Goal: Information Seeking & Learning: Learn about a topic

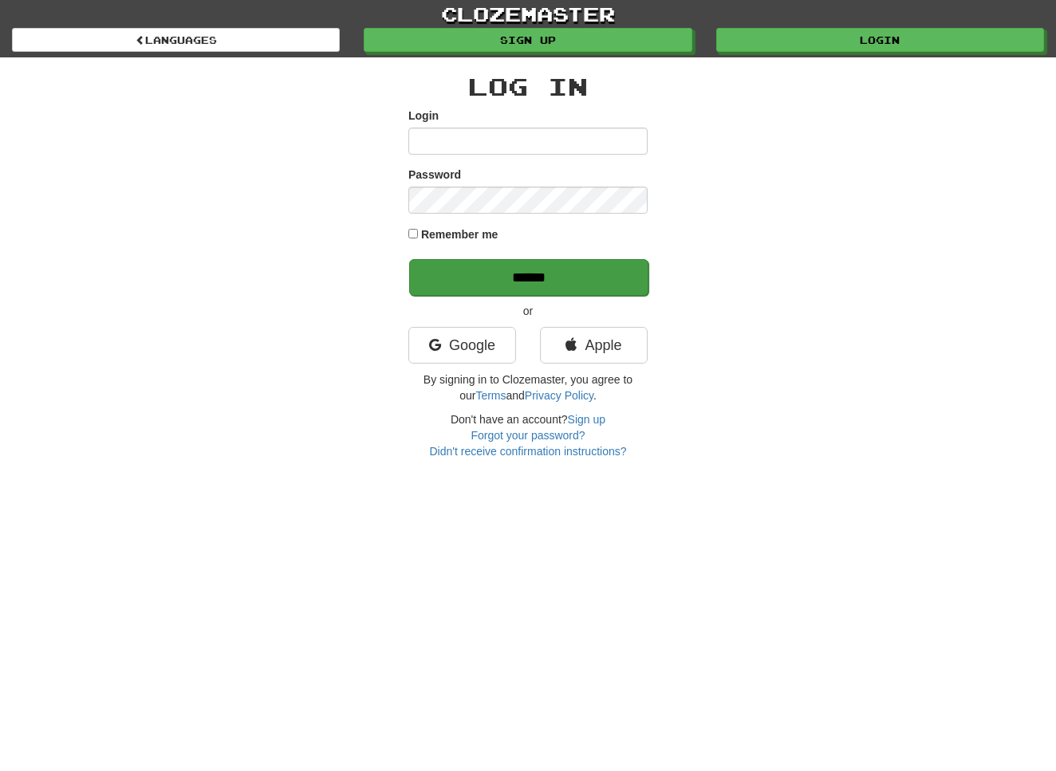
click at [541, 282] on input "******" at bounding box center [528, 277] width 239 height 37
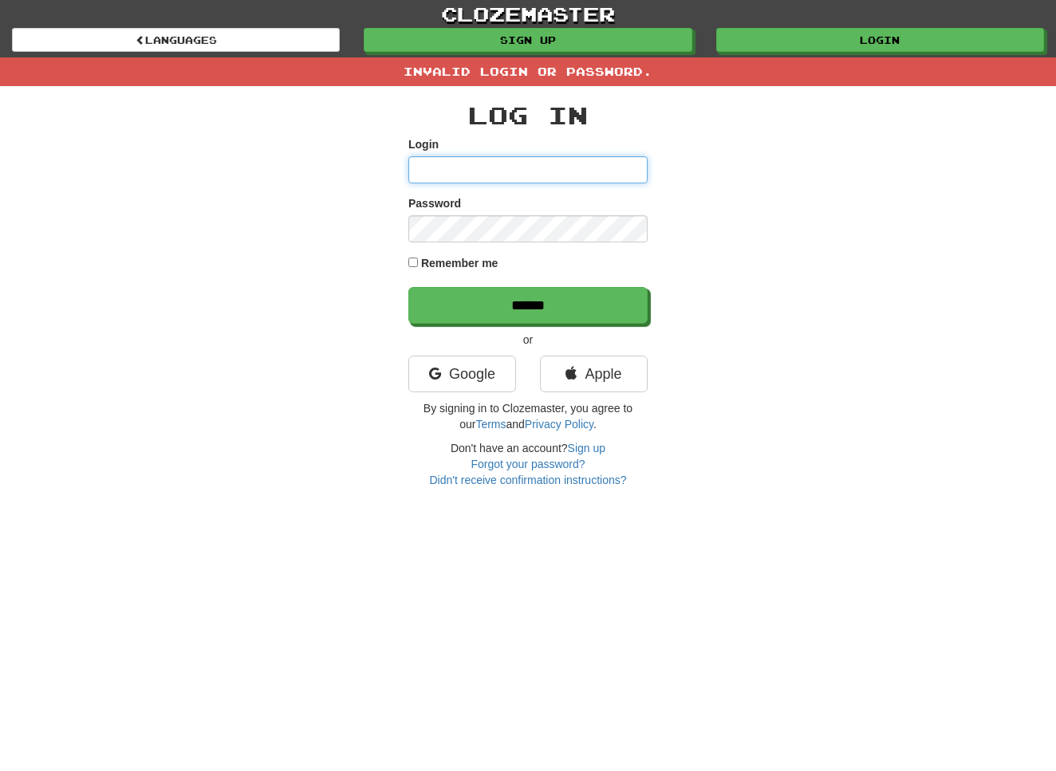
type input "**********"
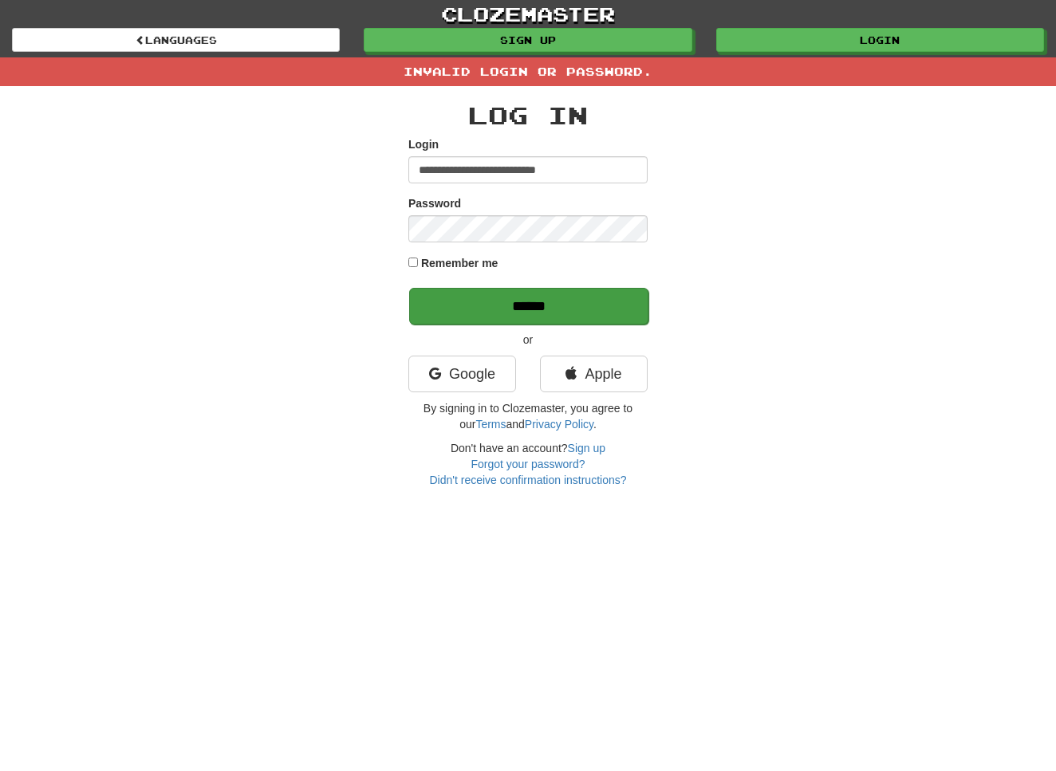
click at [486, 304] on input "******" at bounding box center [528, 306] width 239 height 37
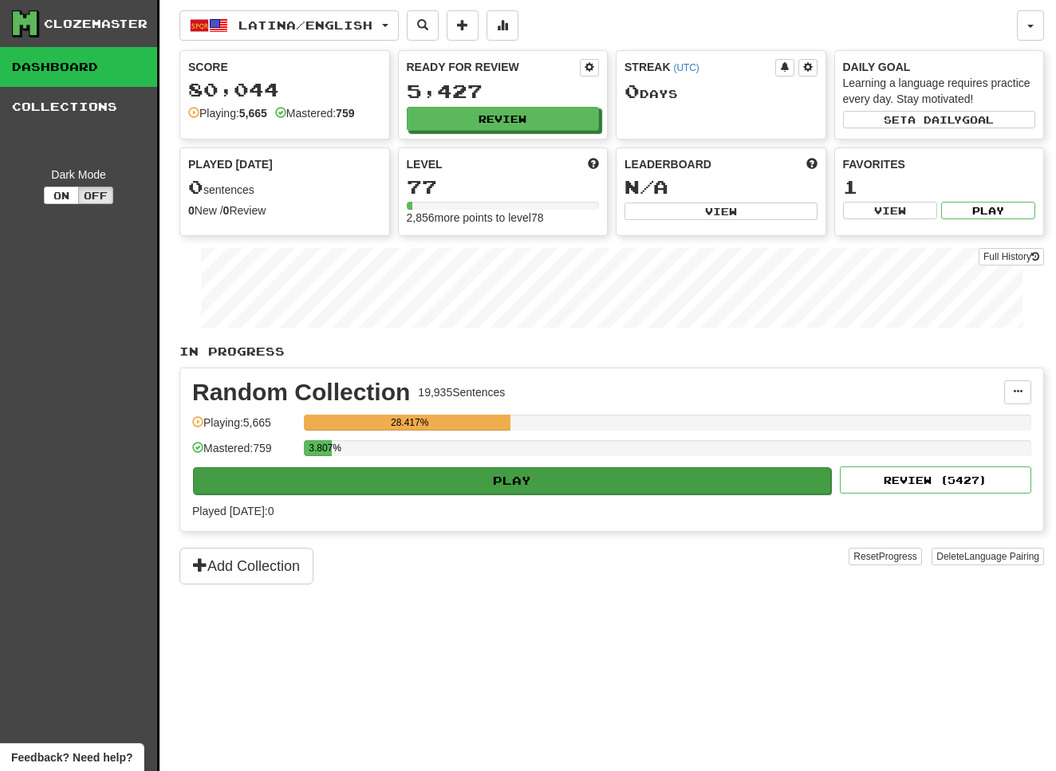
click at [529, 485] on button "Play" at bounding box center [512, 480] width 638 height 27
select select "**"
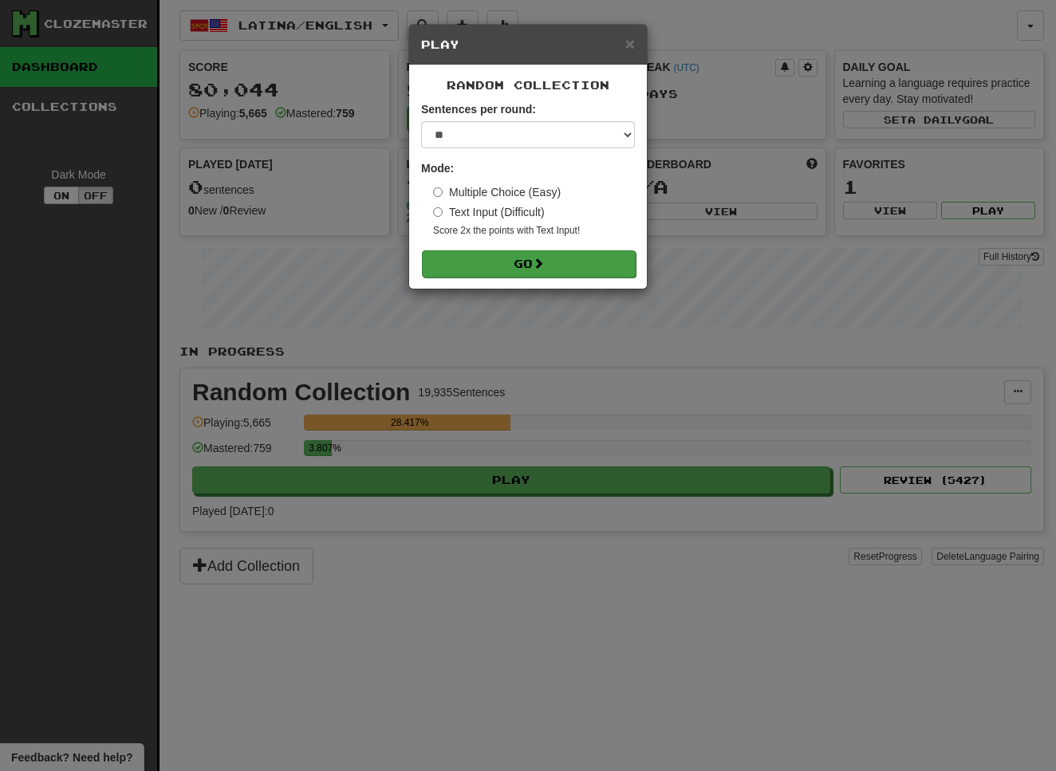
click at [544, 268] on span at bounding box center [538, 263] width 11 height 11
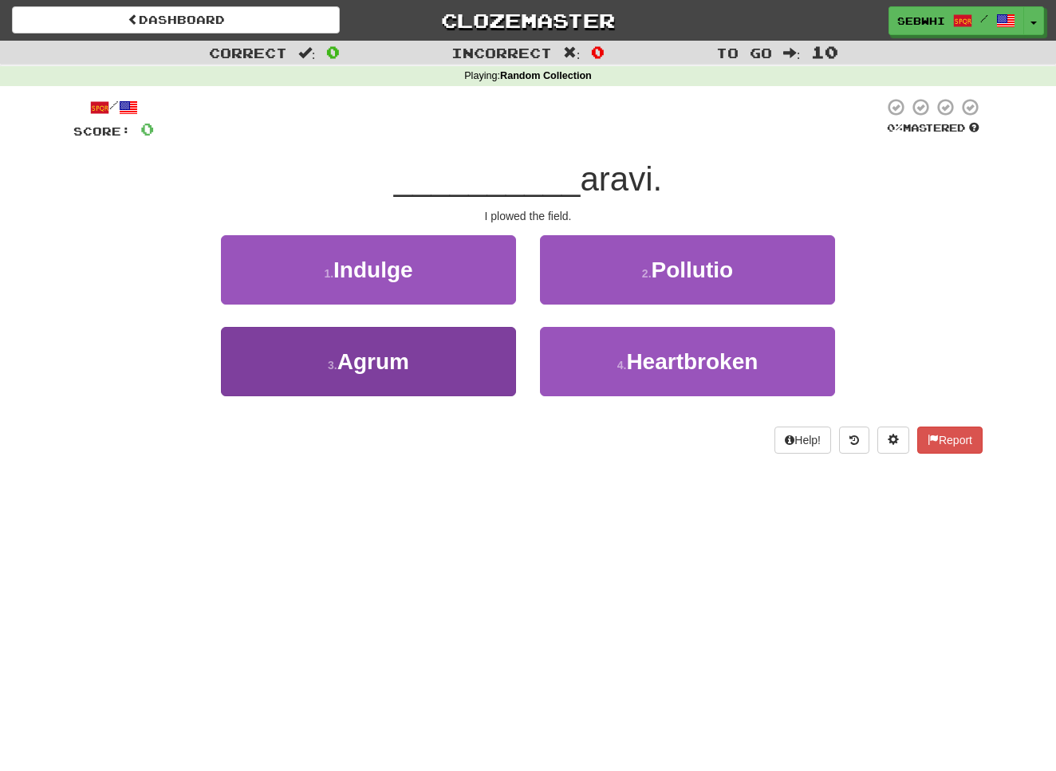
click at [365, 368] on span "Agrum" at bounding box center [373, 361] width 72 height 25
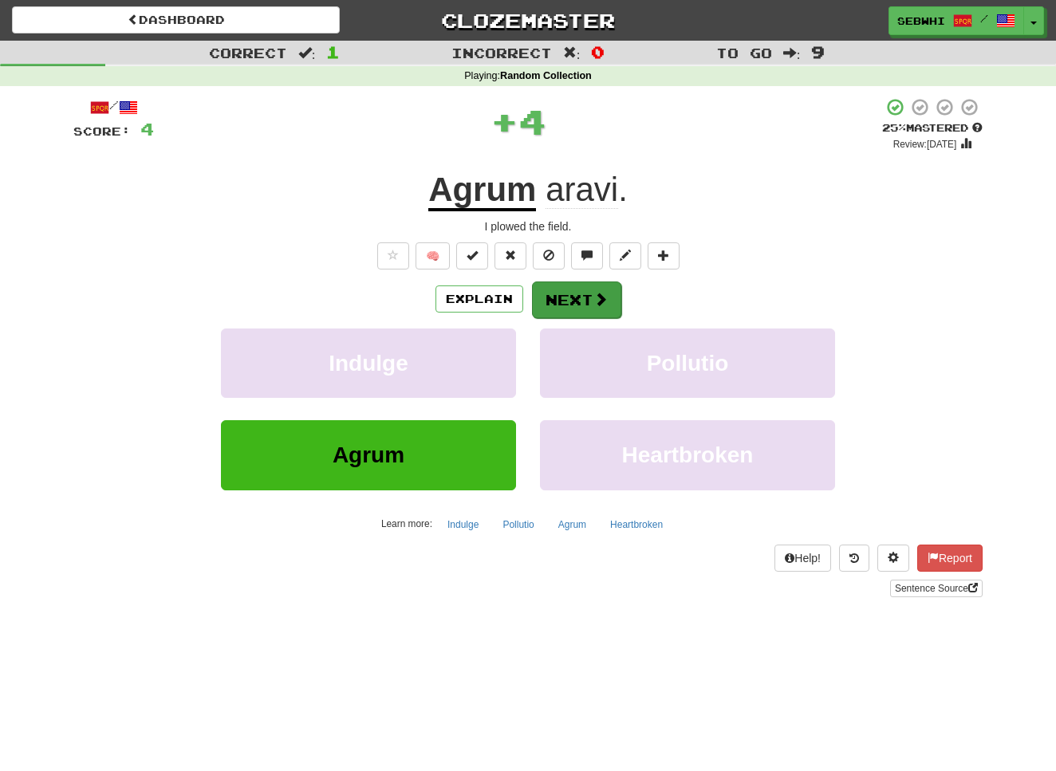
click at [576, 297] on button "Next" at bounding box center [576, 300] width 89 height 37
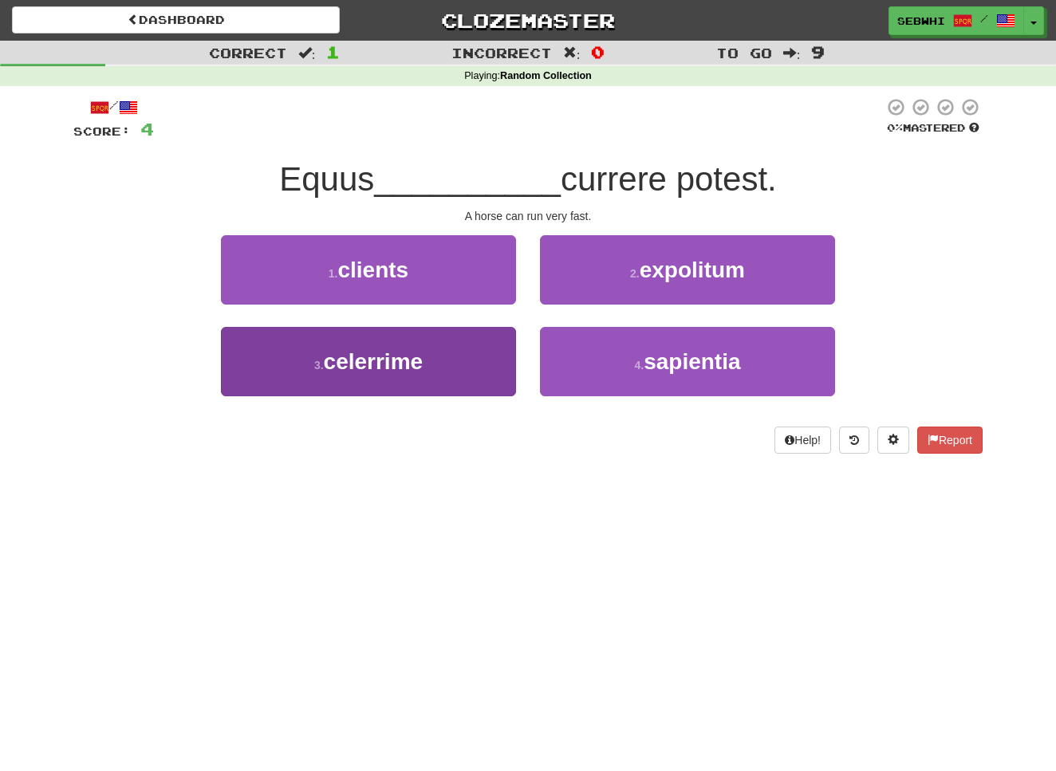
click at [372, 364] on span "celerrime" at bounding box center [374, 361] width 100 height 25
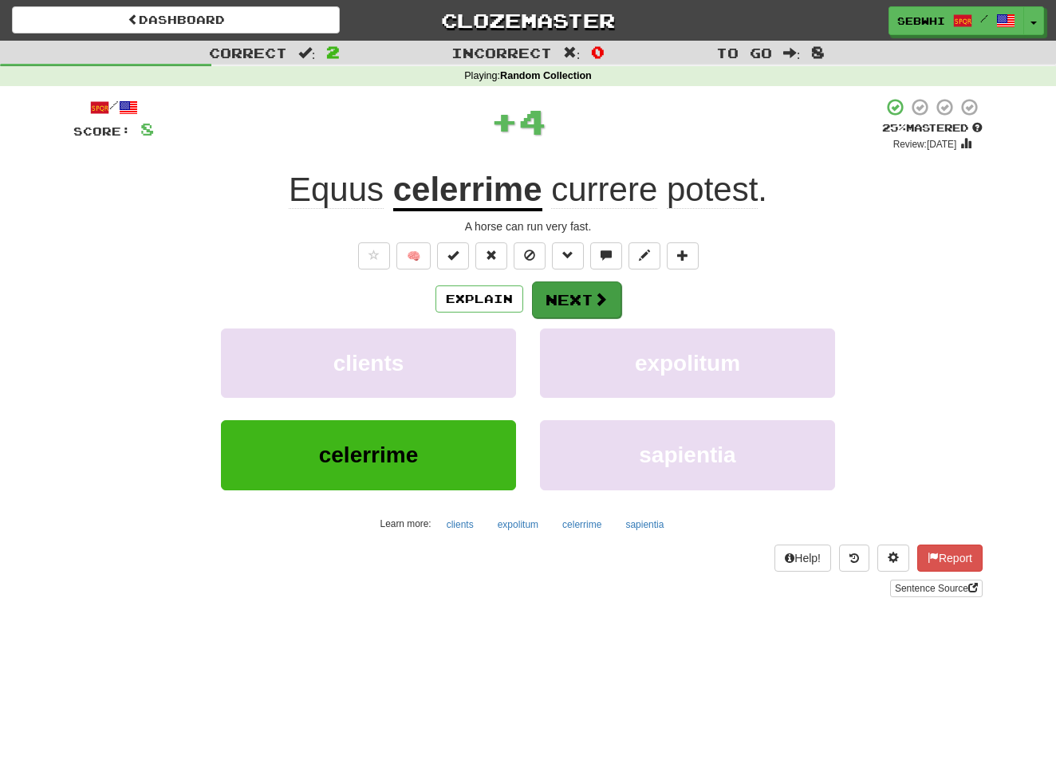
click at [598, 308] on button "Next" at bounding box center [576, 300] width 89 height 37
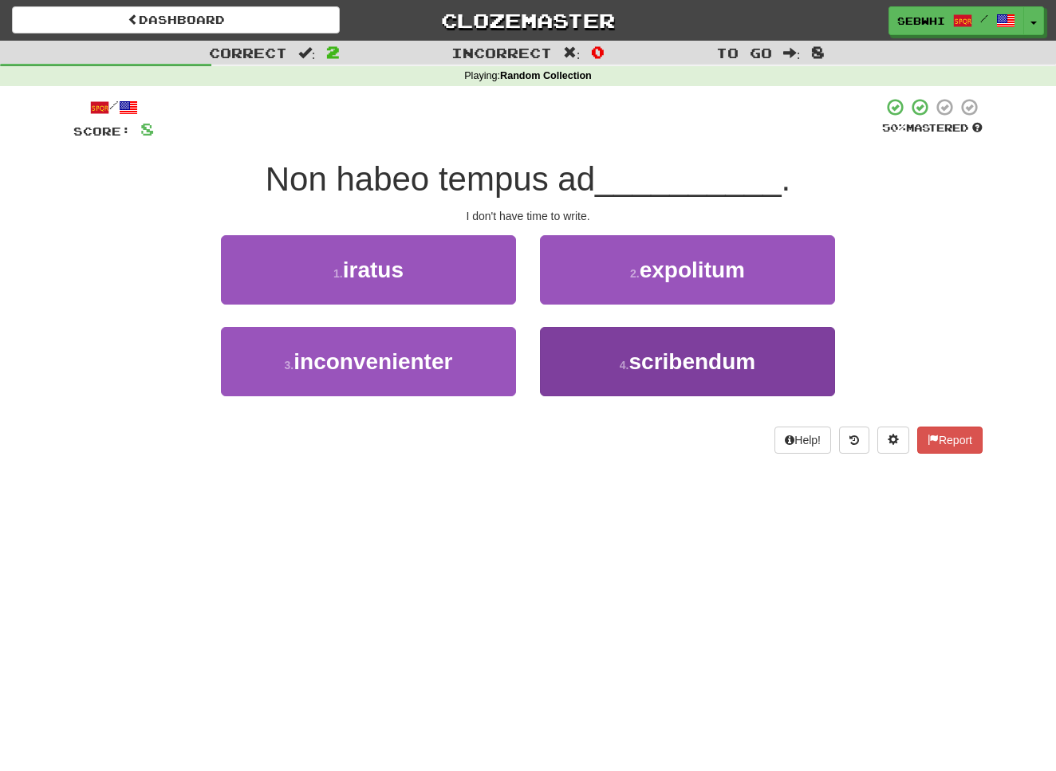
click at [688, 356] on span "scribendum" at bounding box center [691, 361] width 127 height 25
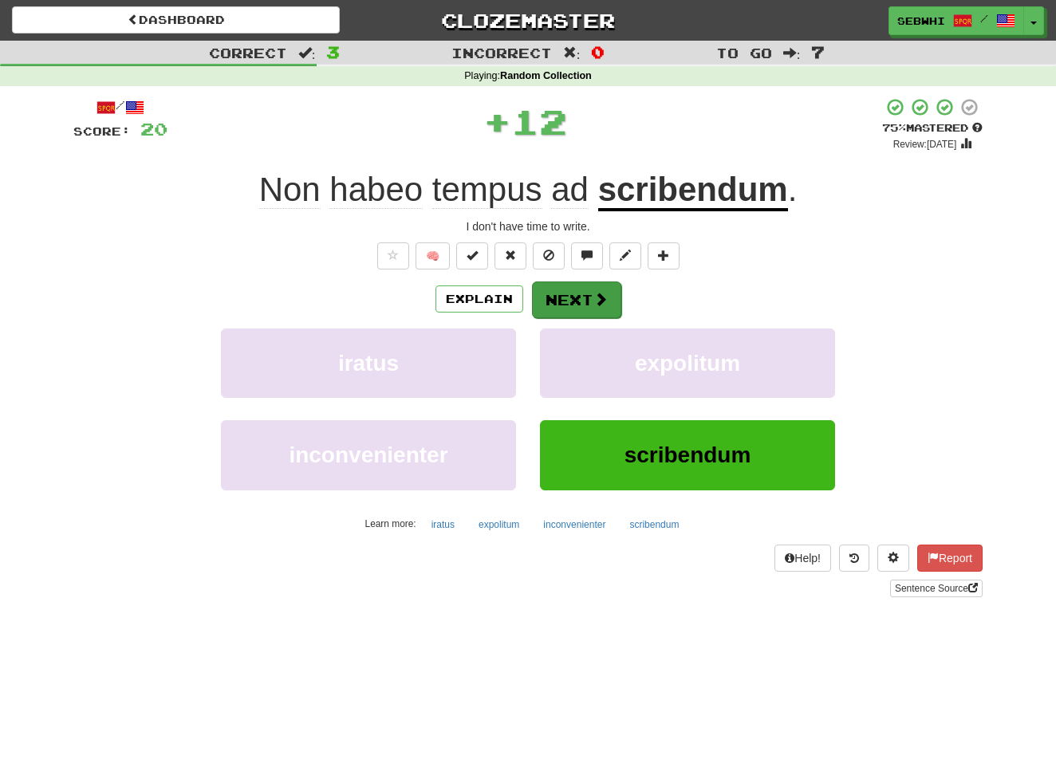
click at [587, 291] on button "Next" at bounding box center [576, 300] width 89 height 37
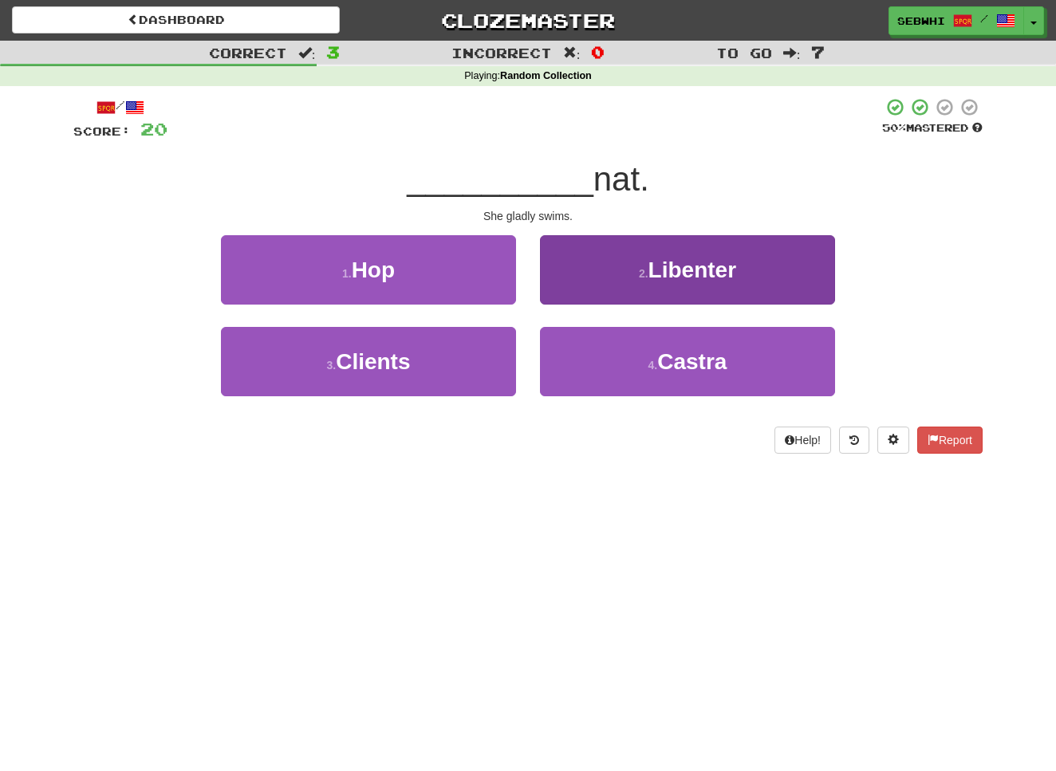
click at [707, 267] on span "Libenter" at bounding box center [692, 270] width 88 height 25
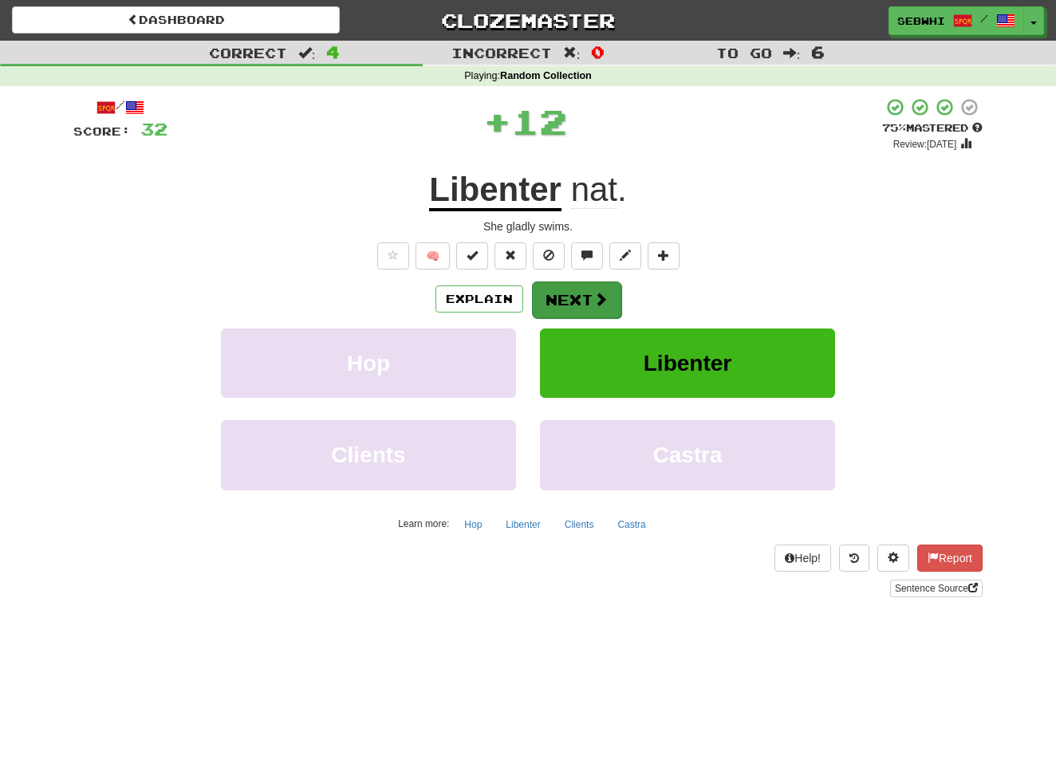
click at [577, 296] on button "Next" at bounding box center [576, 300] width 89 height 37
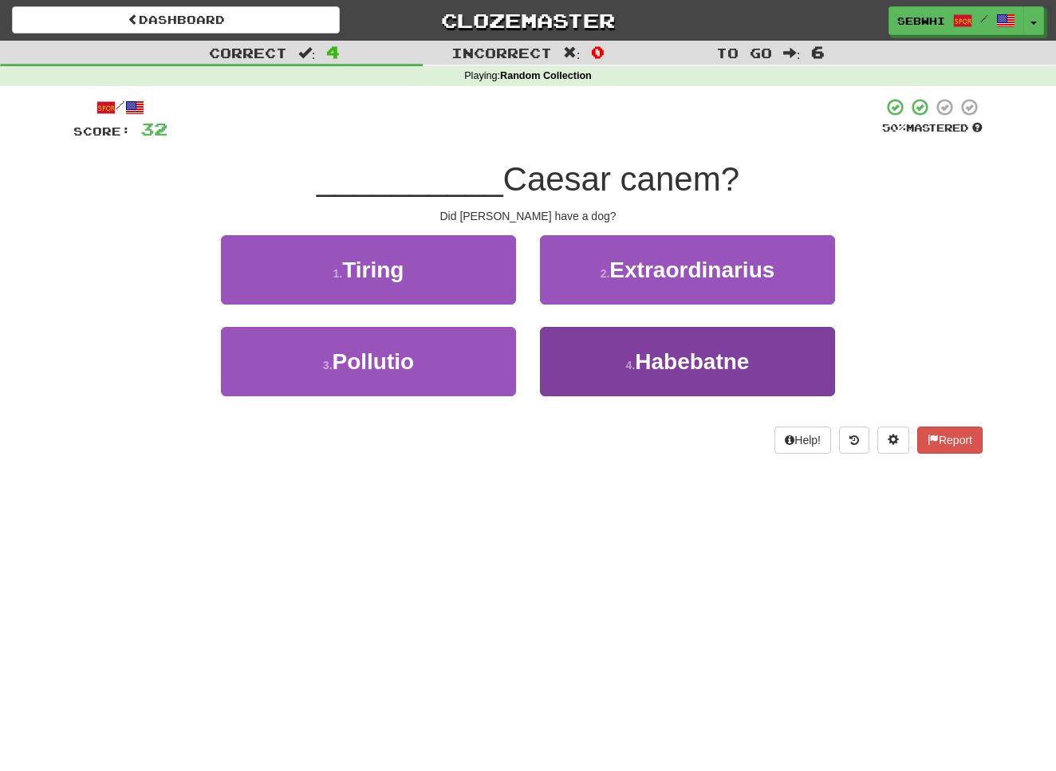
click at [687, 356] on span "Habebatne" at bounding box center [692, 361] width 114 height 25
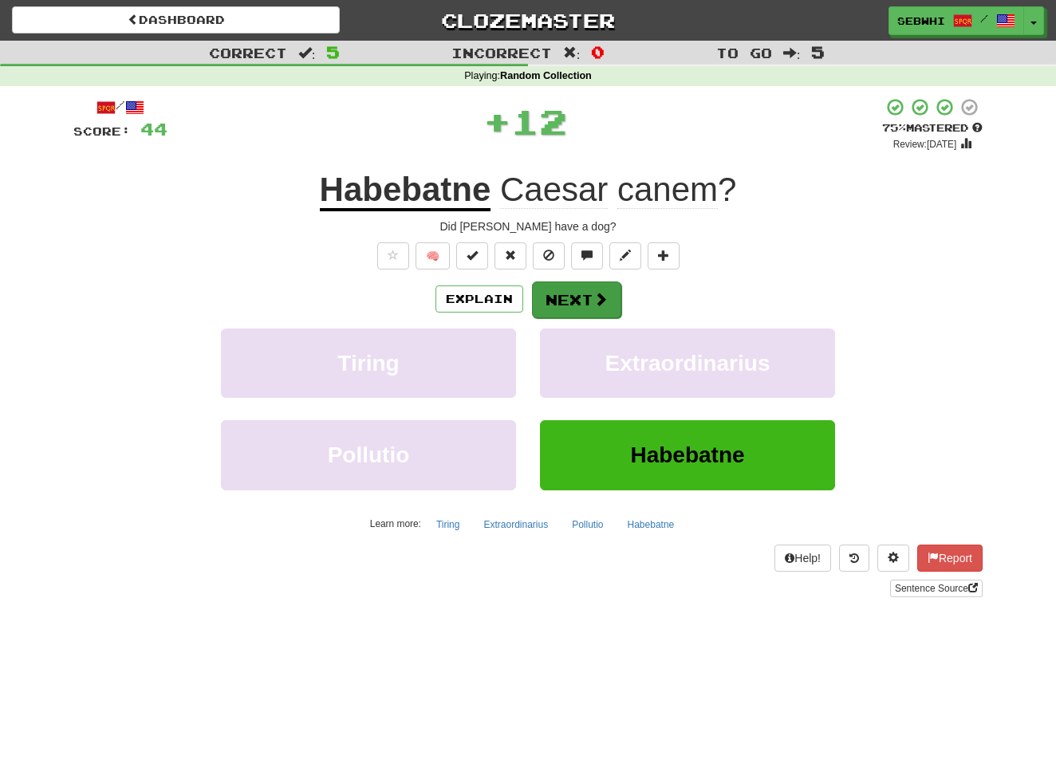
click at [565, 298] on button "Next" at bounding box center [576, 300] width 89 height 37
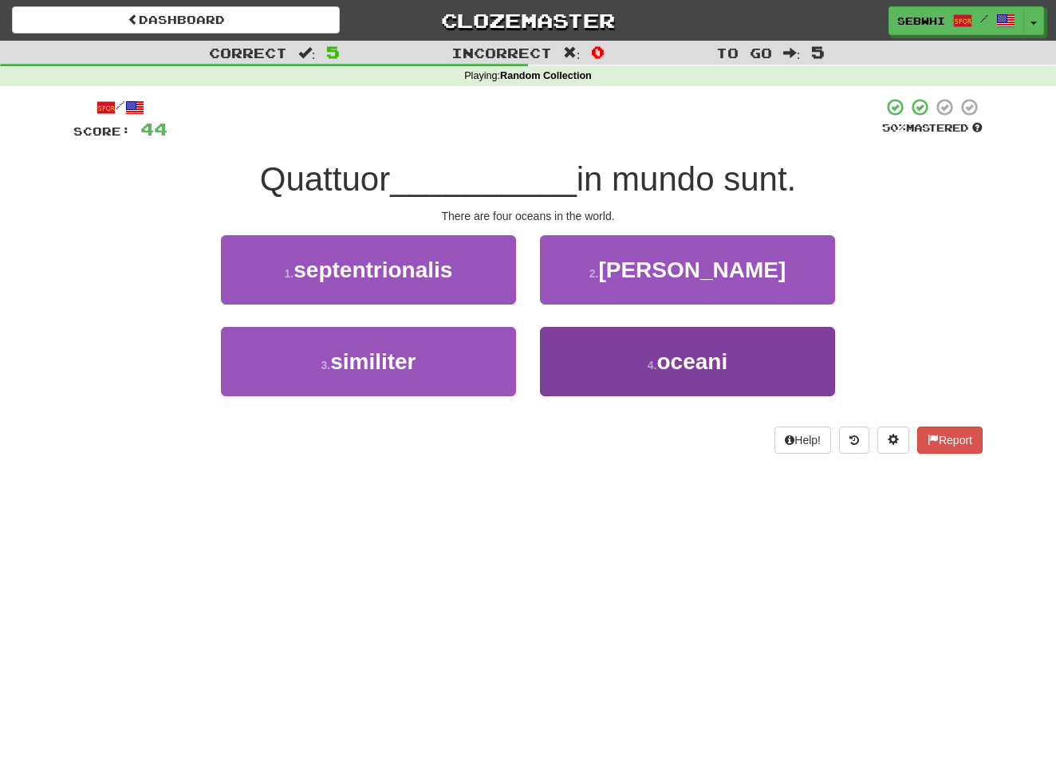
click at [702, 364] on span "oceani" at bounding box center [691, 361] width 71 height 25
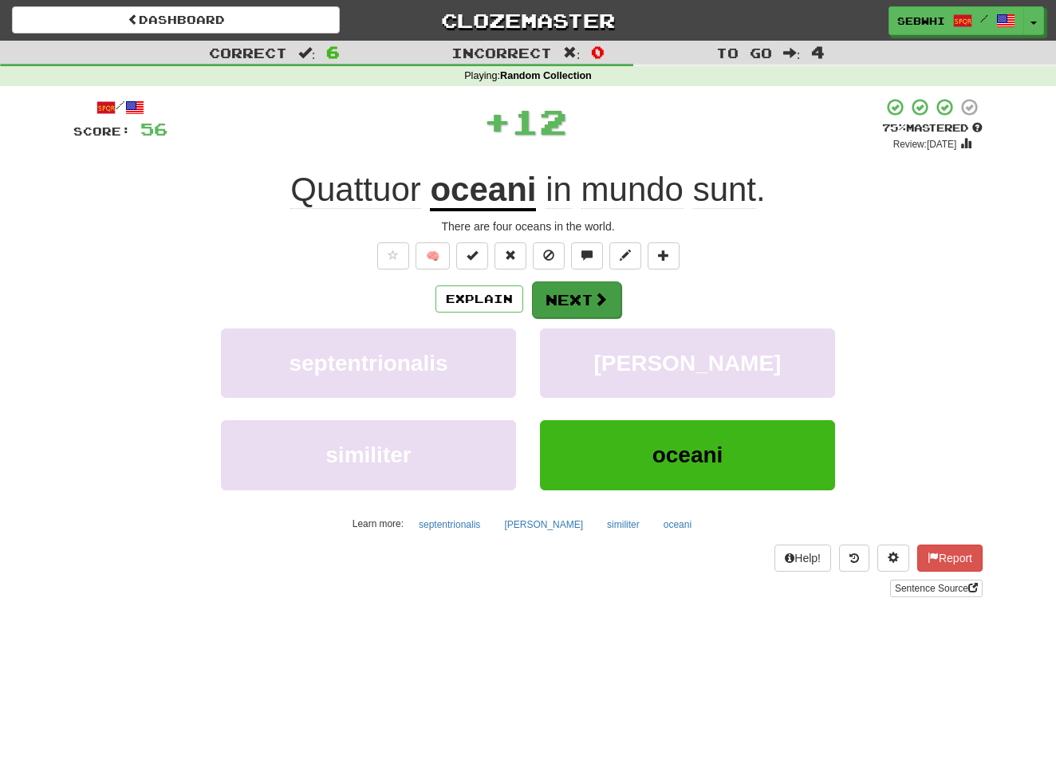
click at [569, 295] on button "Next" at bounding box center [576, 300] width 89 height 37
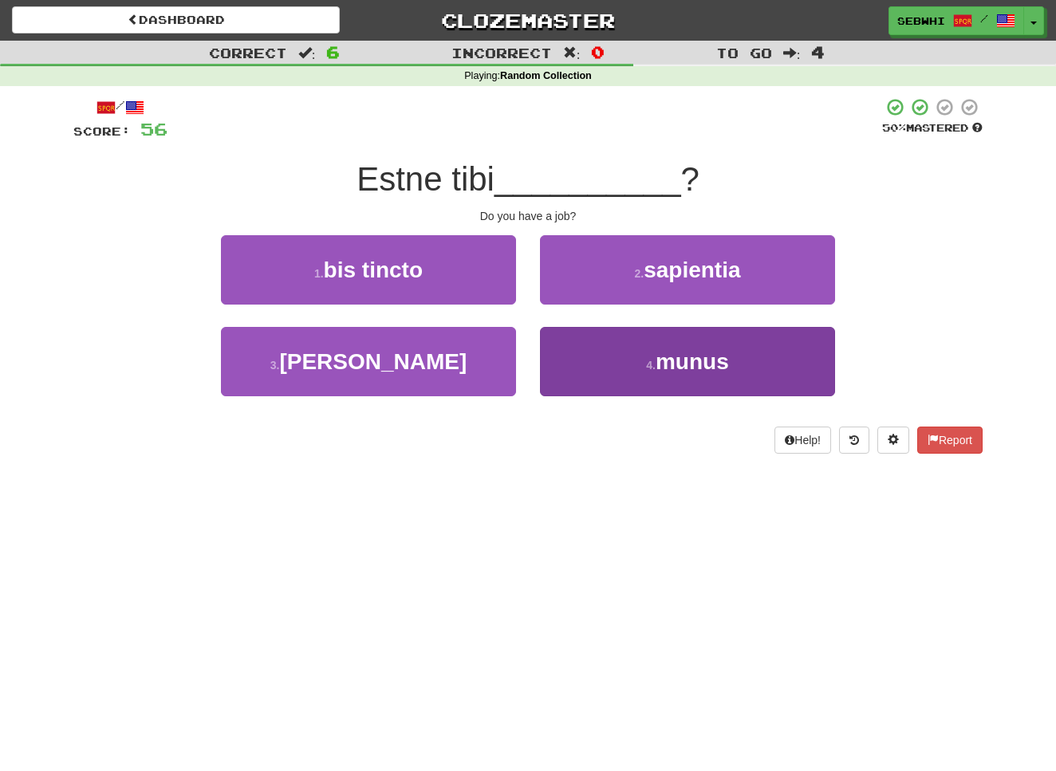
click at [679, 360] on span "munus" at bounding box center [692, 361] width 73 height 25
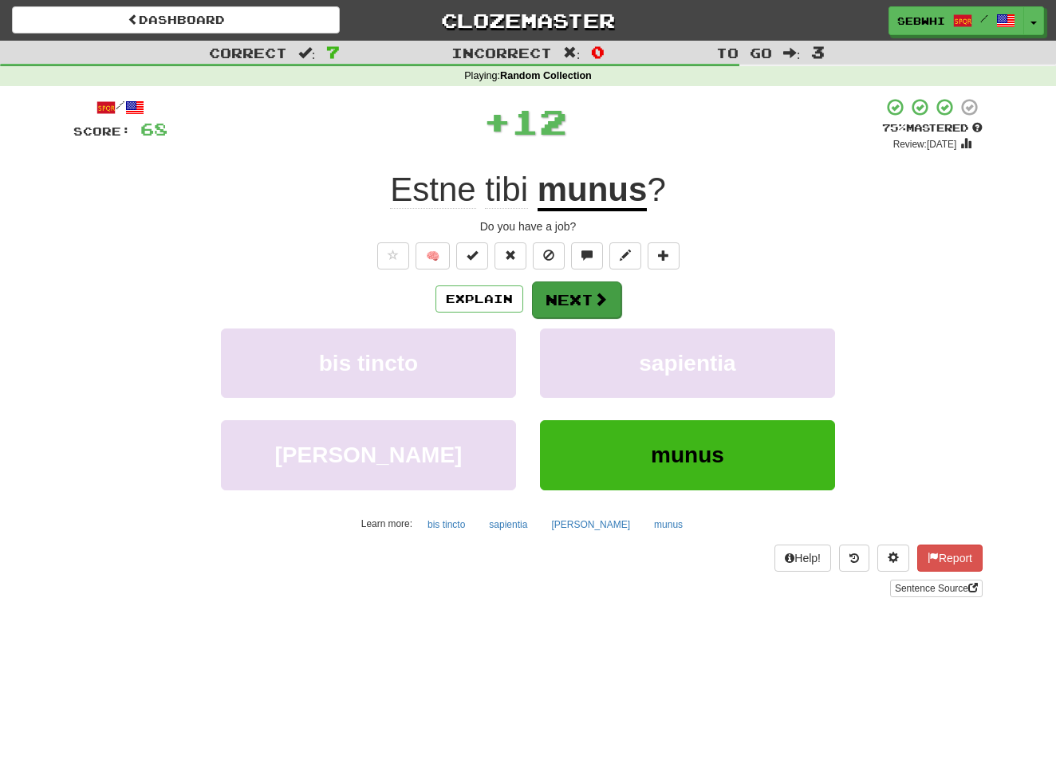
click at [585, 299] on button "Next" at bounding box center [576, 300] width 89 height 37
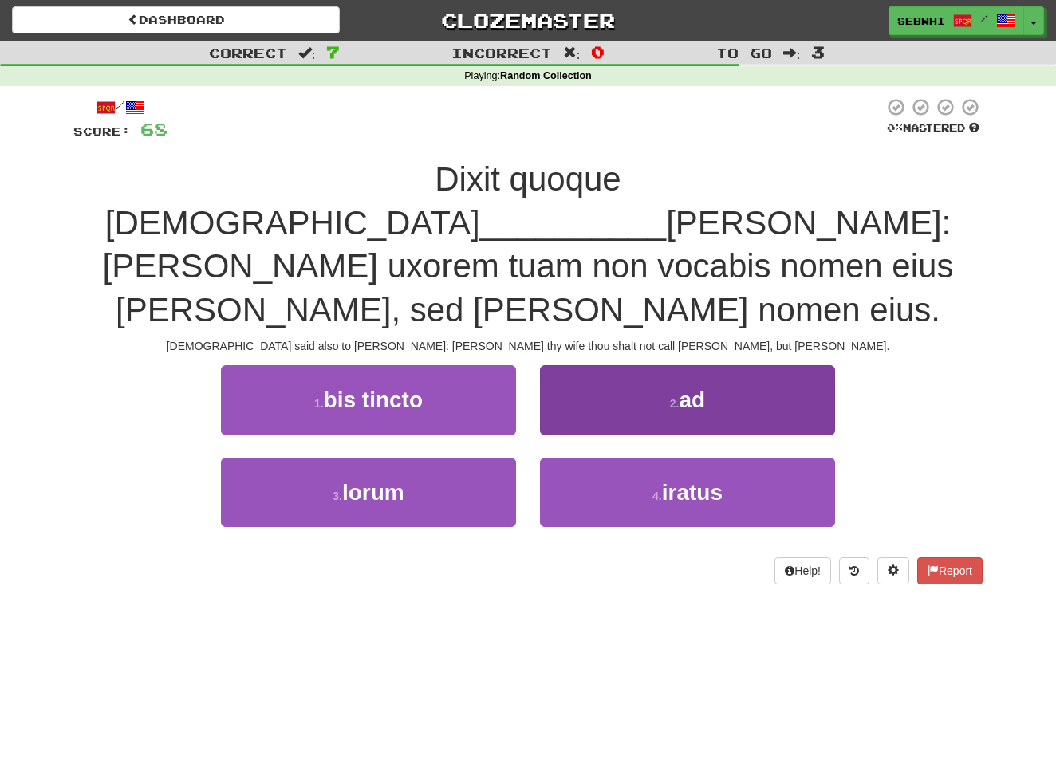
click at [693, 388] on span "ad" at bounding box center [692, 400] width 26 height 25
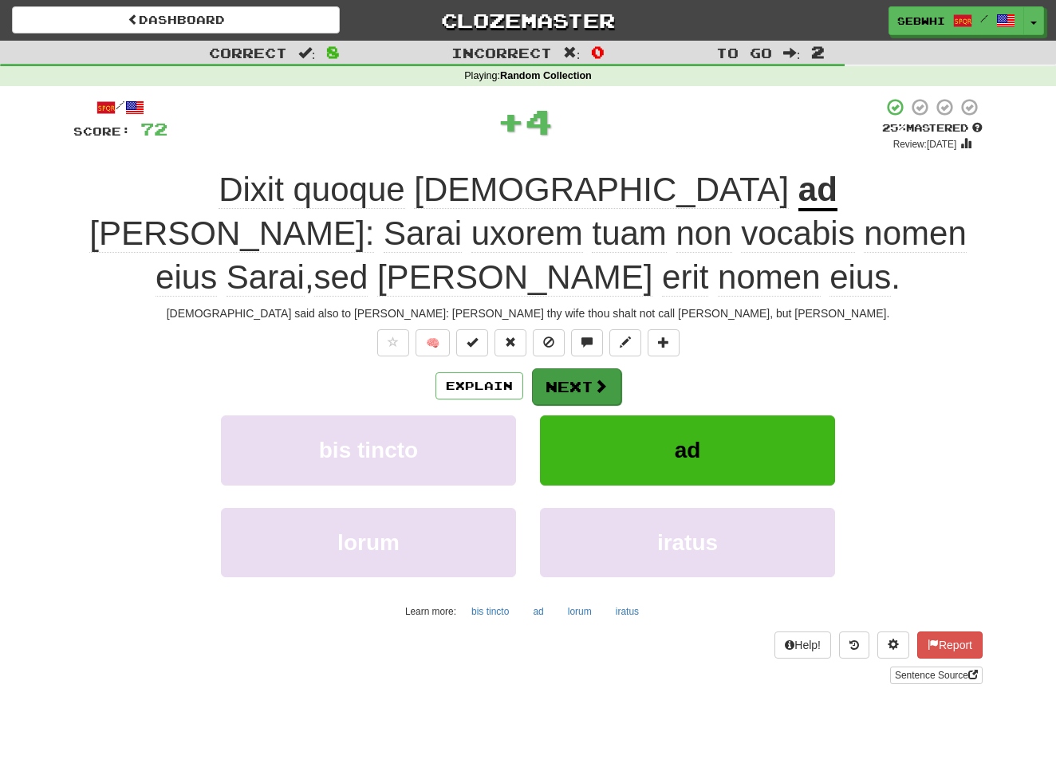
click at [610, 368] on button "Next" at bounding box center [576, 386] width 89 height 37
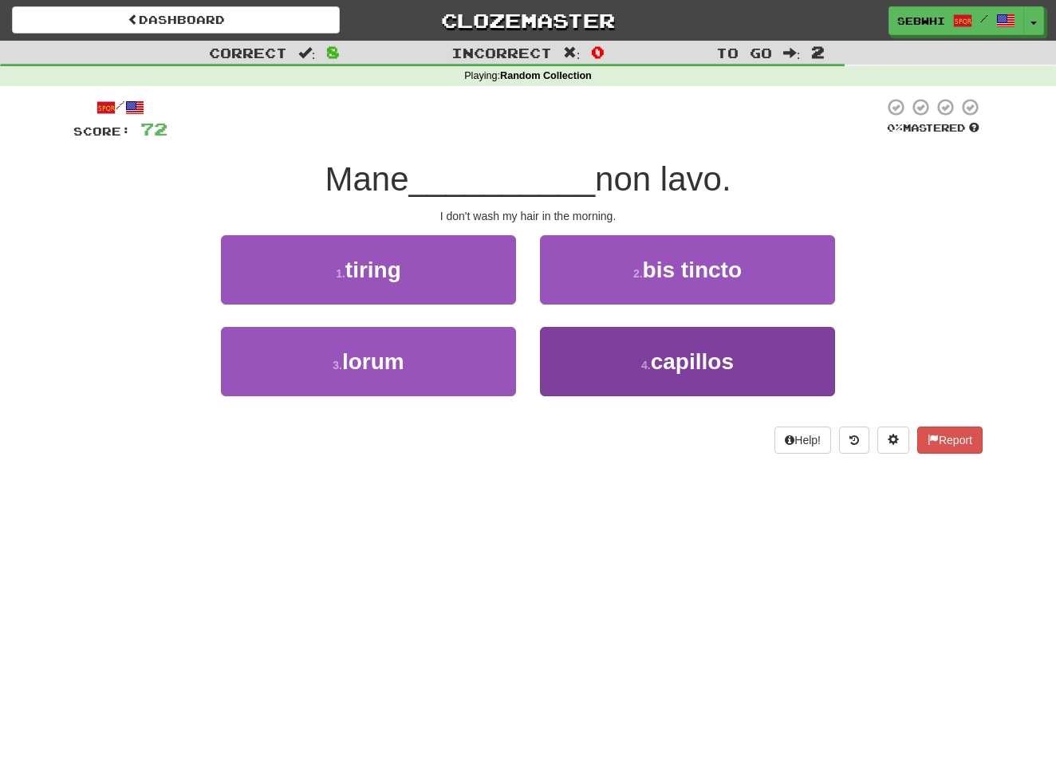
click at [678, 357] on span "capillos" at bounding box center [692, 361] width 83 height 25
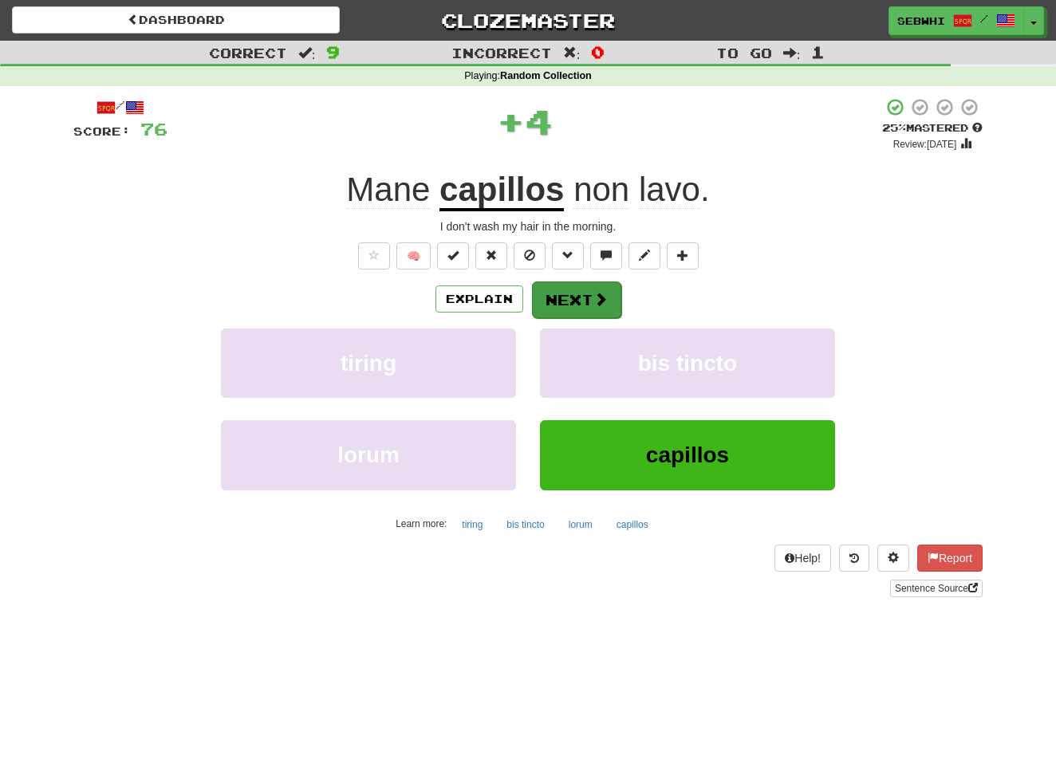
click at [590, 294] on button "Next" at bounding box center [576, 300] width 89 height 37
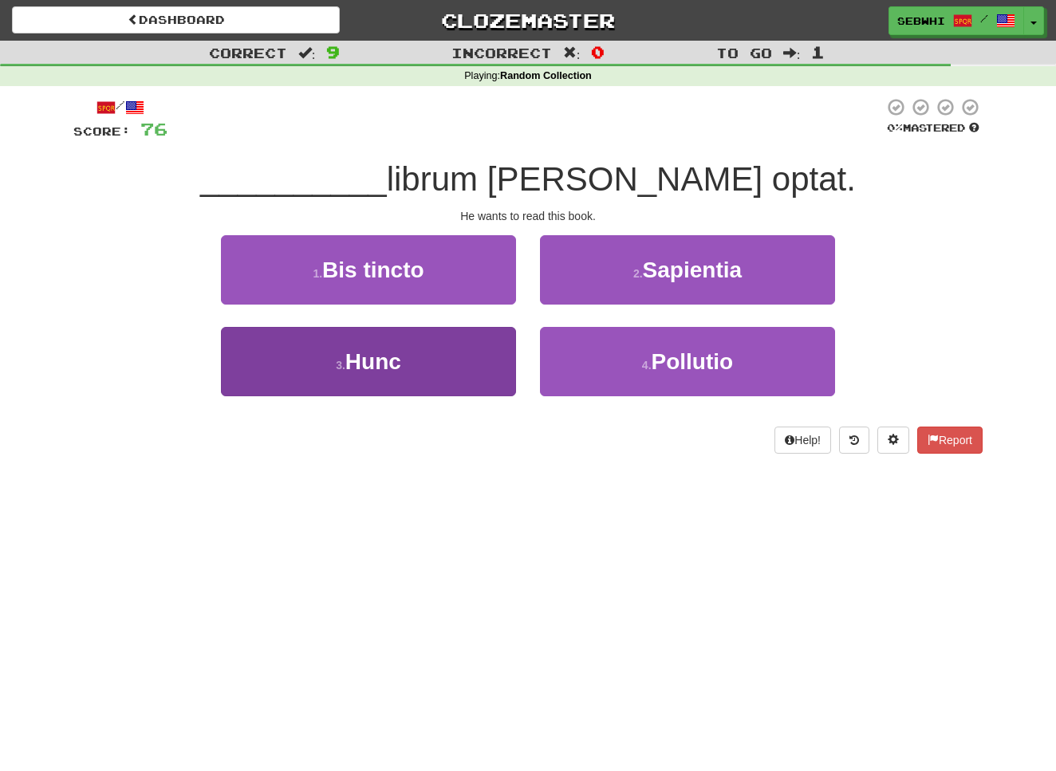
click at [369, 369] on span "Hunc" at bounding box center [373, 361] width 56 height 25
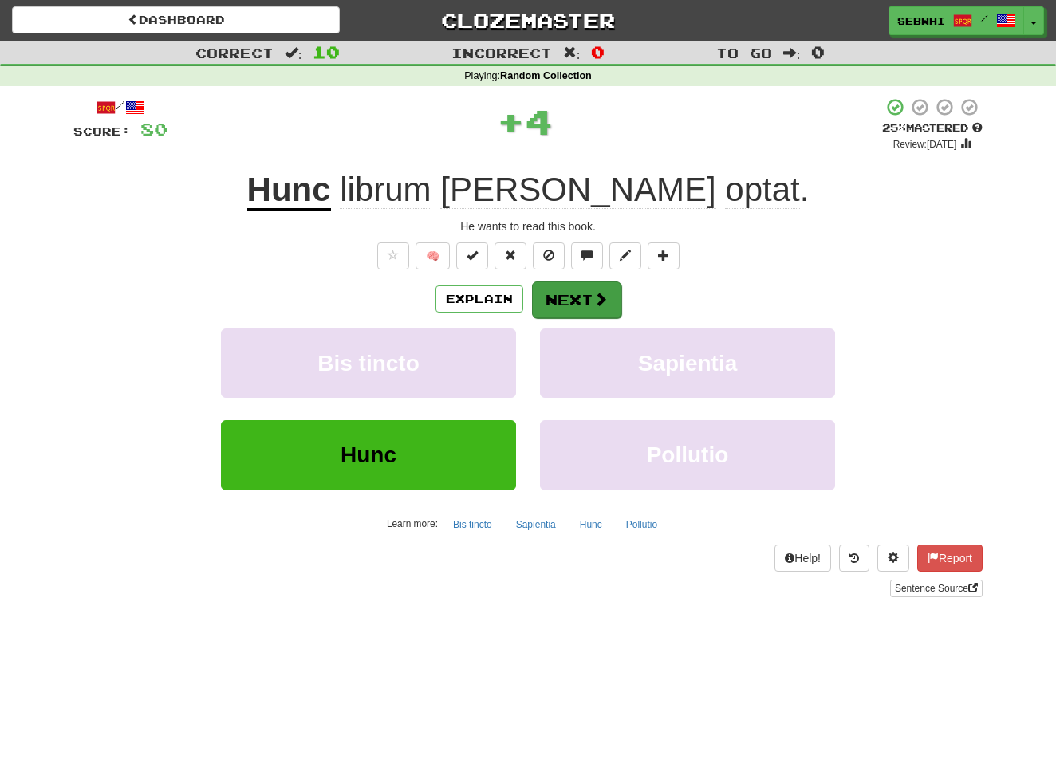
click at [560, 305] on button "Next" at bounding box center [576, 300] width 89 height 37
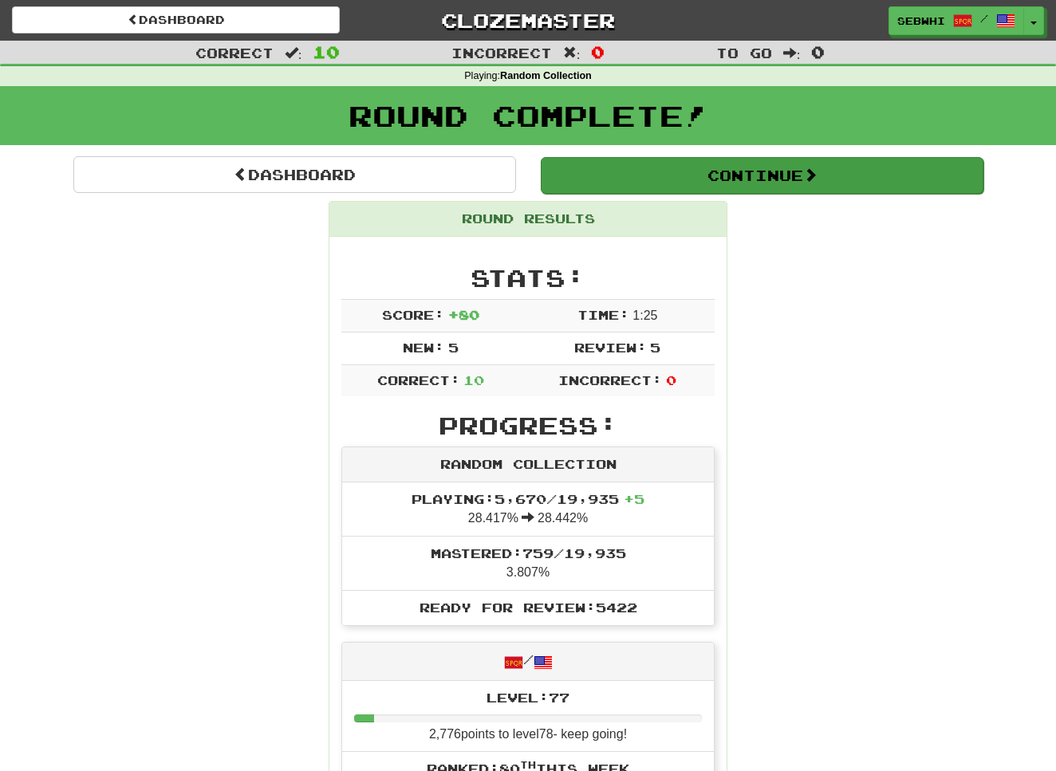
click at [760, 176] on button "Continue" at bounding box center [762, 175] width 443 height 37
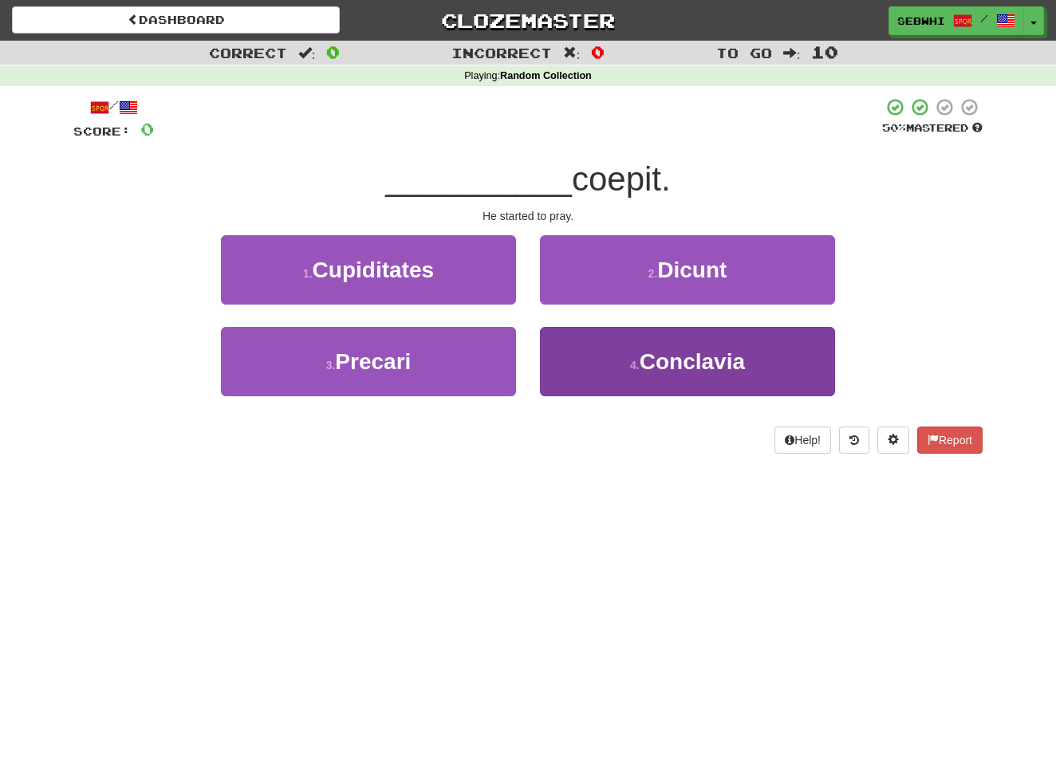
click at [675, 371] on span "Conclavia" at bounding box center [692, 361] width 105 height 25
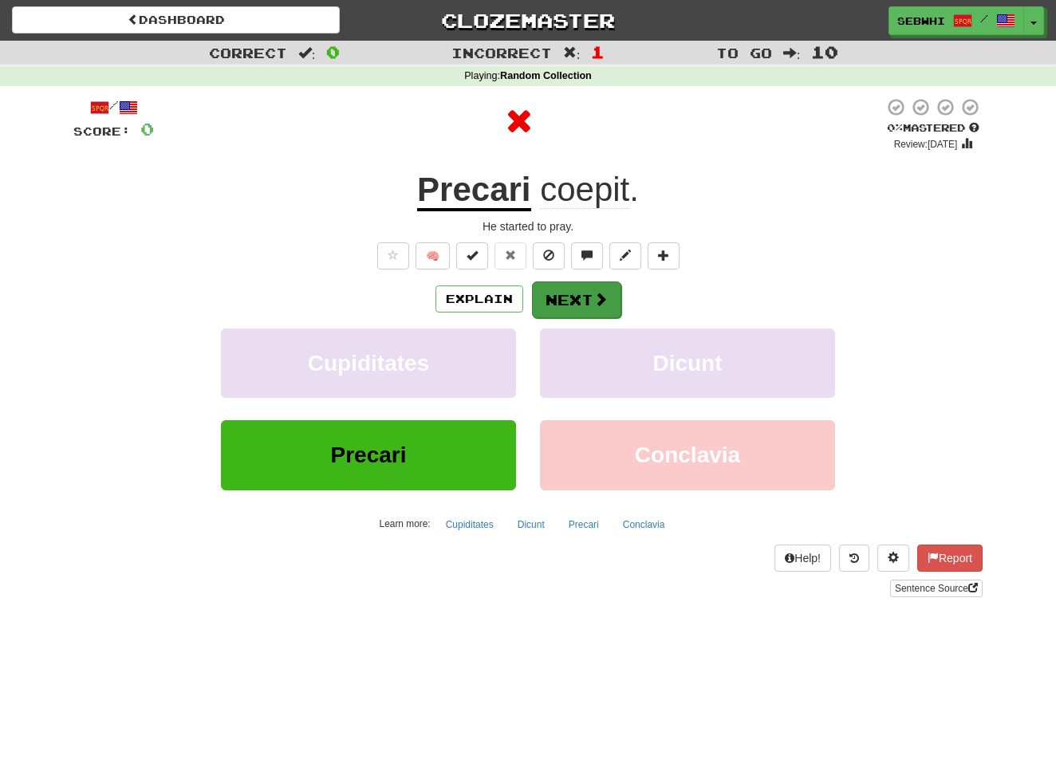
click at [570, 307] on button "Next" at bounding box center [576, 300] width 89 height 37
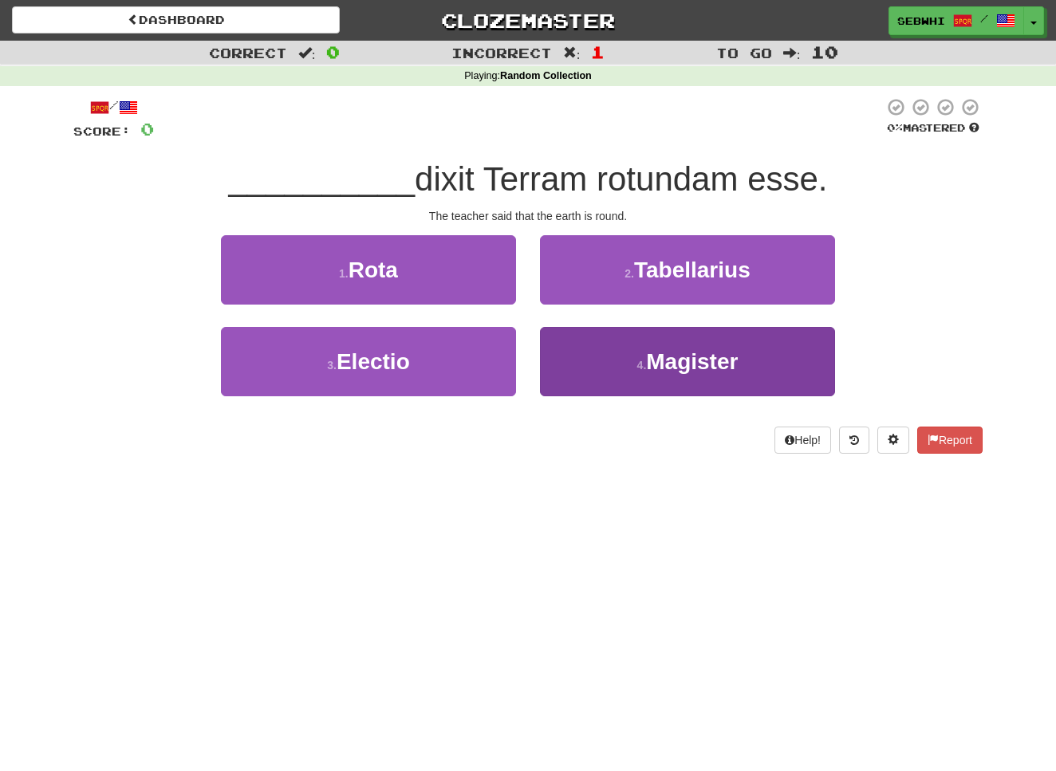
click at [654, 352] on span "Magister" at bounding box center [692, 361] width 92 height 25
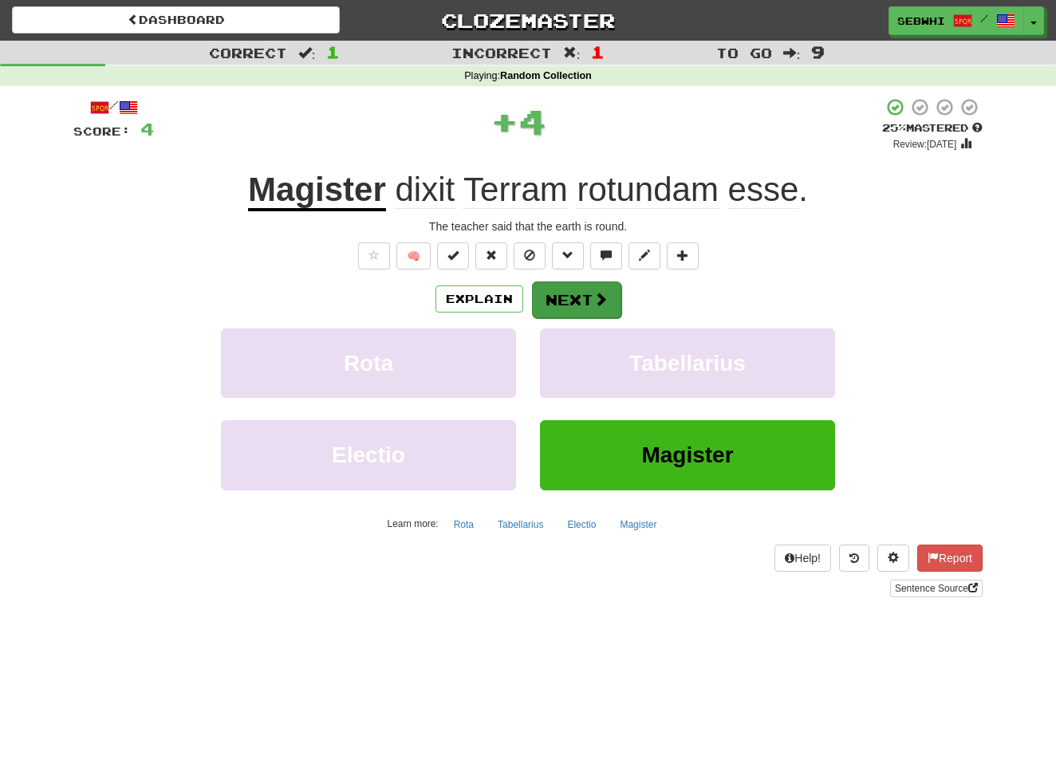
click at [577, 300] on button "Next" at bounding box center [576, 300] width 89 height 37
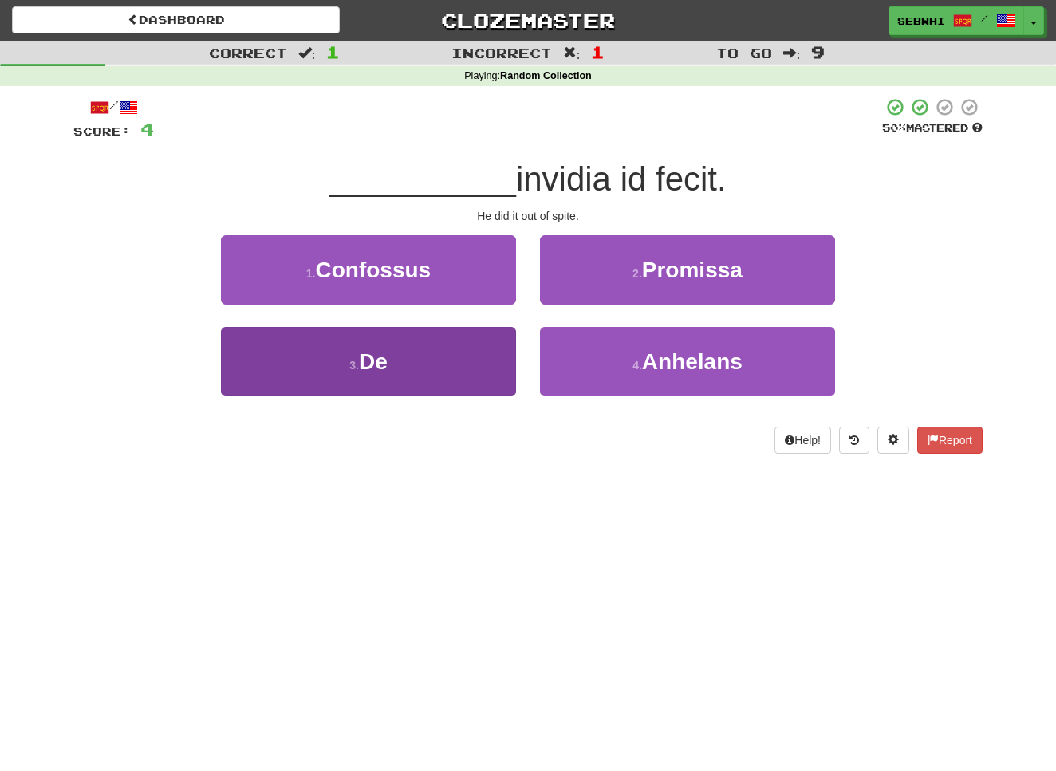
click at [368, 362] on span "De" at bounding box center [373, 361] width 29 height 25
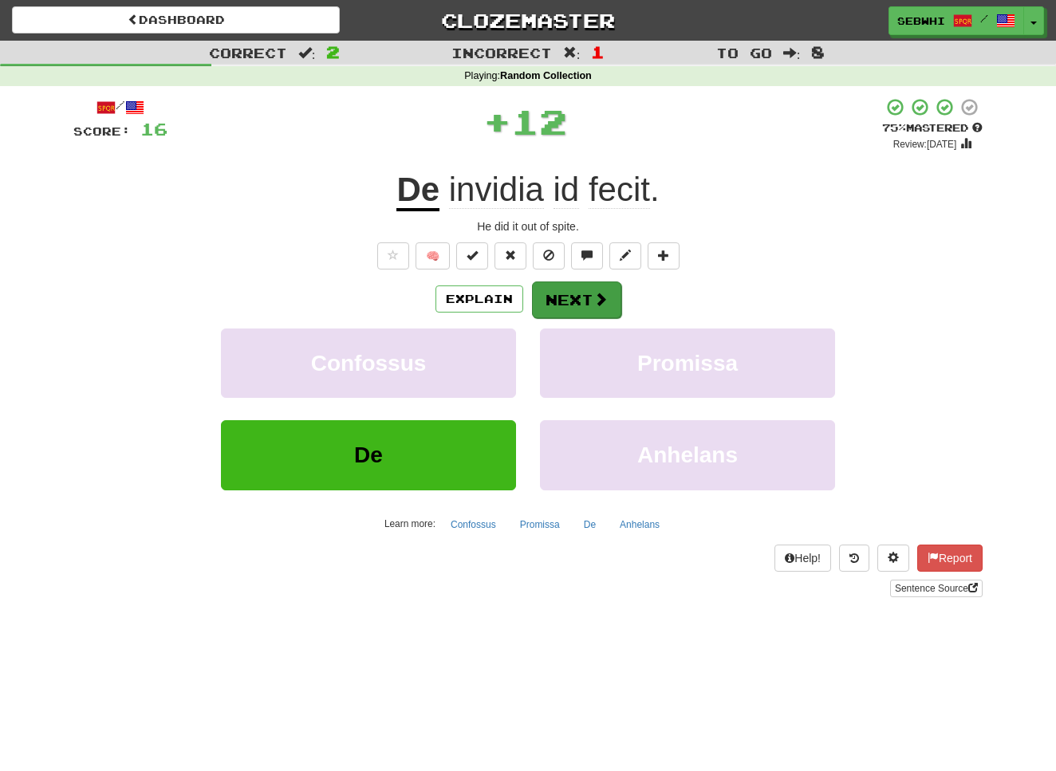
click at [580, 291] on button "Next" at bounding box center [576, 300] width 89 height 37
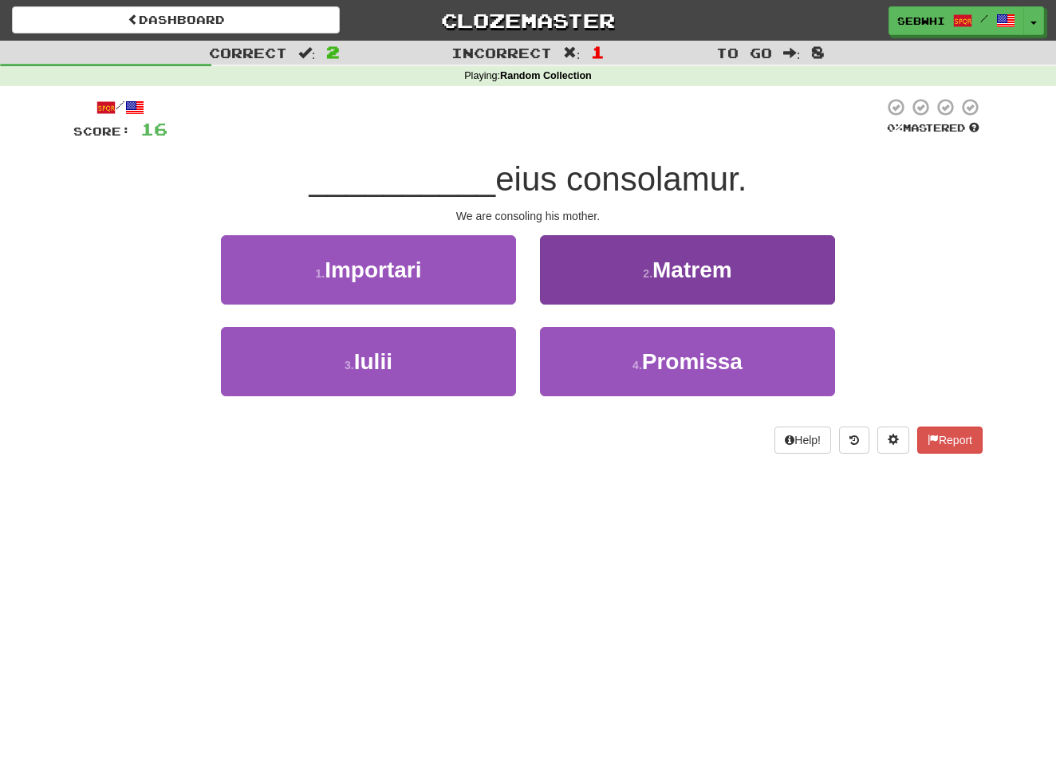
click at [666, 275] on span "Matrem" at bounding box center [692, 270] width 80 height 25
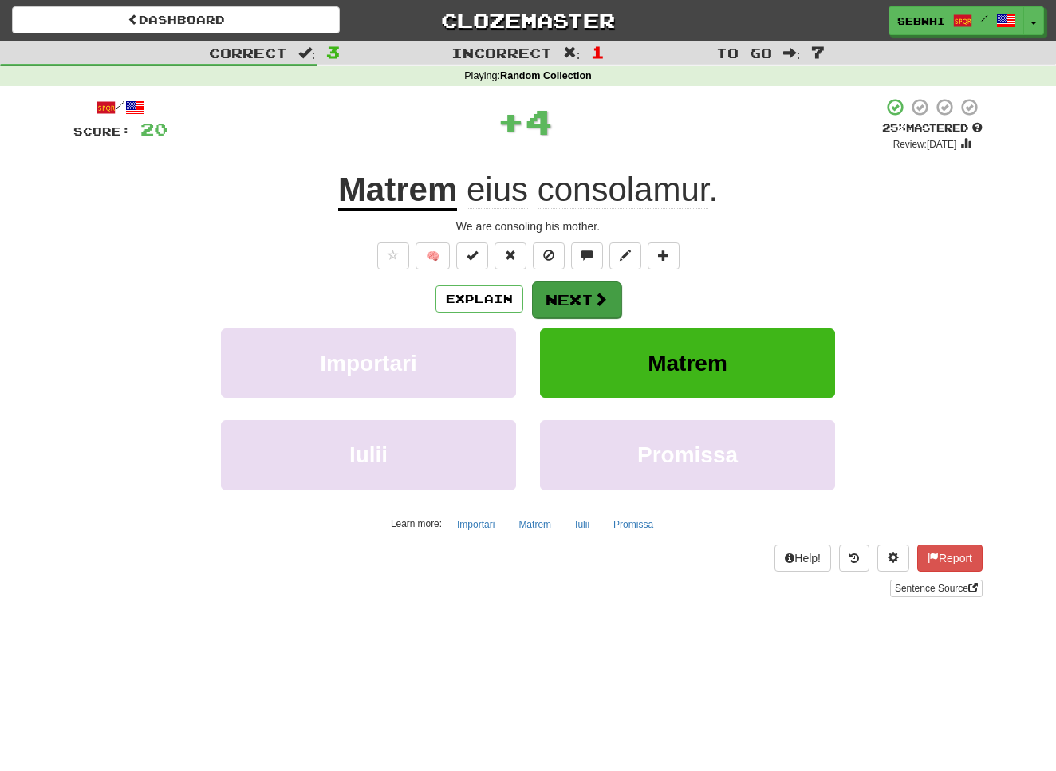
click at [593, 292] on span at bounding box center [600, 299] width 14 height 14
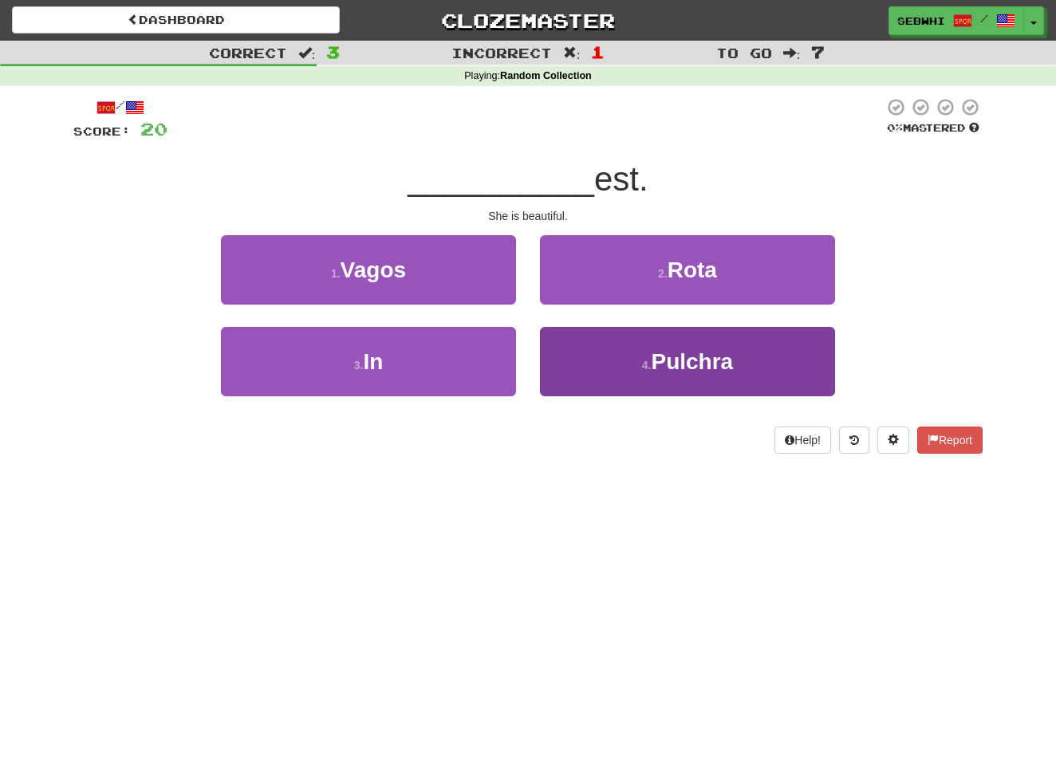
click at [671, 354] on span "Pulchra" at bounding box center [692, 361] width 82 height 25
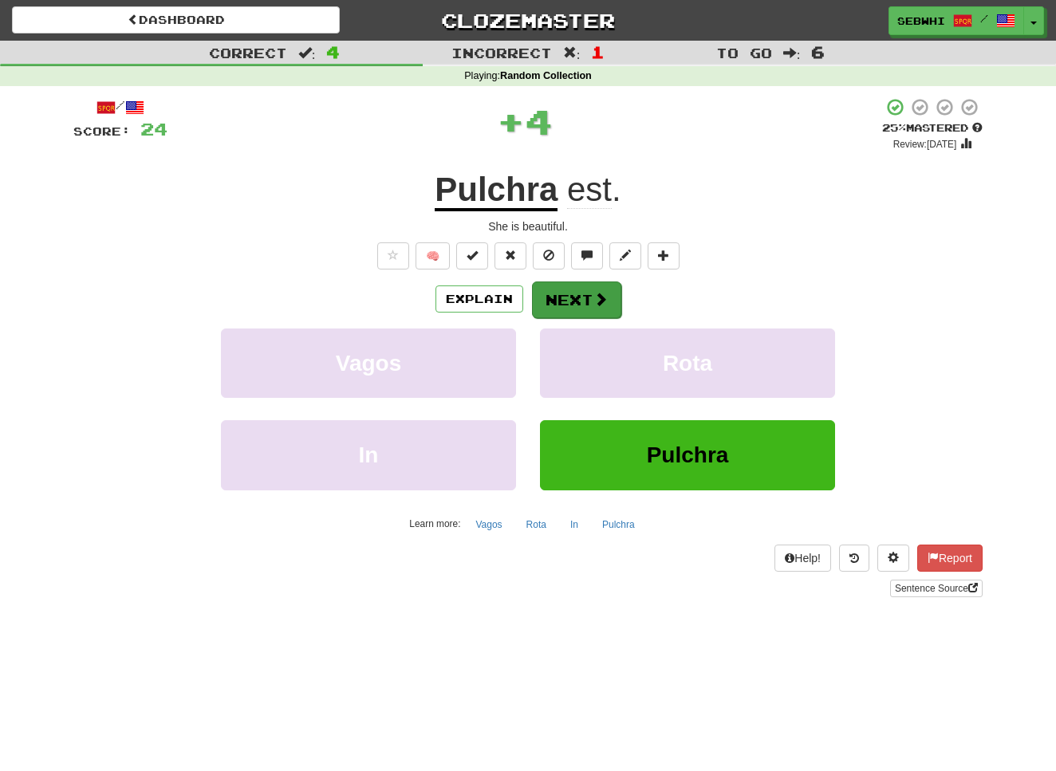
click at [591, 296] on button "Next" at bounding box center [576, 300] width 89 height 37
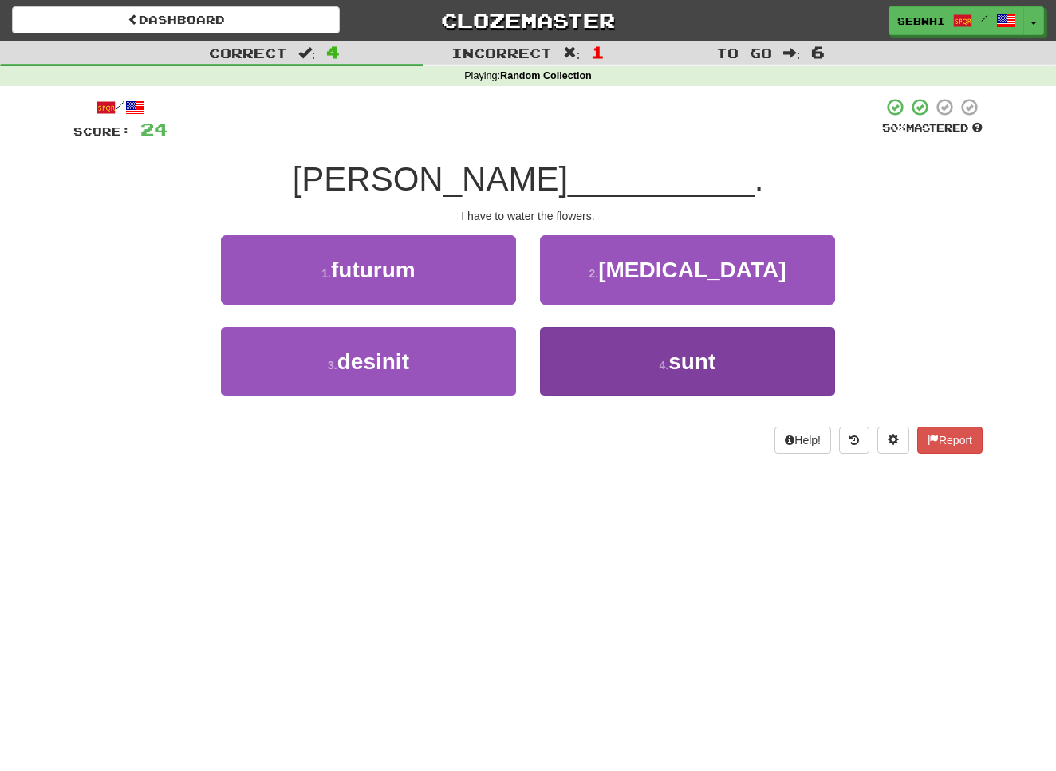
click at [682, 357] on span "sunt" at bounding box center [691, 361] width 47 height 25
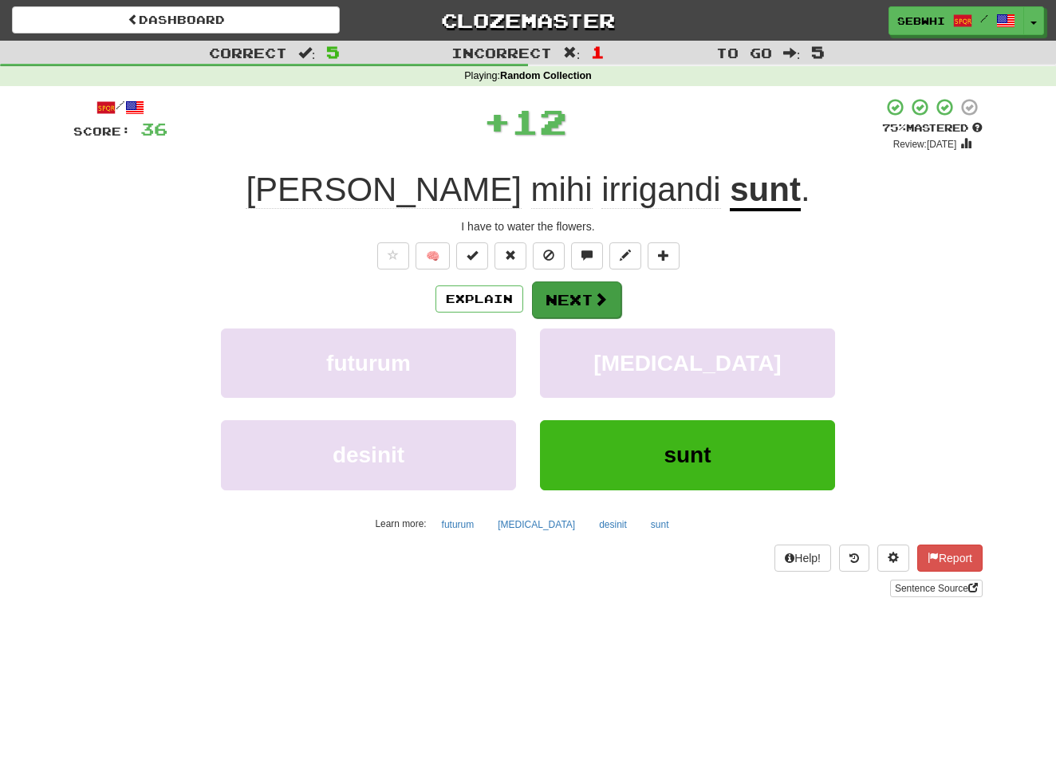
click at [572, 295] on button "Next" at bounding box center [576, 300] width 89 height 37
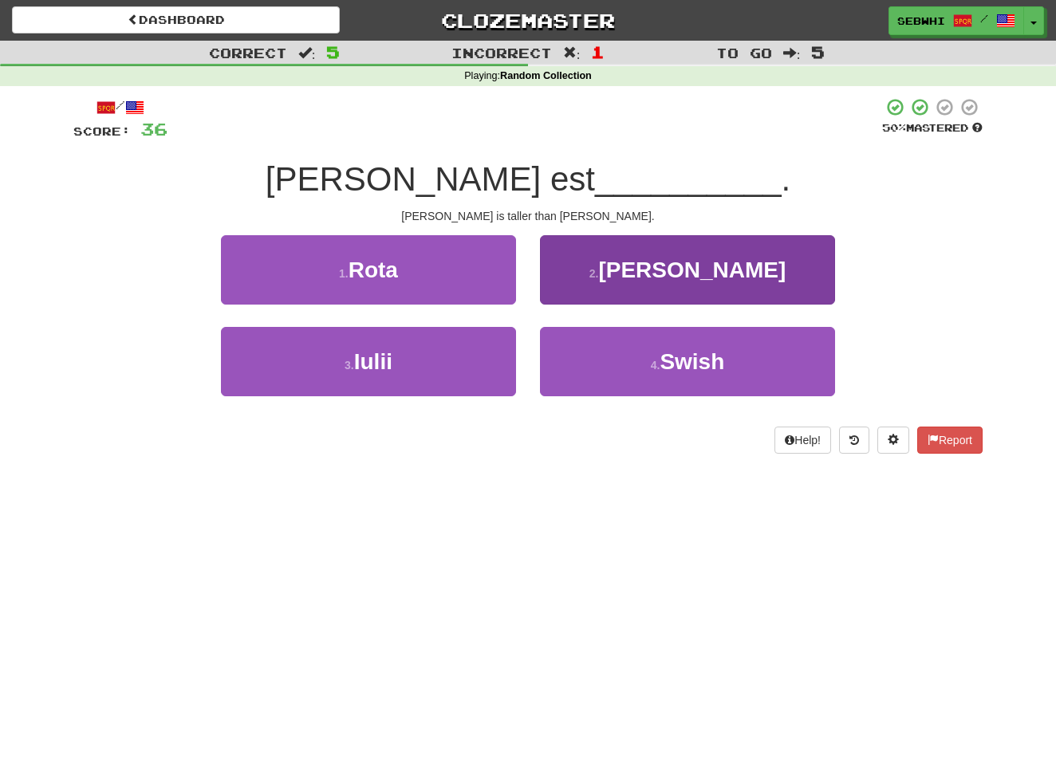
click at [671, 271] on span "Marco" at bounding box center [691, 270] width 187 height 25
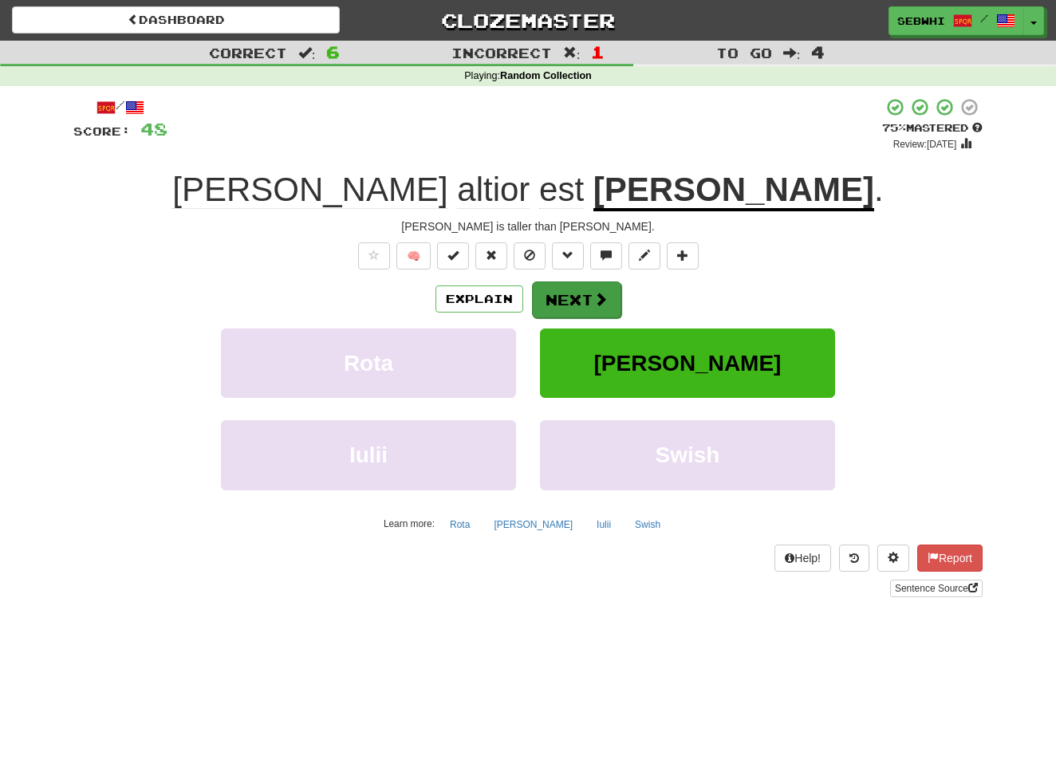
click at [572, 298] on button "Next" at bounding box center [576, 300] width 89 height 37
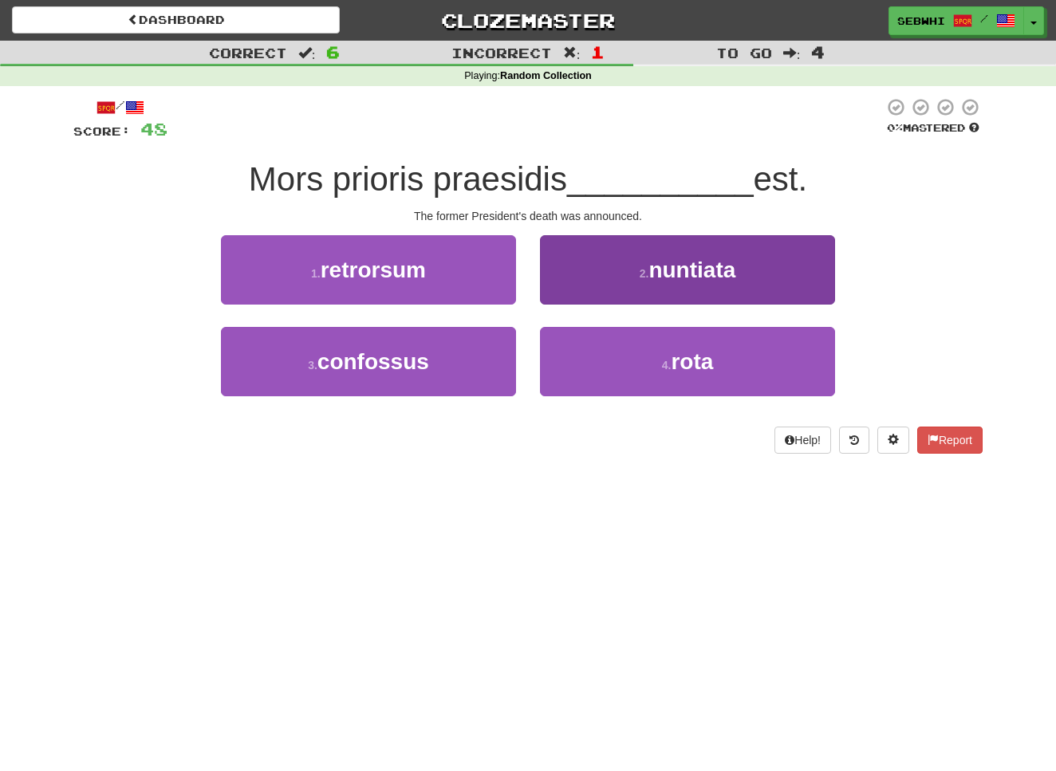
click at [678, 266] on span "nuntiata" at bounding box center [691, 270] width 87 height 25
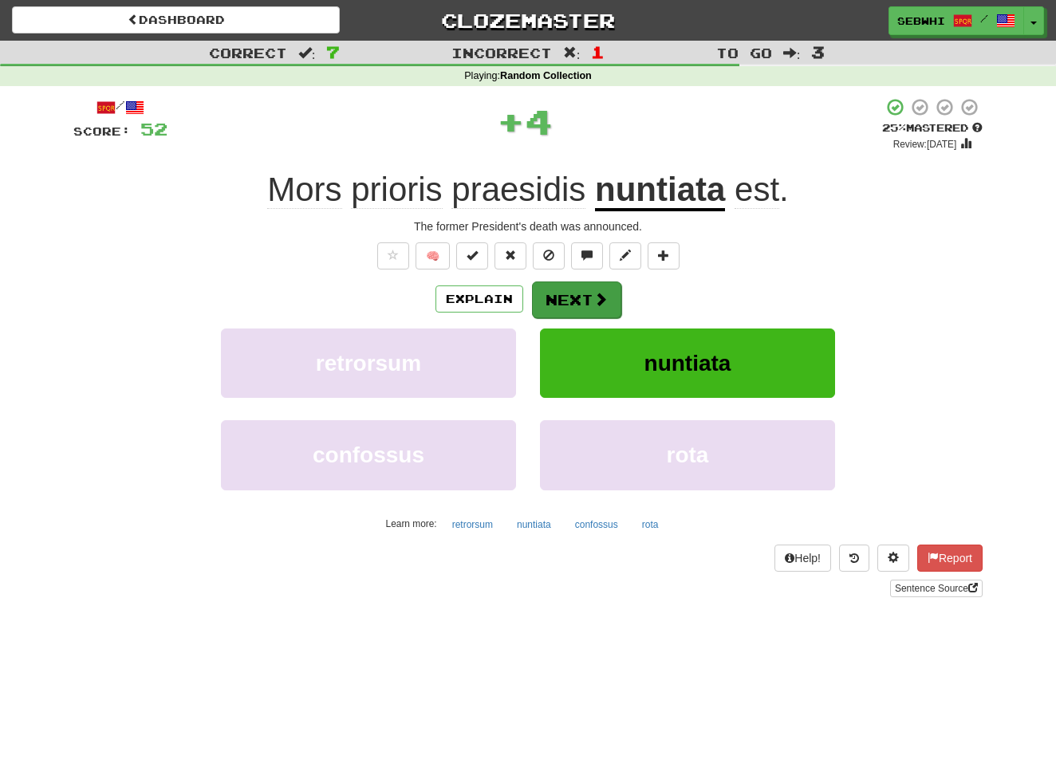
click at [589, 296] on button "Next" at bounding box center [576, 300] width 89 height 37
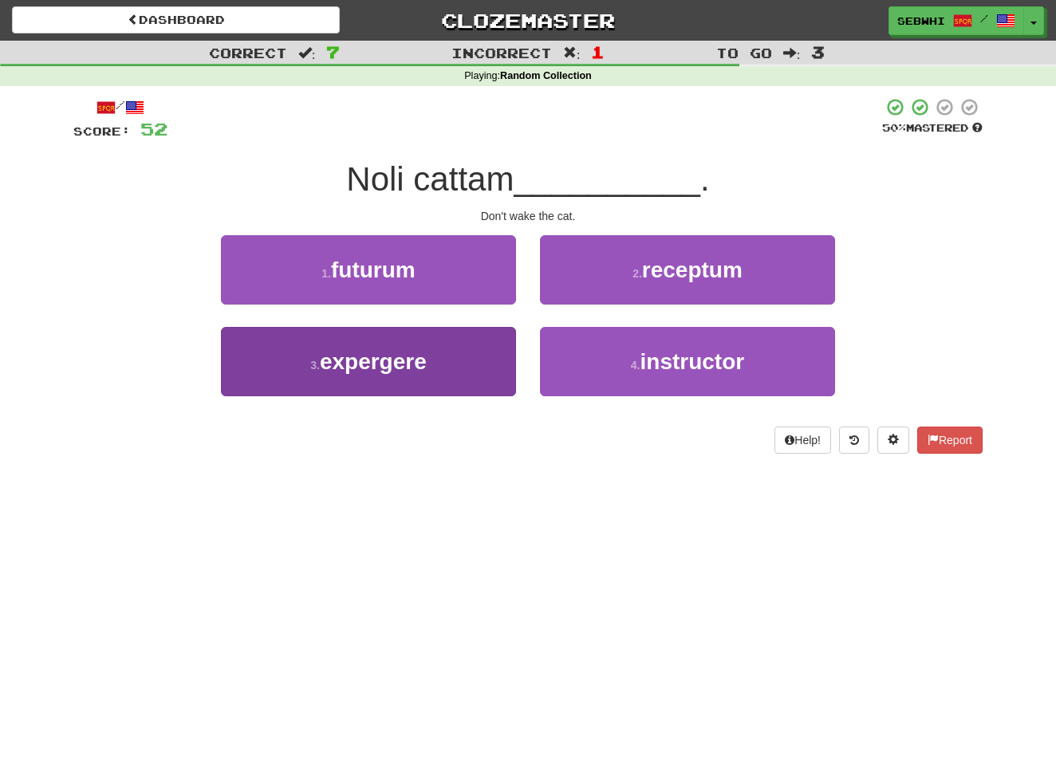
click at [395, 364] on span "expergere" at bounding box center [373, 361] width 107 height 25
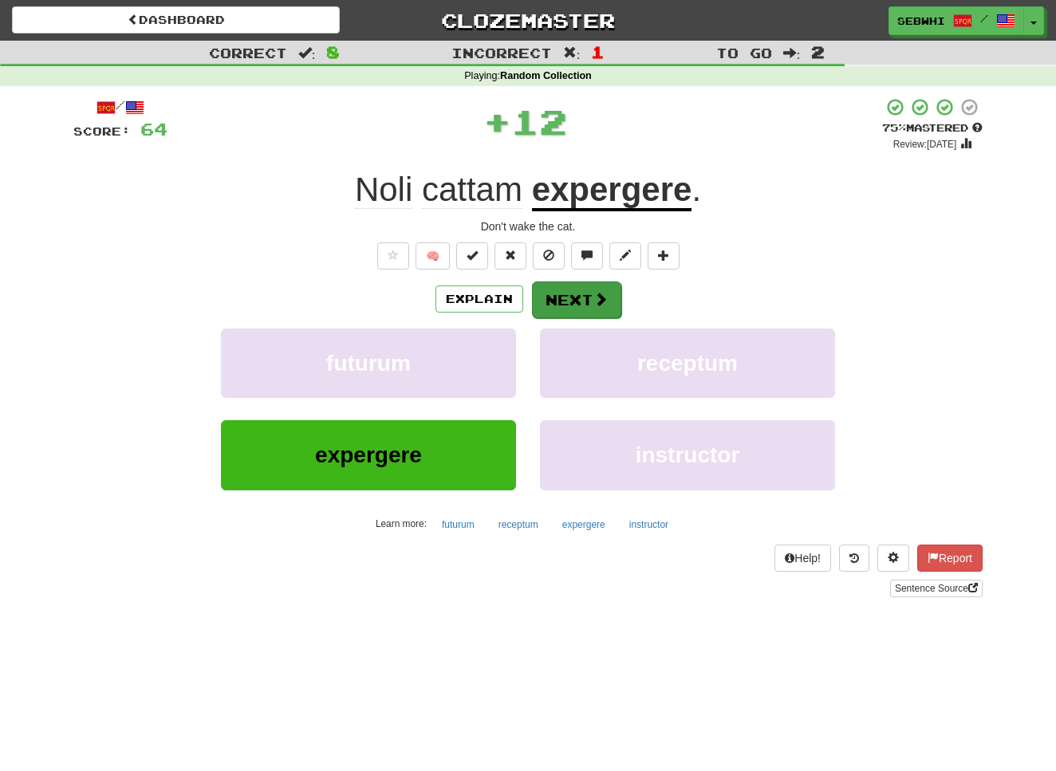
click at [581, 286] on button "Next" at bounding box center [576, 300] width 89 height 37
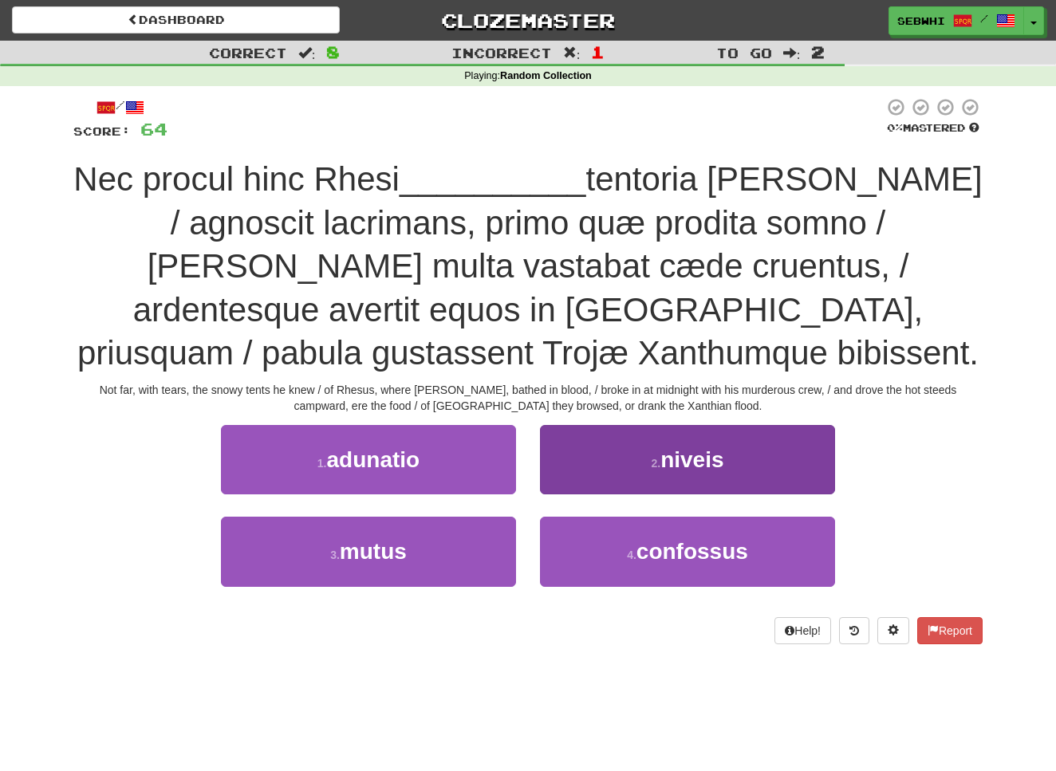
click at [689, 458] on span "niveis" at bounding box center [691, 459] width 63 height 25
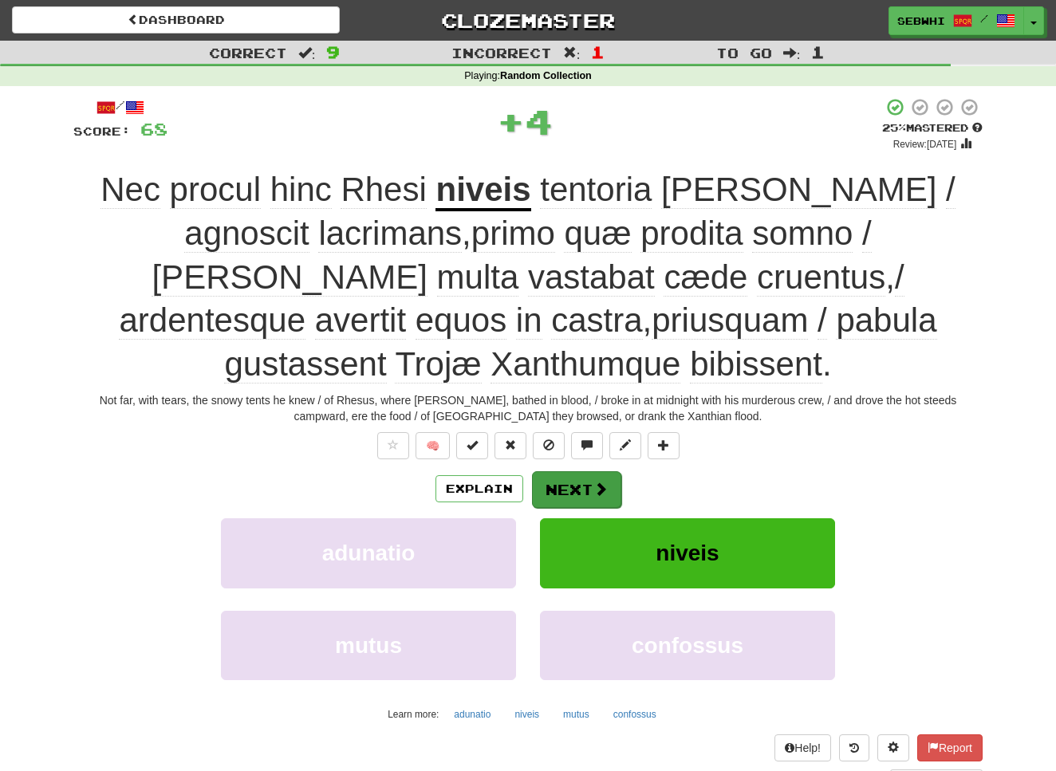
click at [578, 493] on button "Next" at bounding box center [576, 489] width 89 height 37
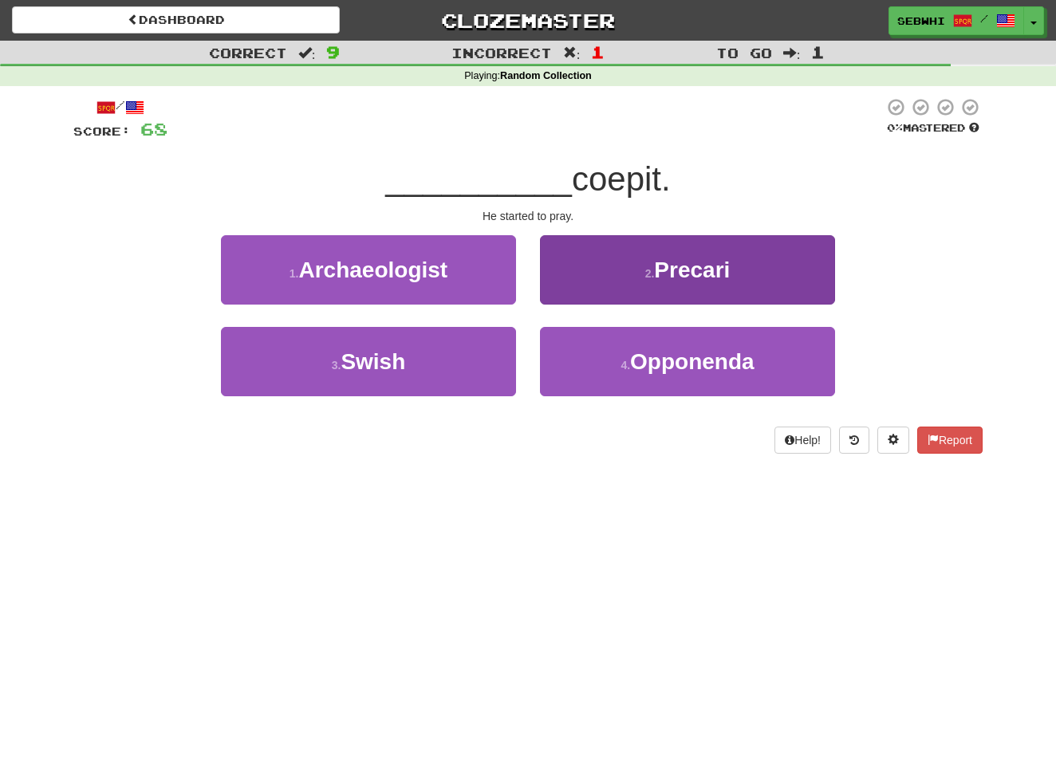
click at [681, 274] on span "Precari" at bounding box center [692, 270] width 76 height 25
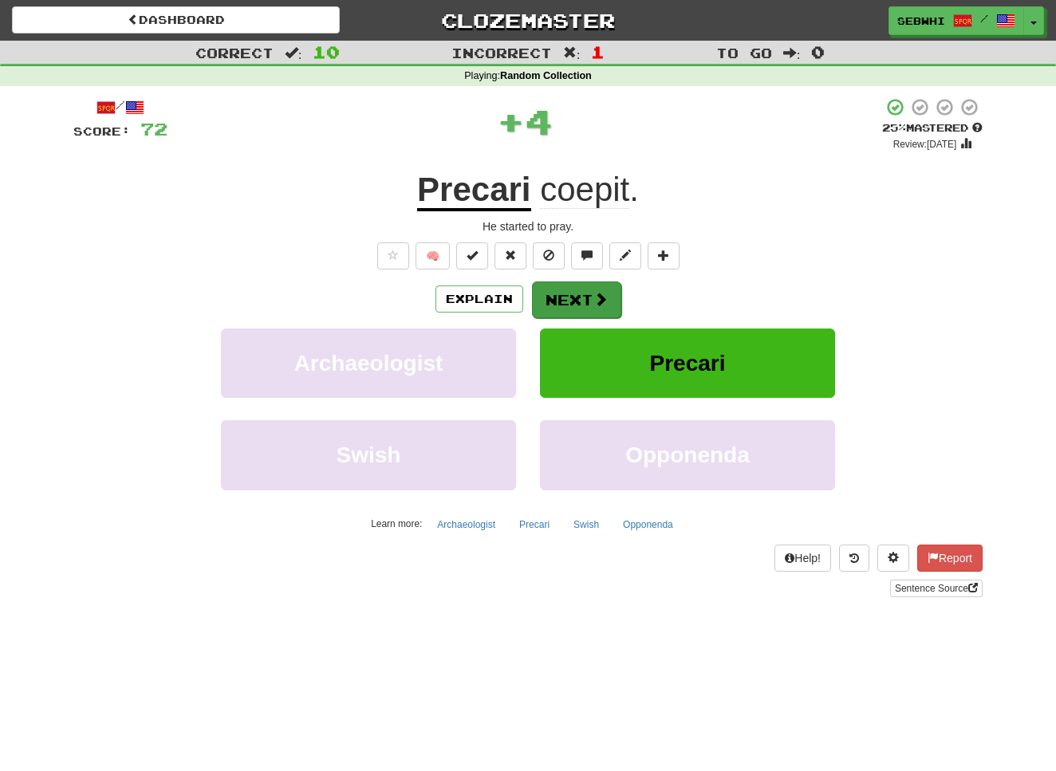
click at [604, 297] on span at bounding box center [600, 299] width 14 height 14
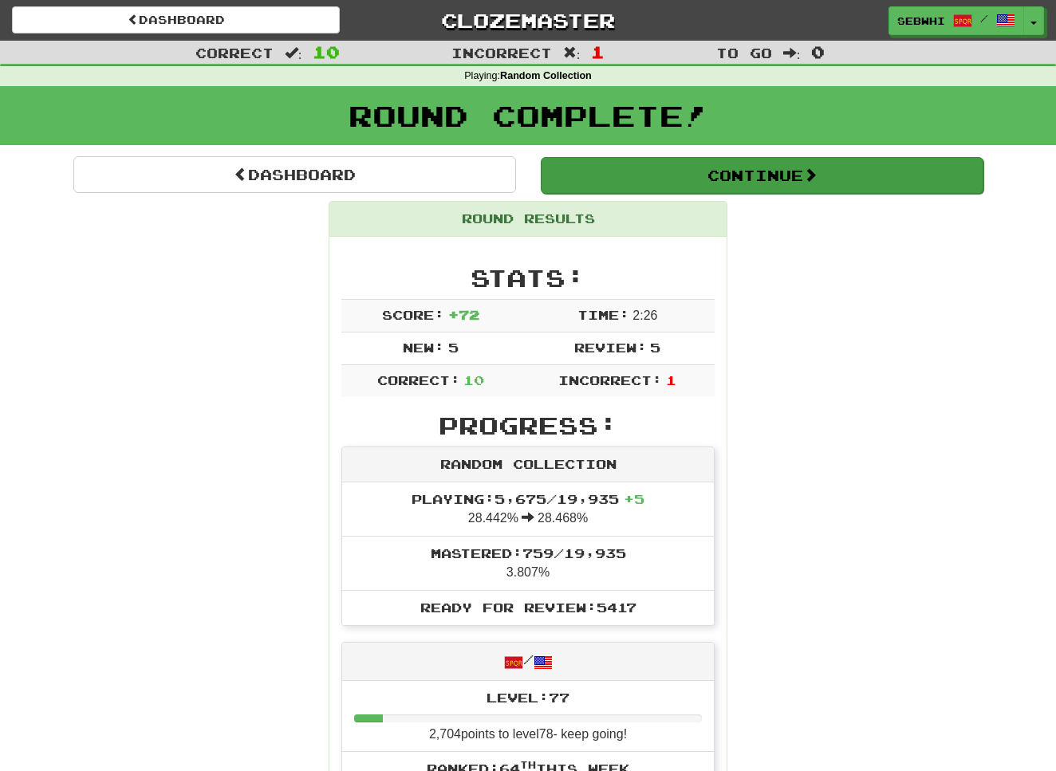
click at [807, 175] on button "Continue" at bounding box center [762, 175] width 443 height 37
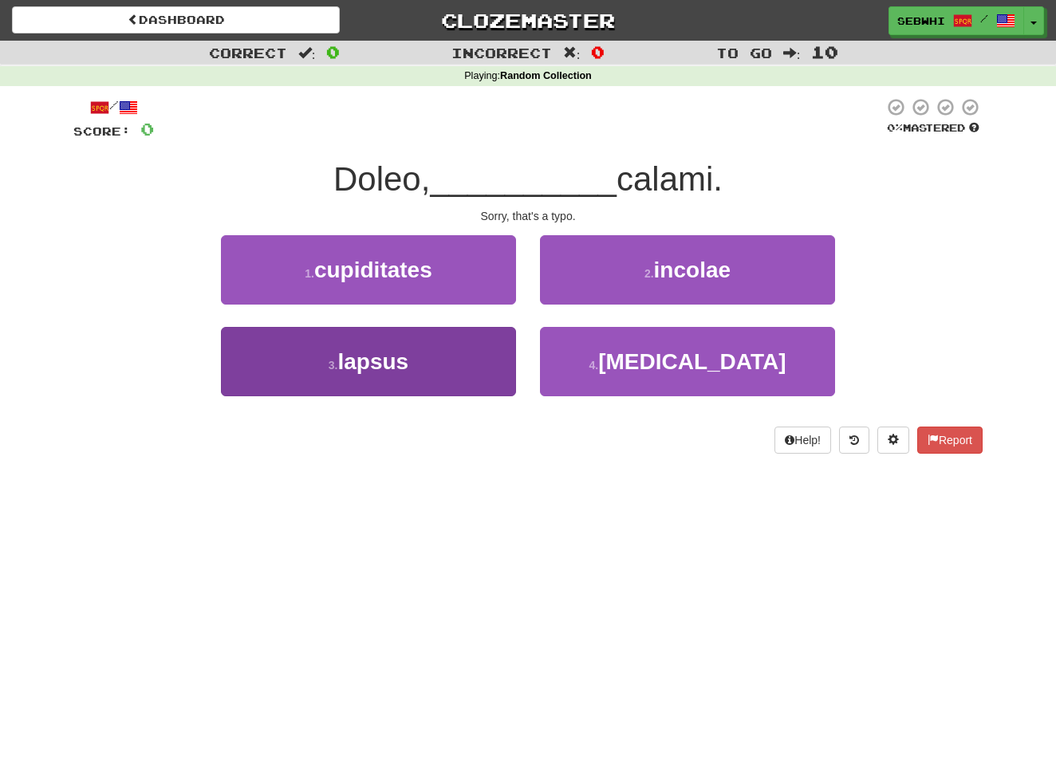
click at [394, 362] on span "lapsus" at bounding box center [372, 361] width 71 height 25
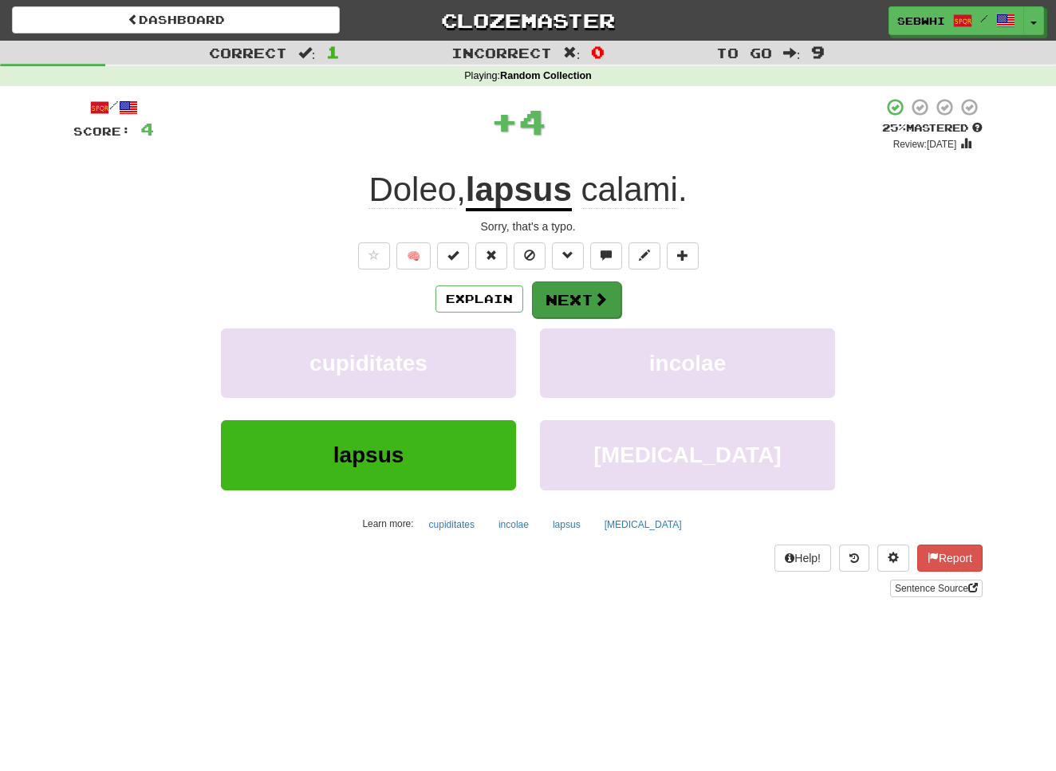
click at [568, 293] on button "Next" at bounding box center [576, 300] width 89 height 37
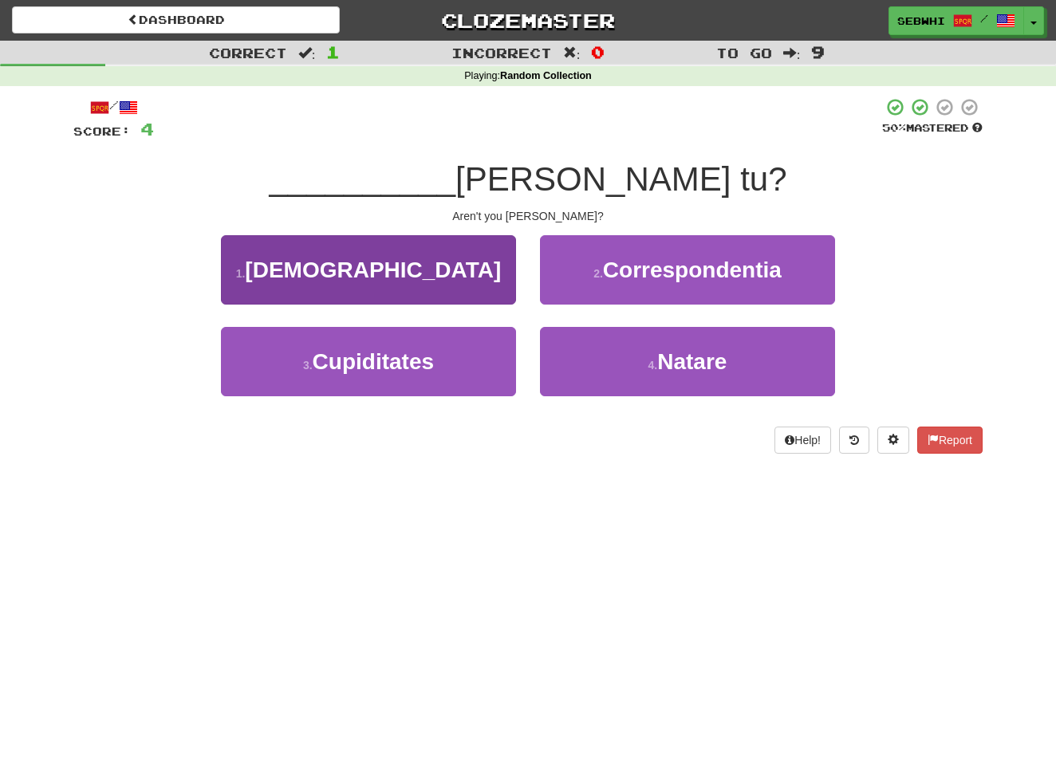
click at [367, 271] on span "Nonne" at bounding box center [373, 270] width 256 height 25
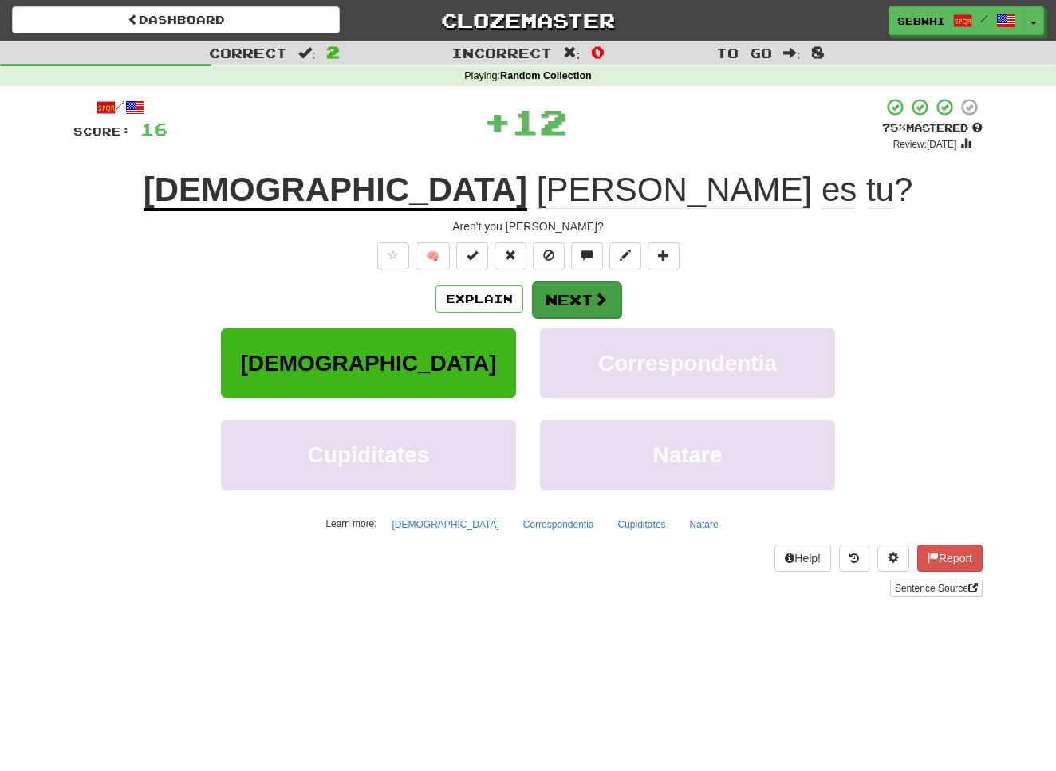
click at [562, 291] on button "Next" at bounding box center [576, 300] width 89 height 37
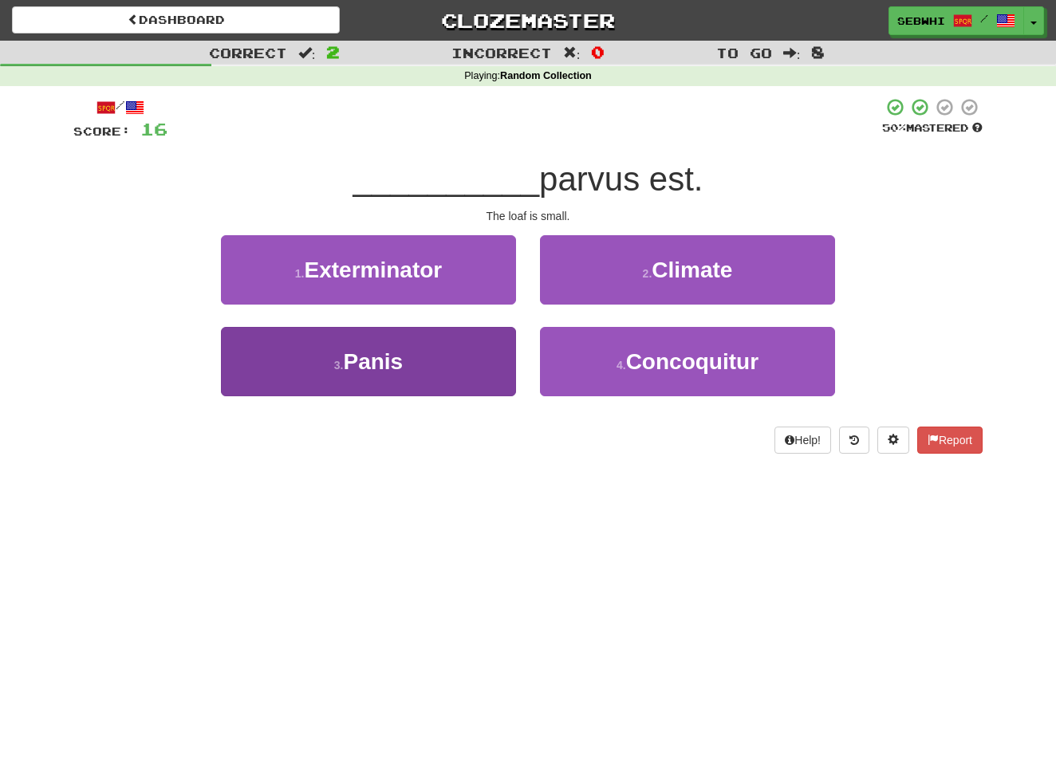
click at [387, 362] on span "Panis" at bounding box center [373, 361] width 60 height 25
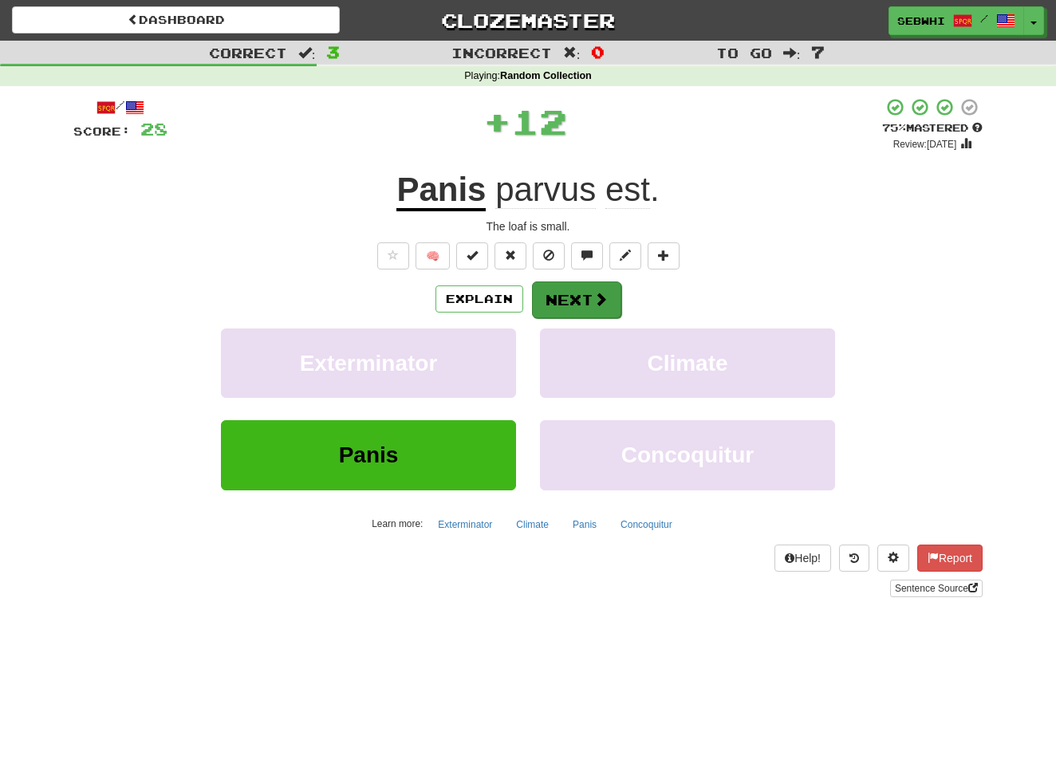
click at [584, 297] on button "Next" at bounding box center [576, 300] width 89 height 37
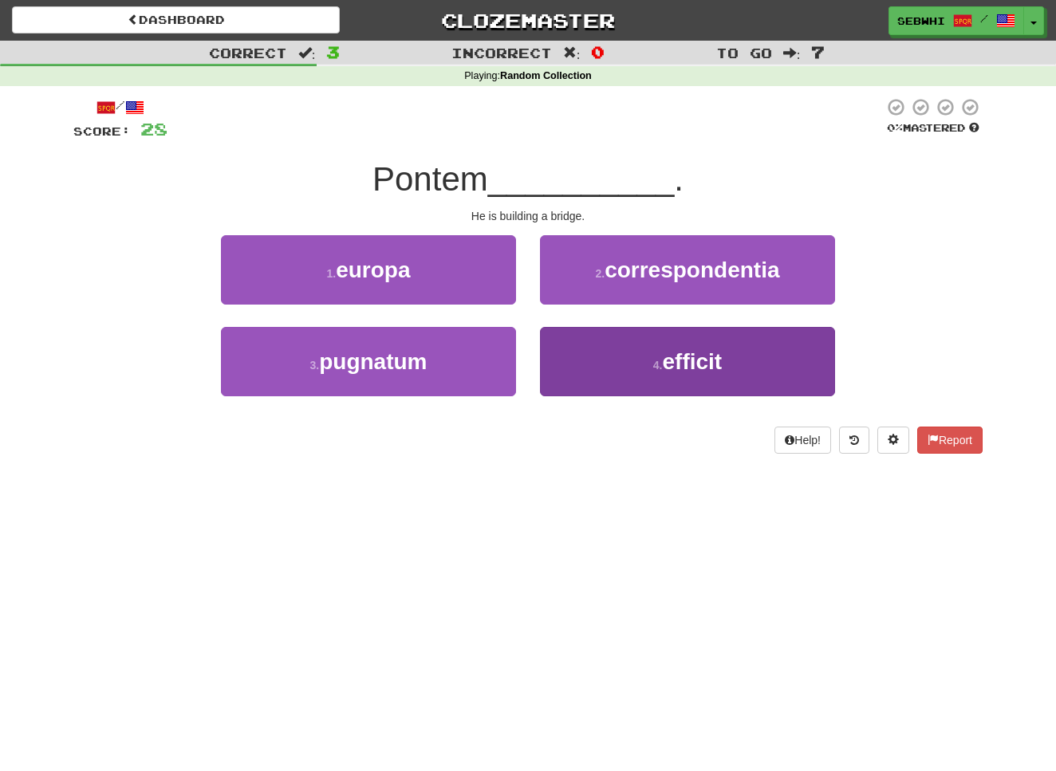
click at [687, 364] on span "efficit" at bounding box center [693, 361] width 60 height 25
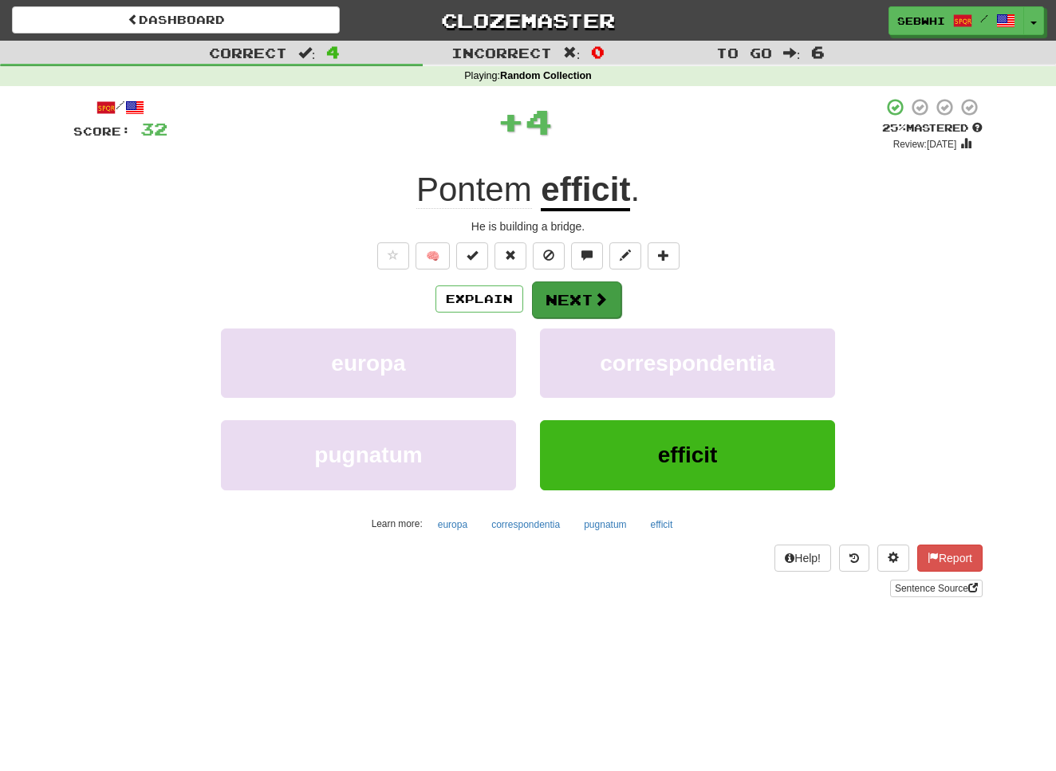
click at [594, 279] on div "/ Score: 32 + 4 25 % Mastered Review: 2025-08-21 Pontem efficit . He is buildin…" at bounding box center [527, 347] width 909 height 500
click at [594, 292] on span at bounding box center [600, 299] width 14 height 14
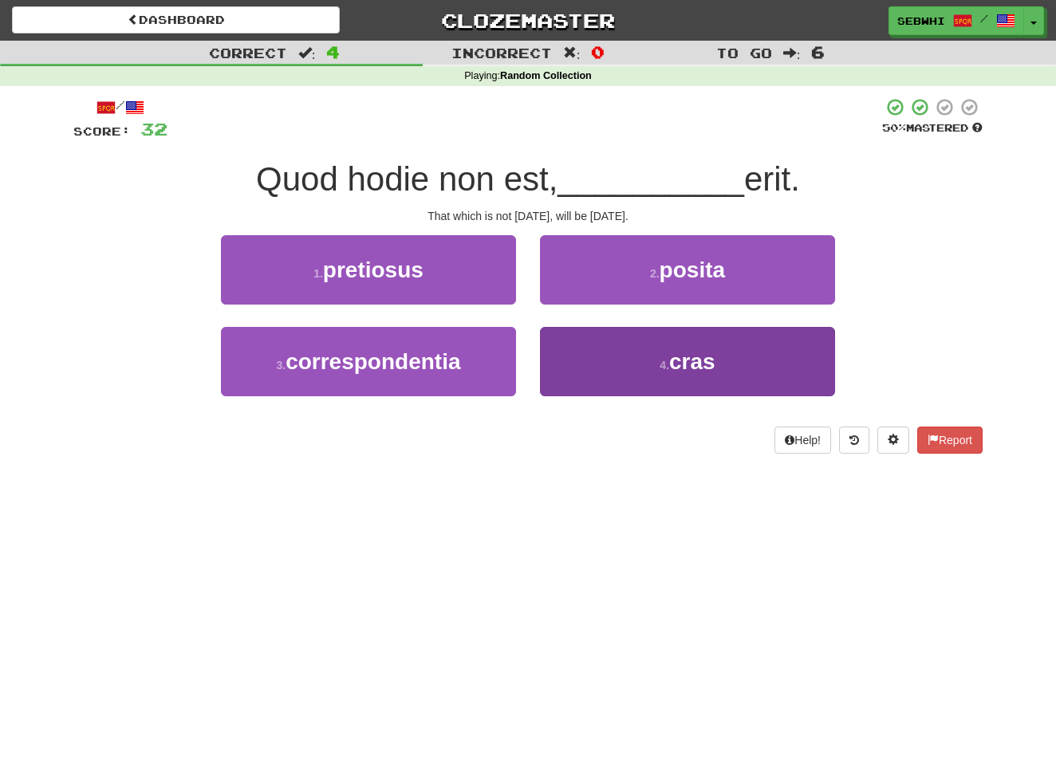
click at [674, 368] on span "cras" at bounding box center [692, 361] width 46 height 25
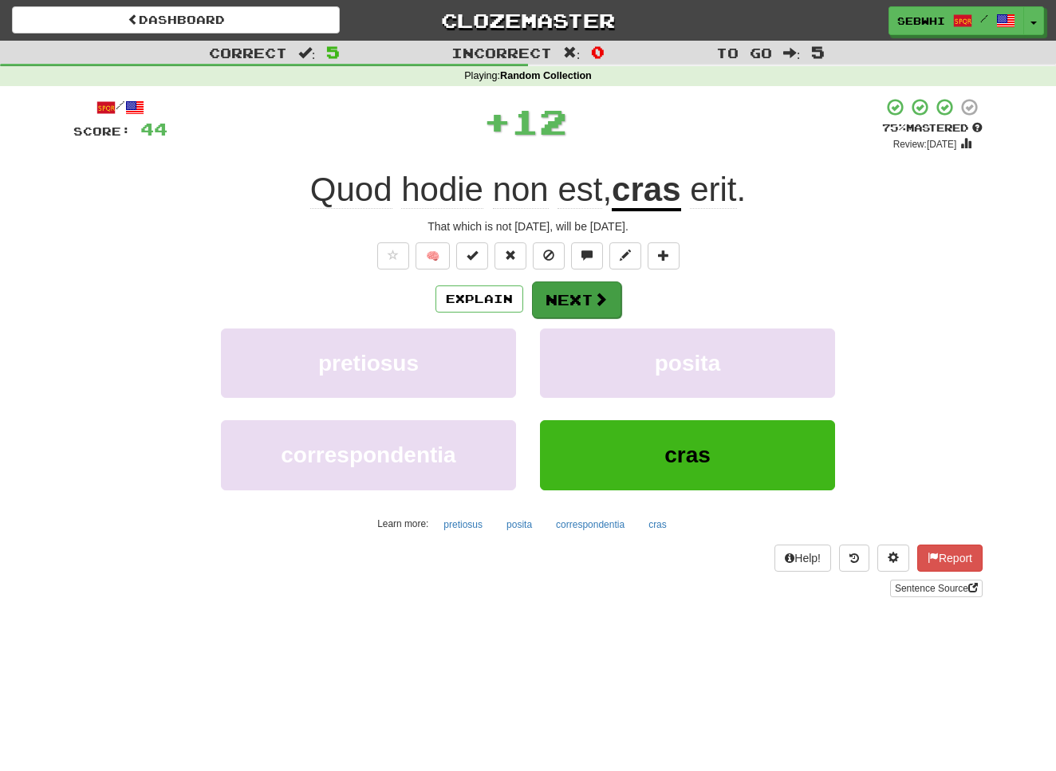
click at [600, 304] on span at bounding box center [600, 299] width 14 height 14
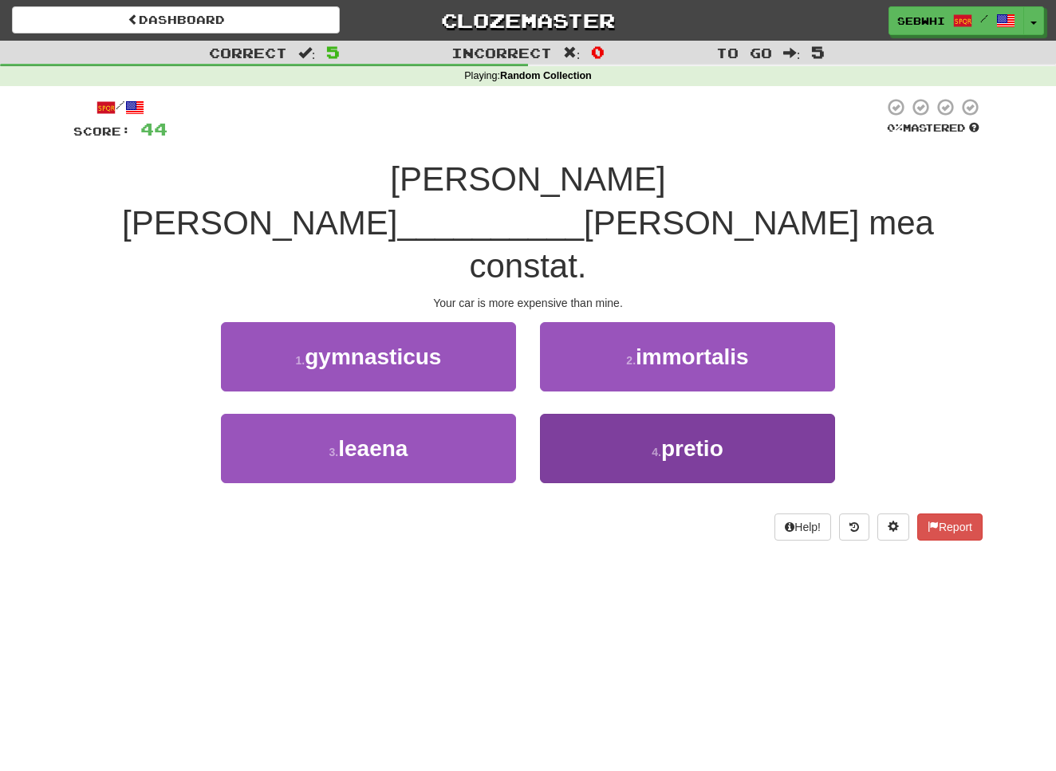
click at [680, 436] on span "pretio" at bounding box center [692, 448] width 62 height 25
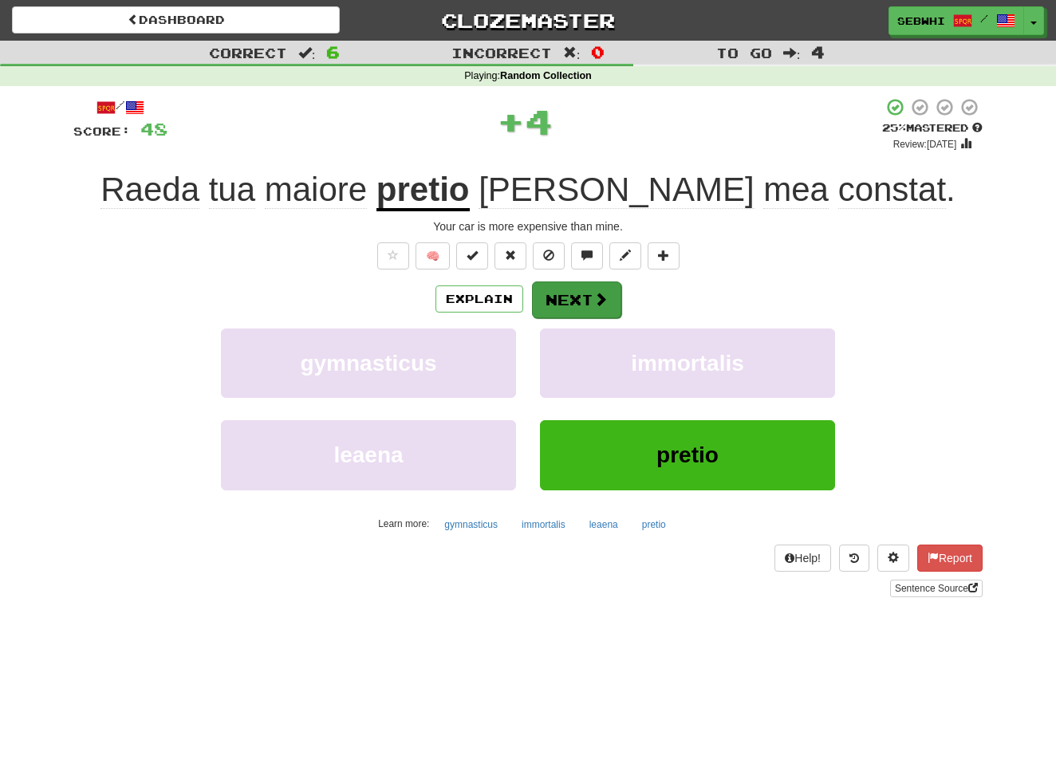
click at [602, 304] on span at bounding box center [600, 299] width 14 height 14
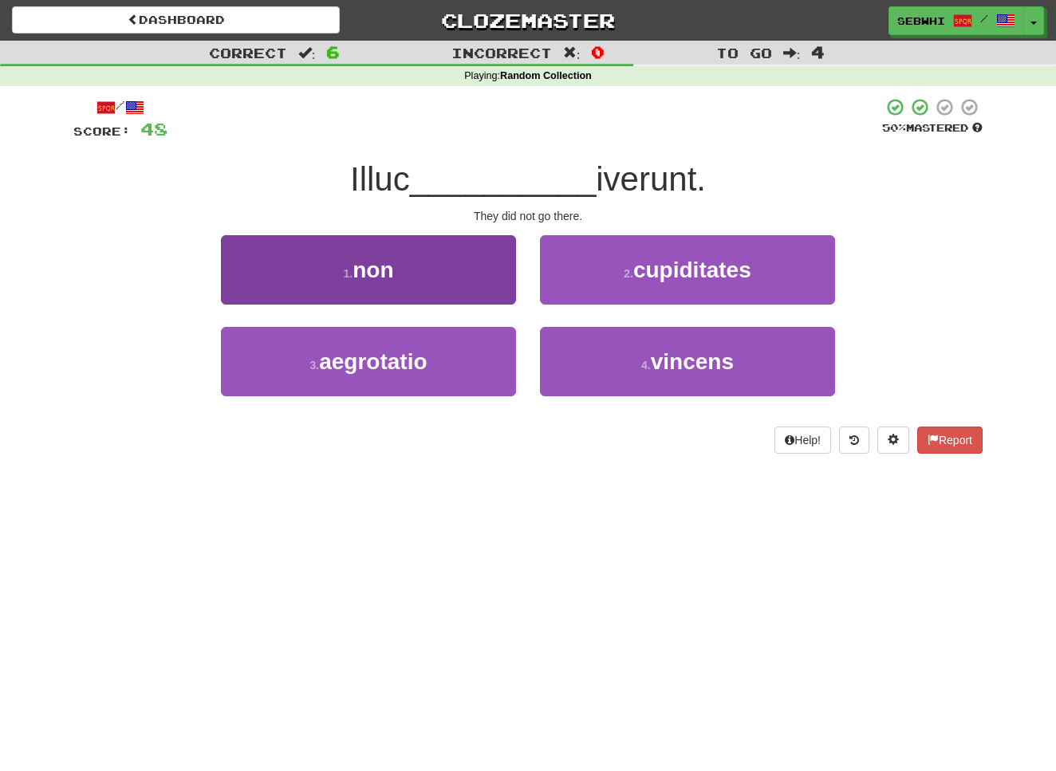
click at [360, 270] on span "non" at bounding box center [372, 270] width 41 height 25
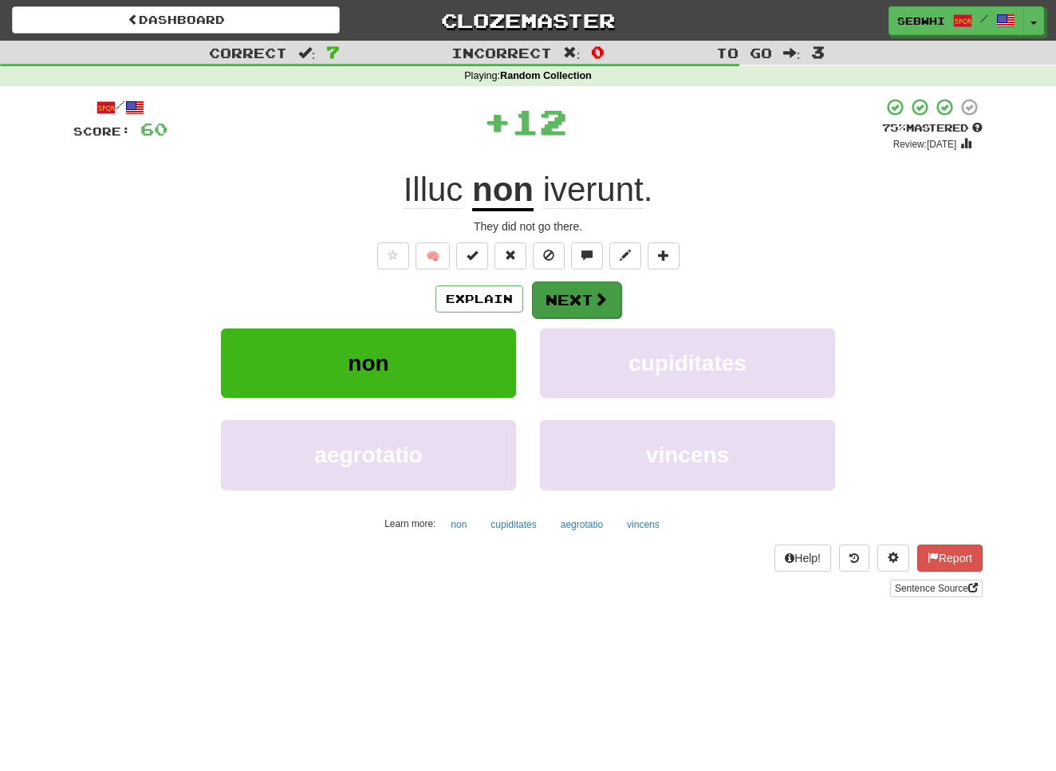
click at [571, 292] on button "Next" at bounding box center [576, 300] width 89 height 37
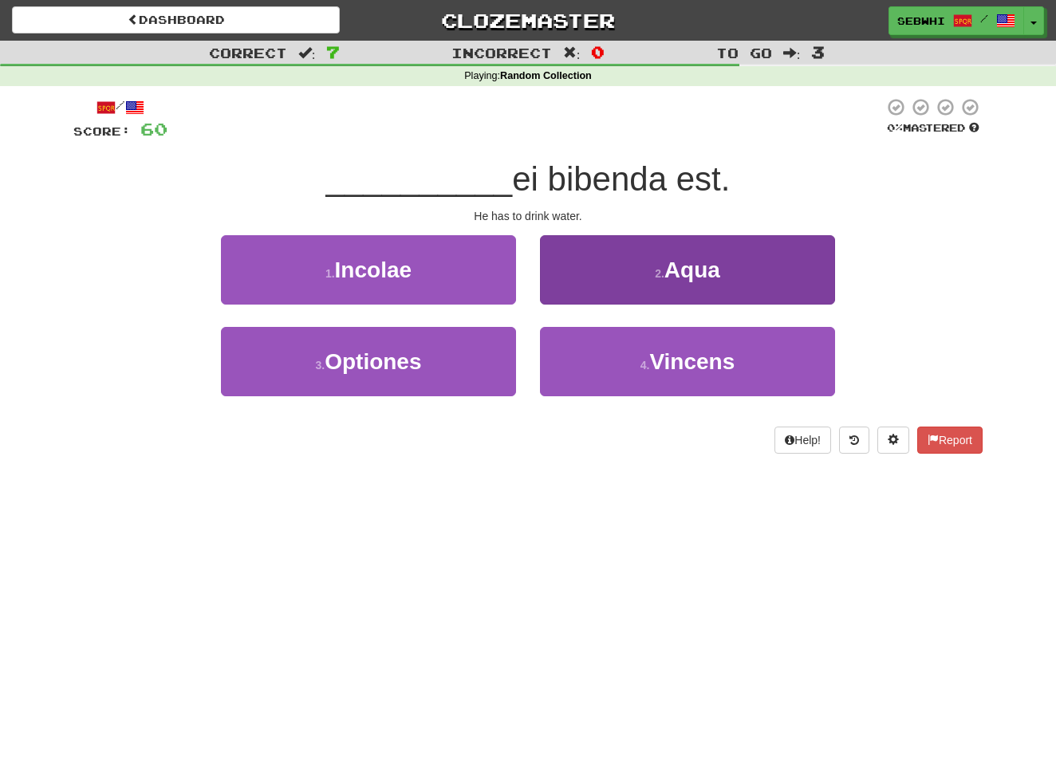
click at [709, 278] on span "Aqua" at bounding box center [692, 270] width 56 height 25
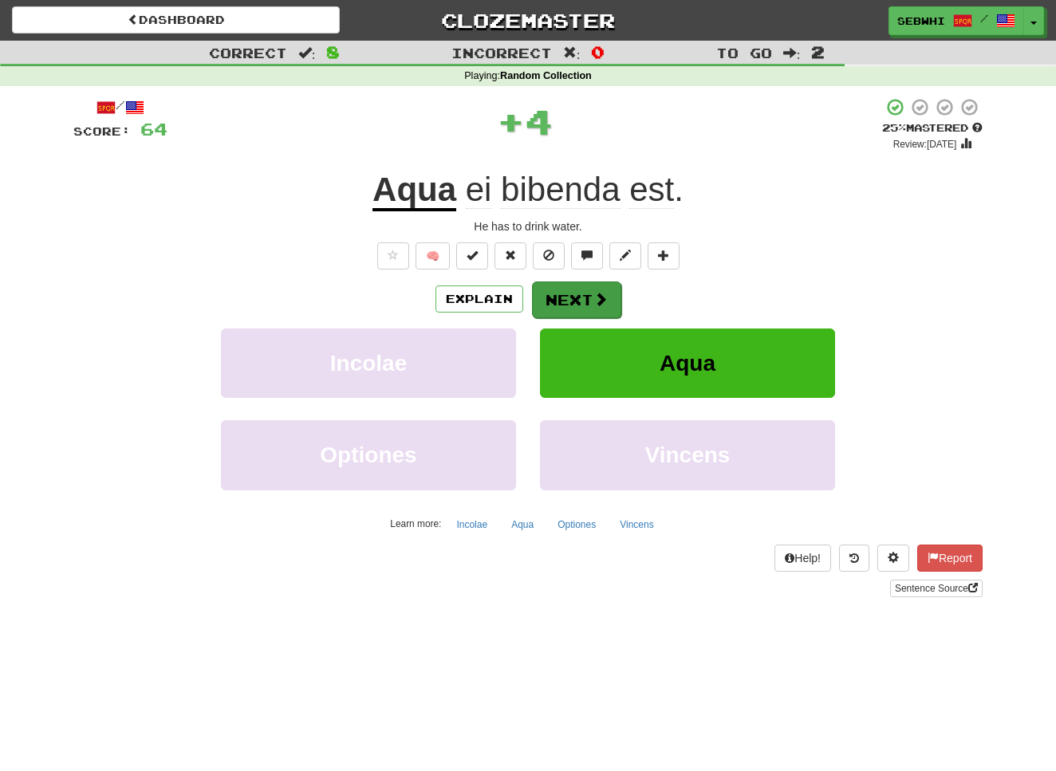
click at [591, 301] on button "Next" at bounding box center [576, 300] width 89 height 37
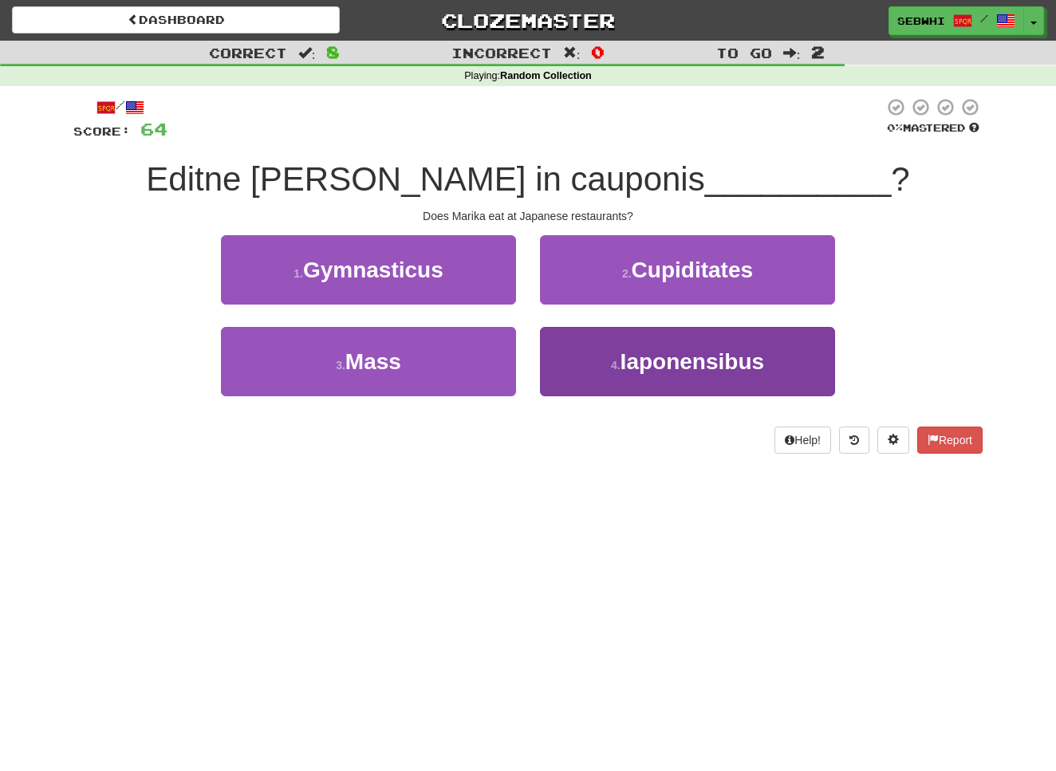
click at [680, 354] on span "Iaponensibus" at bounding box center [692, 361] width 144 height 25
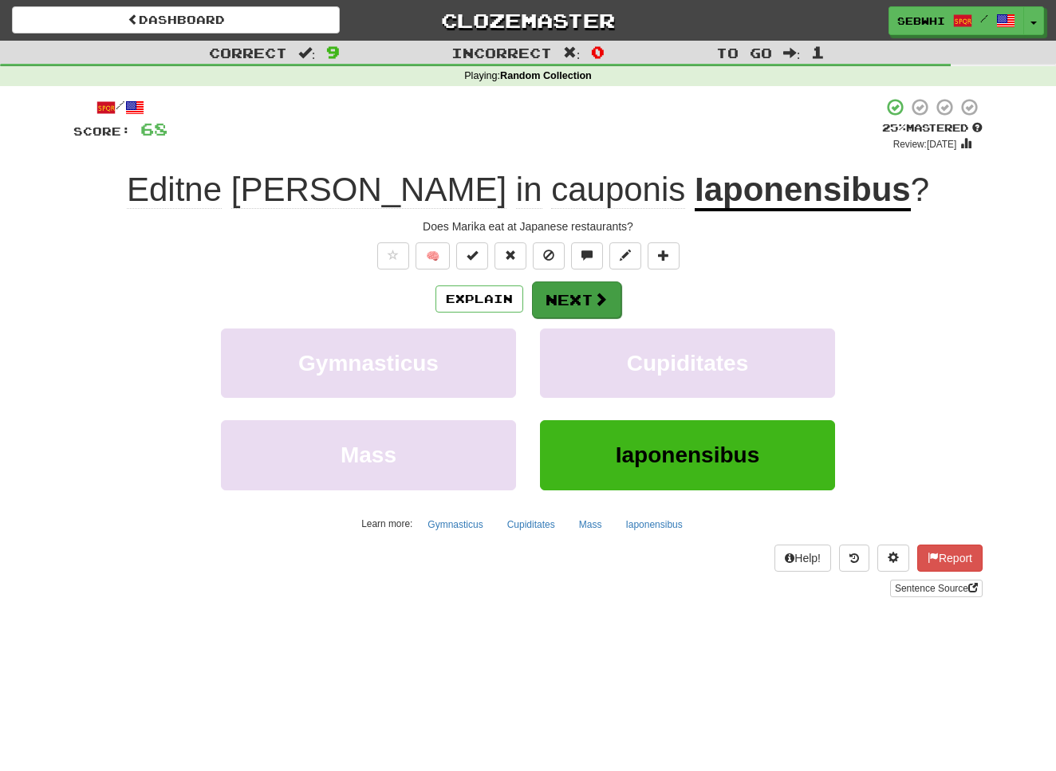
click at [580, 304] on button "Next" at bounding box center [576, 300] width 89 height 37
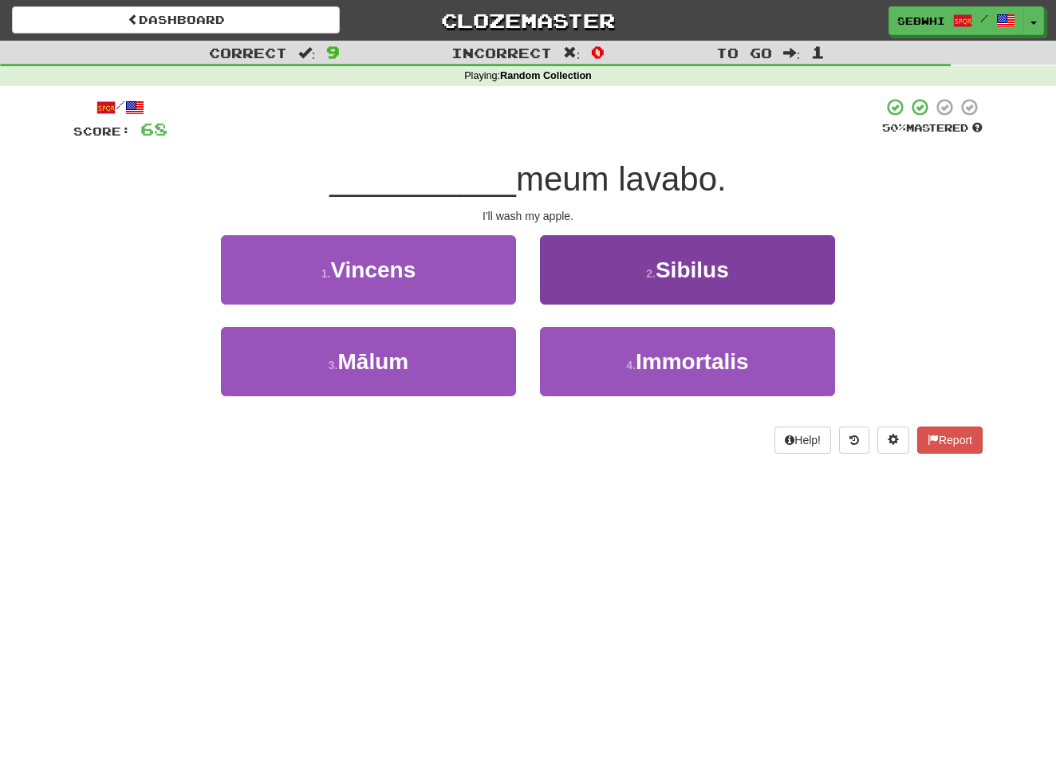
click at [651, 274] on small "2 ." at bounding box center [651, 273] width 10 height 13
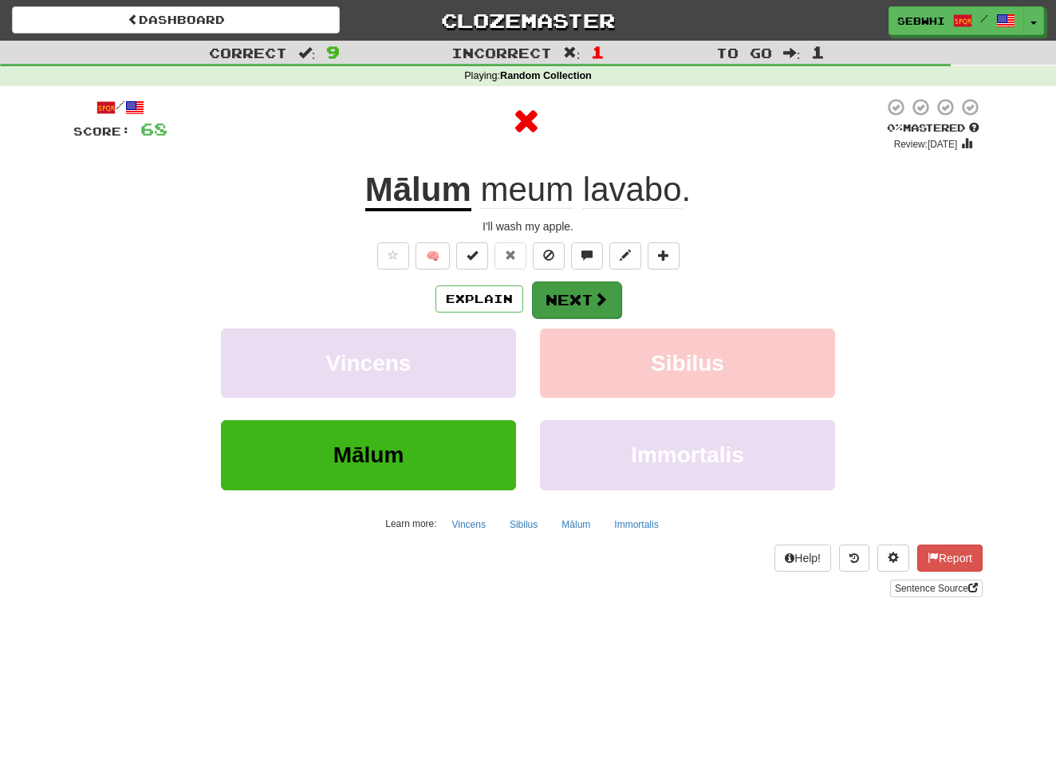
click at [573, 295] on button "Next" at bounding box center [576, 300] width 89 height 37
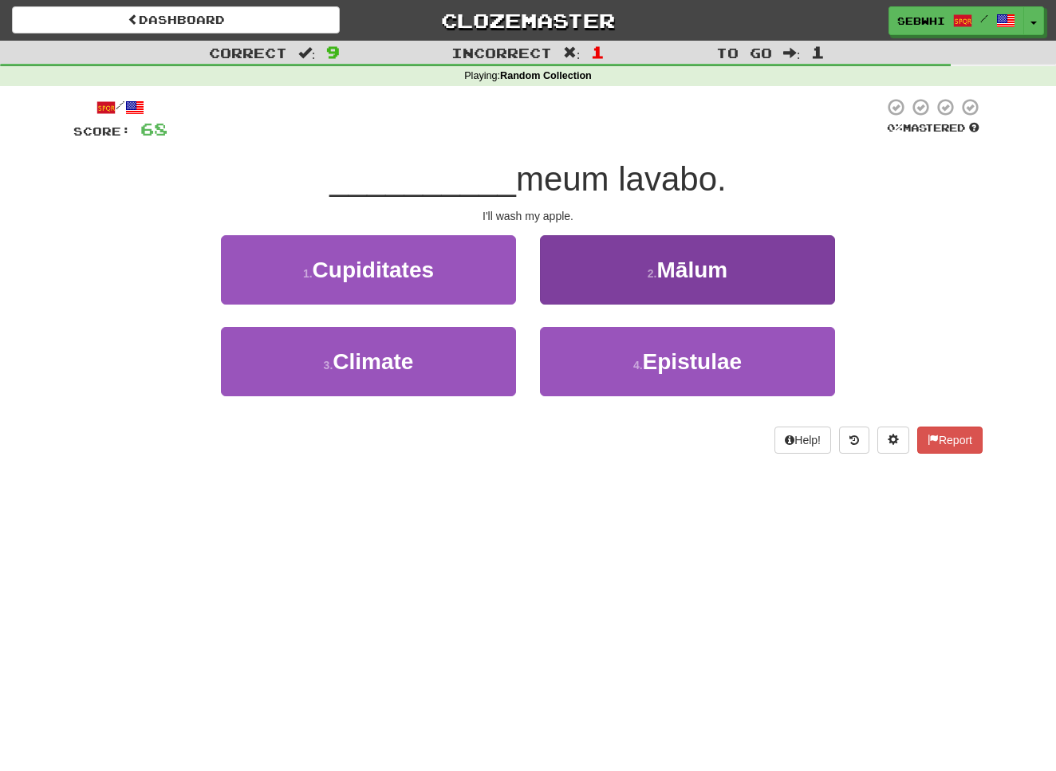
click at [680, 280] on span "Mālum" at bounding box center [692, 270] width 71 height 25
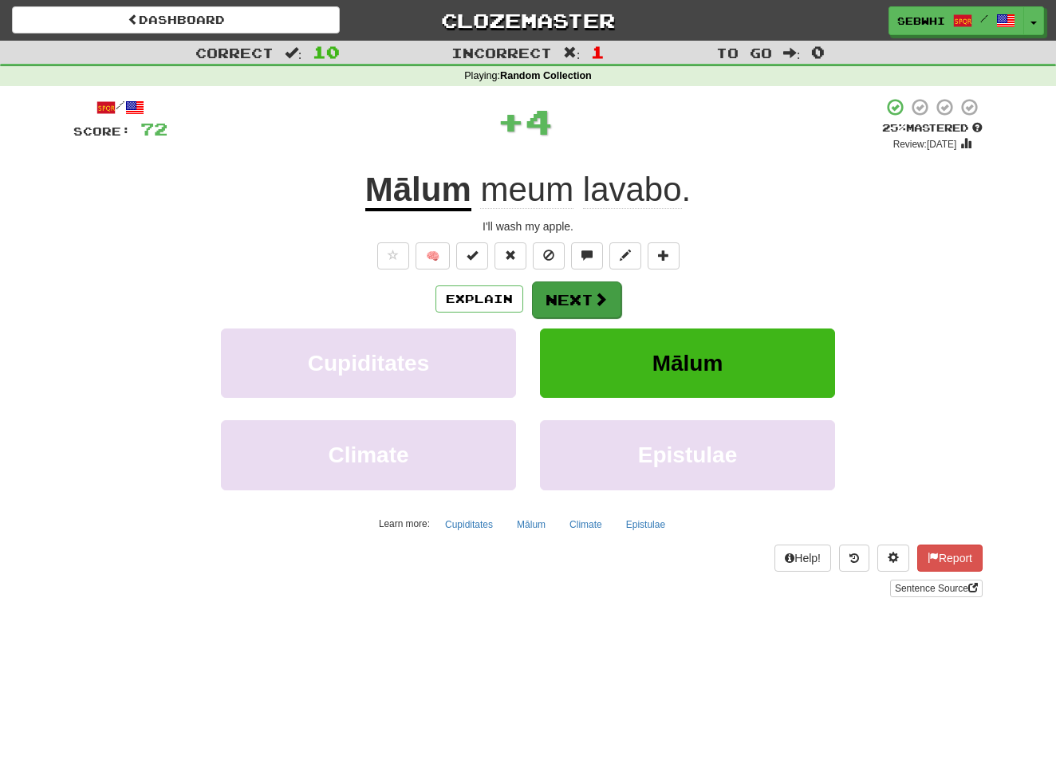
click at [599, 306] on button "Next" at bounding box center [576, 300] width 89 height 37
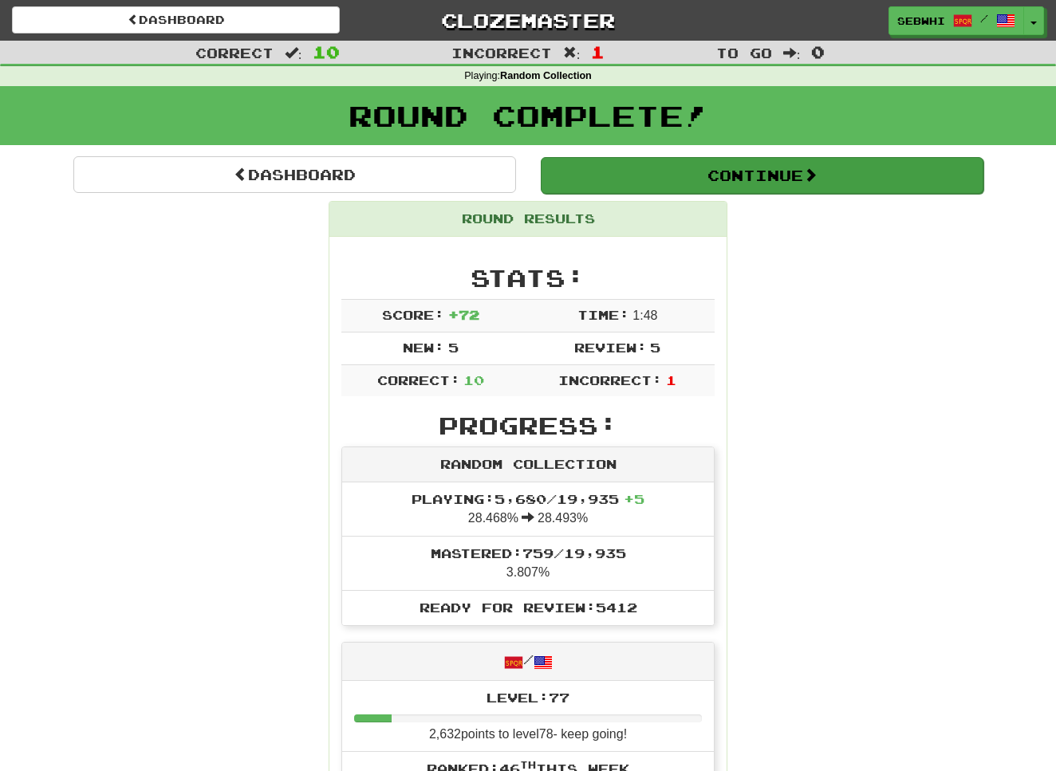
click at [759, 175] on button "Continue" at bounding box center [762, 175] width 443 height 37
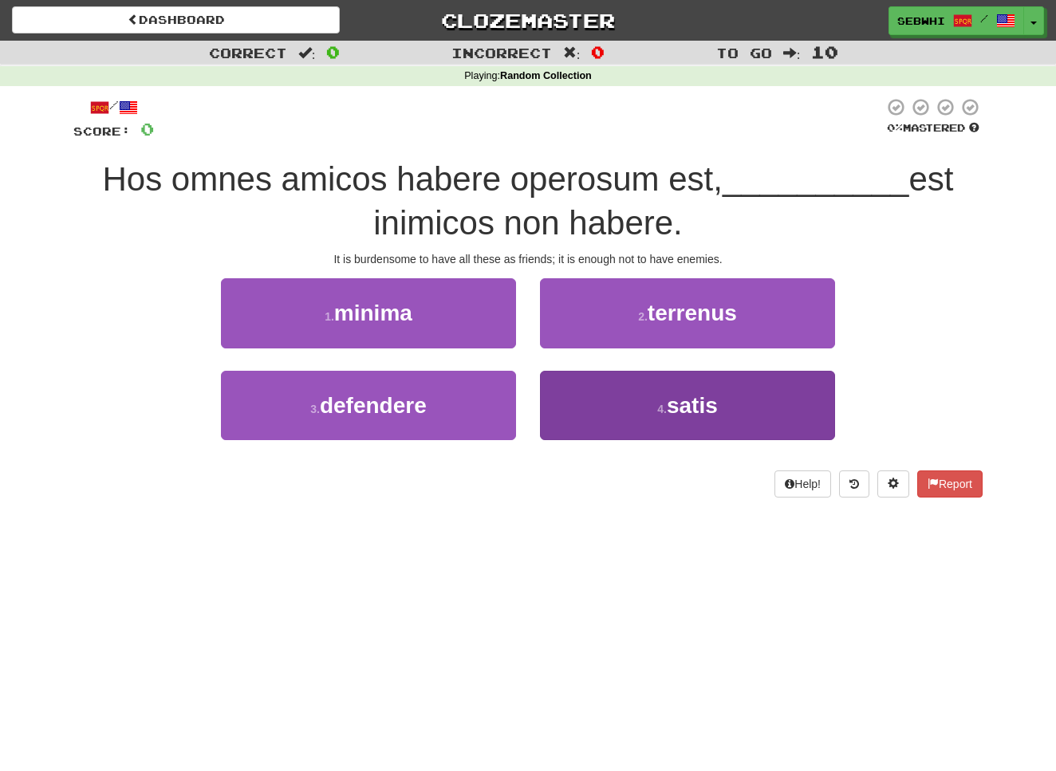
click at [677, 405] on span "satis" at bounding box center [692, 405] width 51 height 25
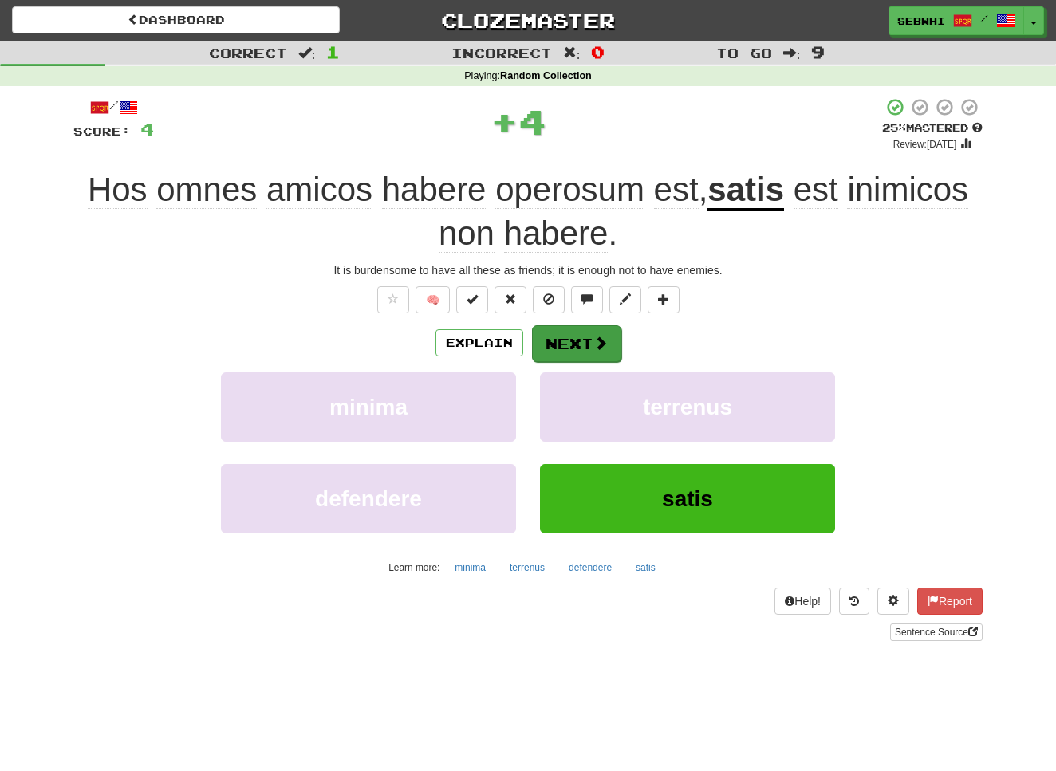
click at [588, 342] on button "Next" at bounding box center [576, 343] width 89 height 37
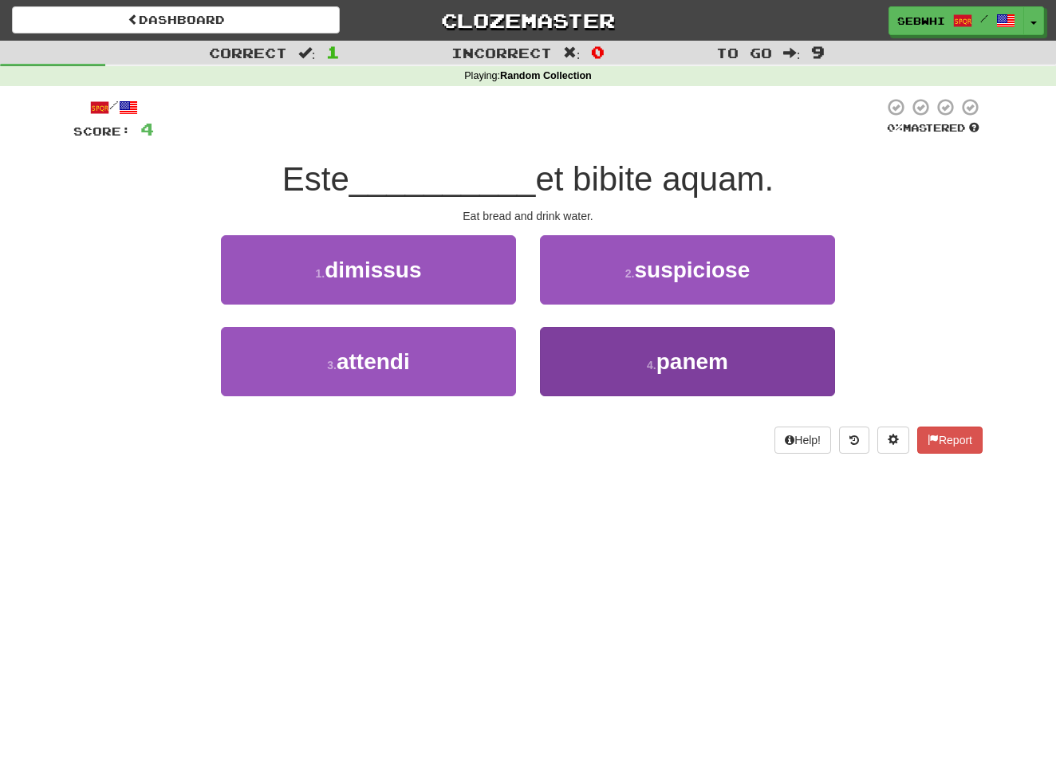
click at [683, 362] on span "panem" at bounding box center [692, 361] width 72 height 25
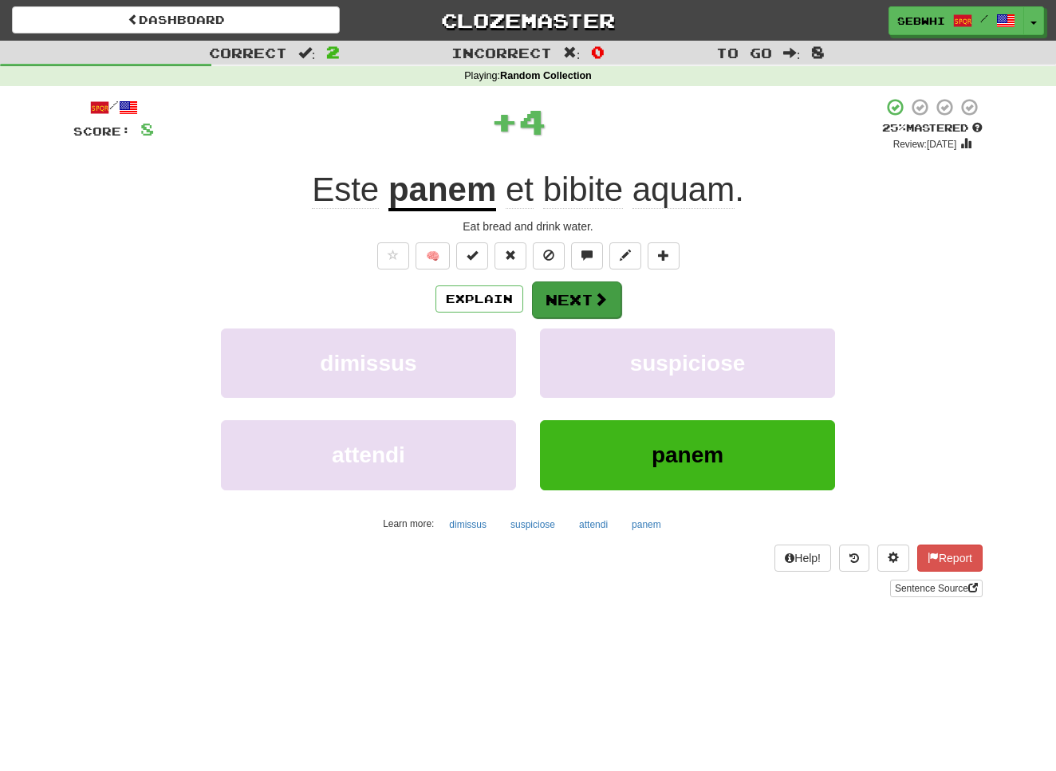
click at [600, 292] on span at bounding box center [600, 299] width 14 height 14
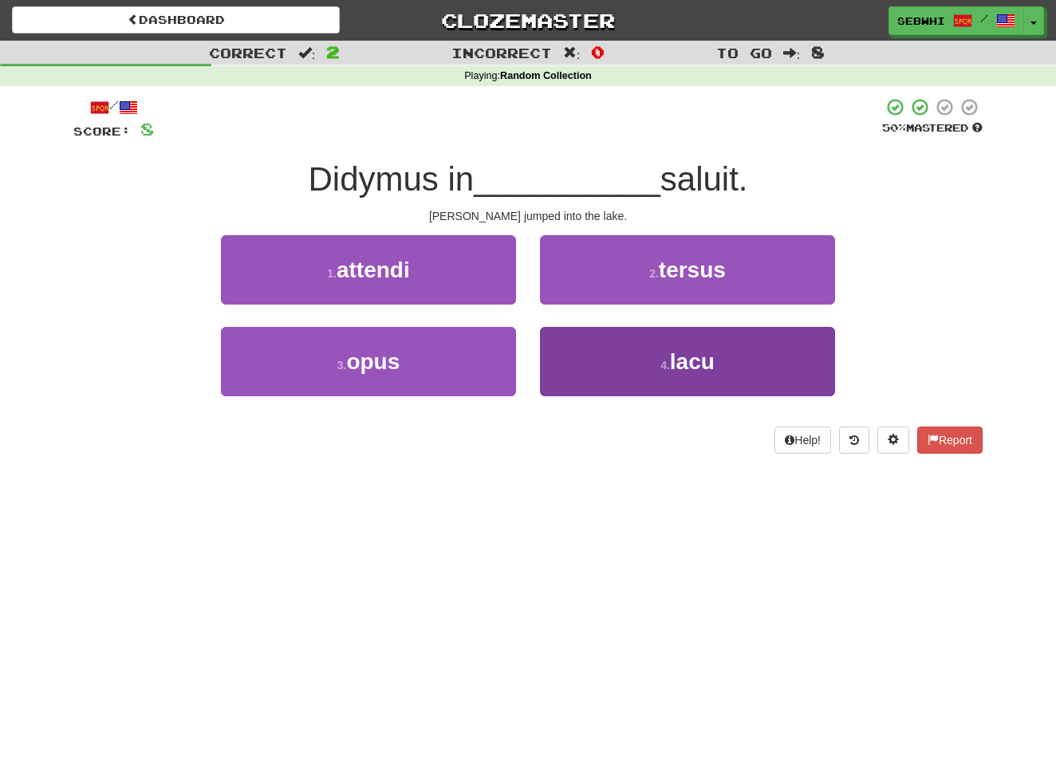
click at [689, 352] on span "lacu" at bounding box center [692, 361] width 45 height 25
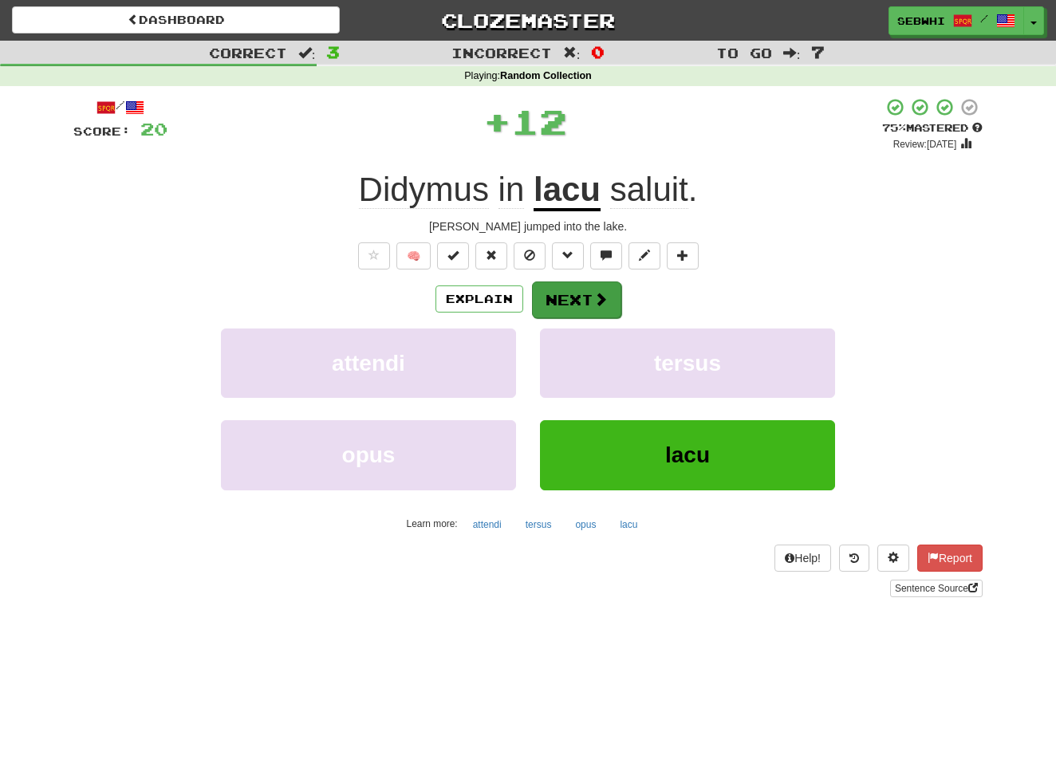
click at [569, 296] on button "Next" at bounding box center [576, 300] width 89 height 37
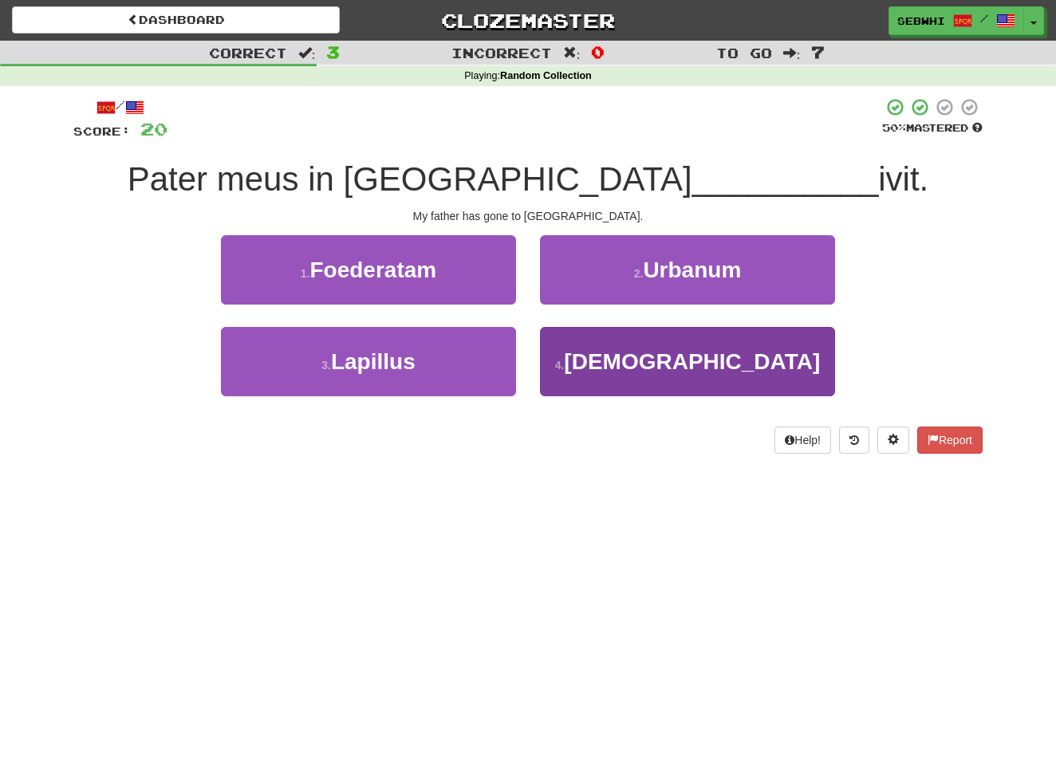
scroll to position [4, 0]
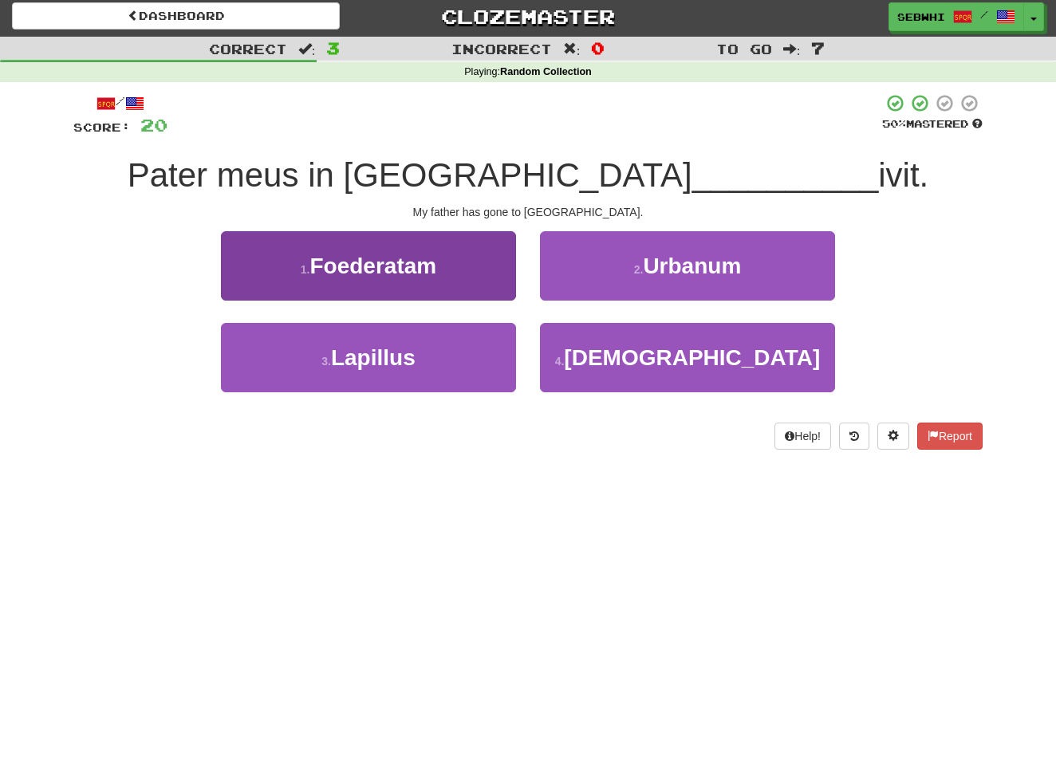
click at [408, 266] on span "Foederatam" at bounding box center [372, 266] width 127 height 25
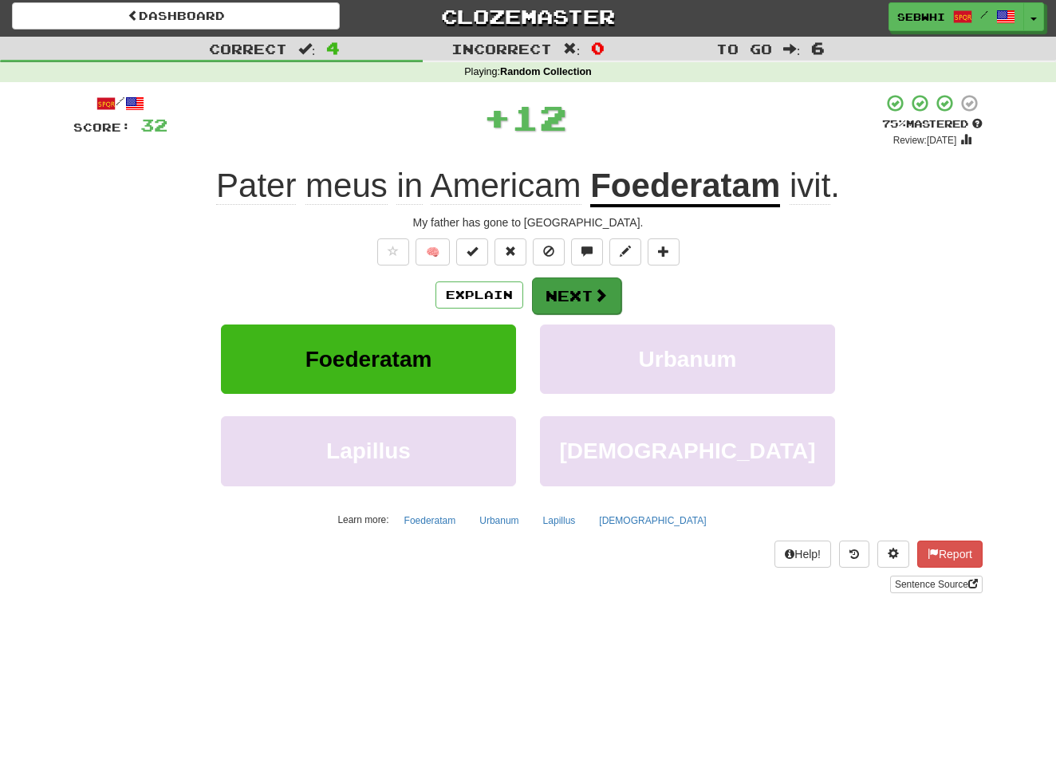
click at [588, 297] on button "Next" at bounding box center [576, 296] width 89 height 37
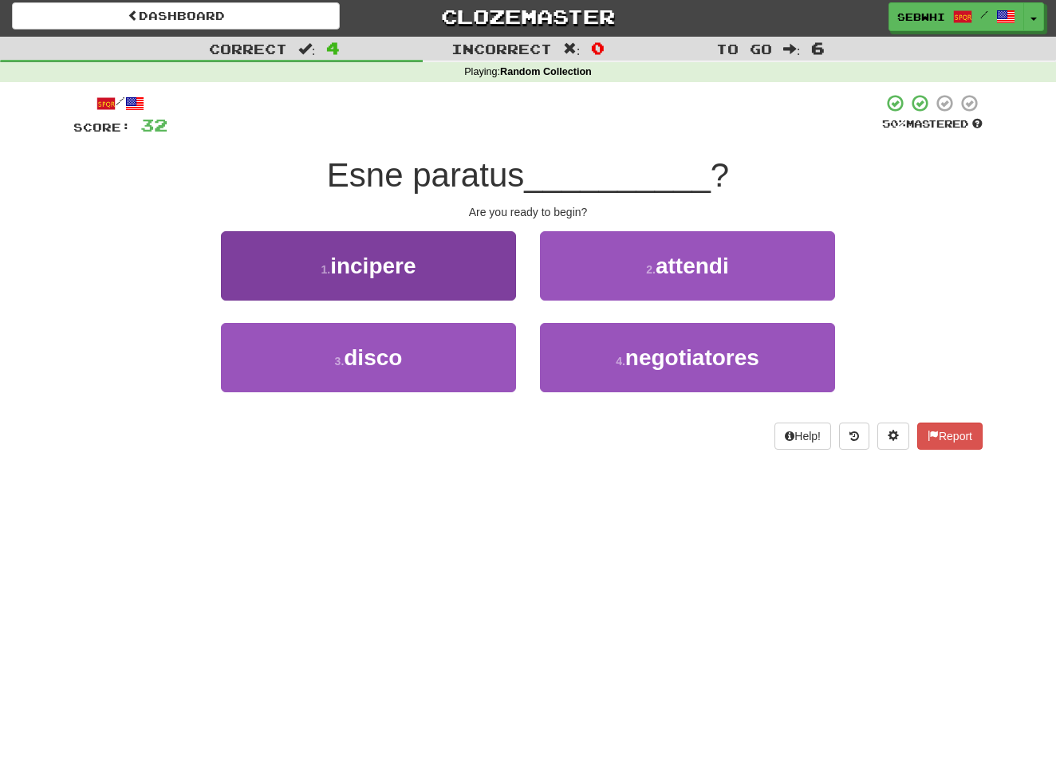
click at [394, 266] on span "incipere" at bounding box center [372, 266] width 85 height 25
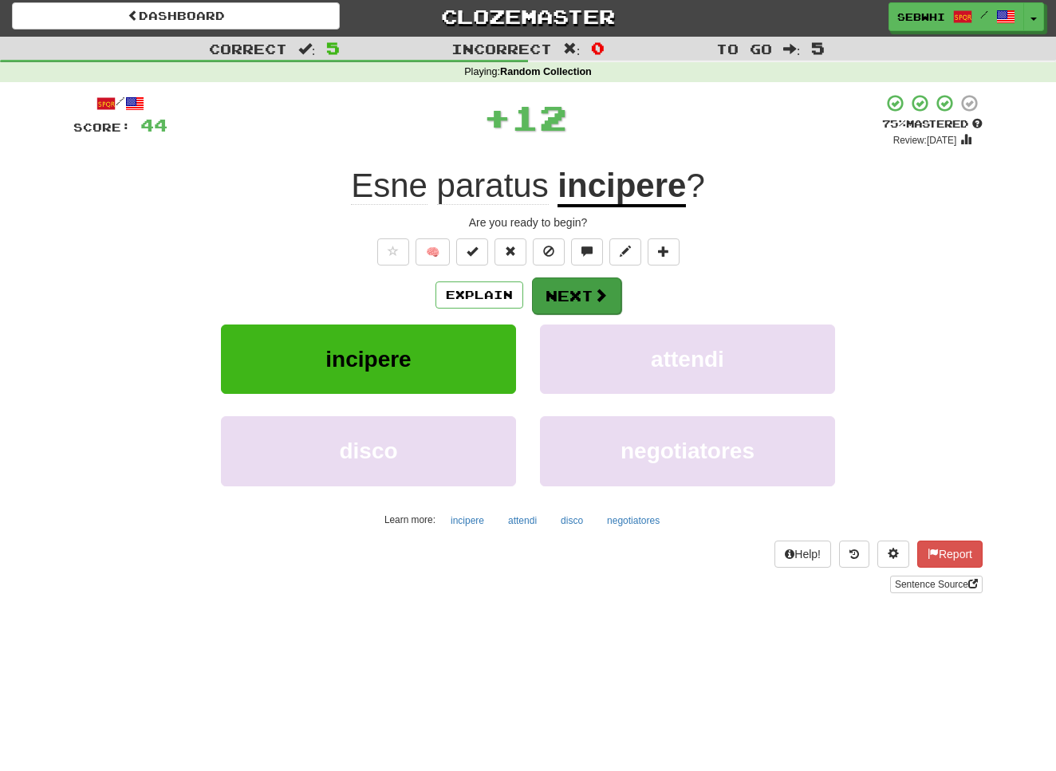
click at [551, 291] on button "Next" at bounding box center [576, 296] width 89 height 37
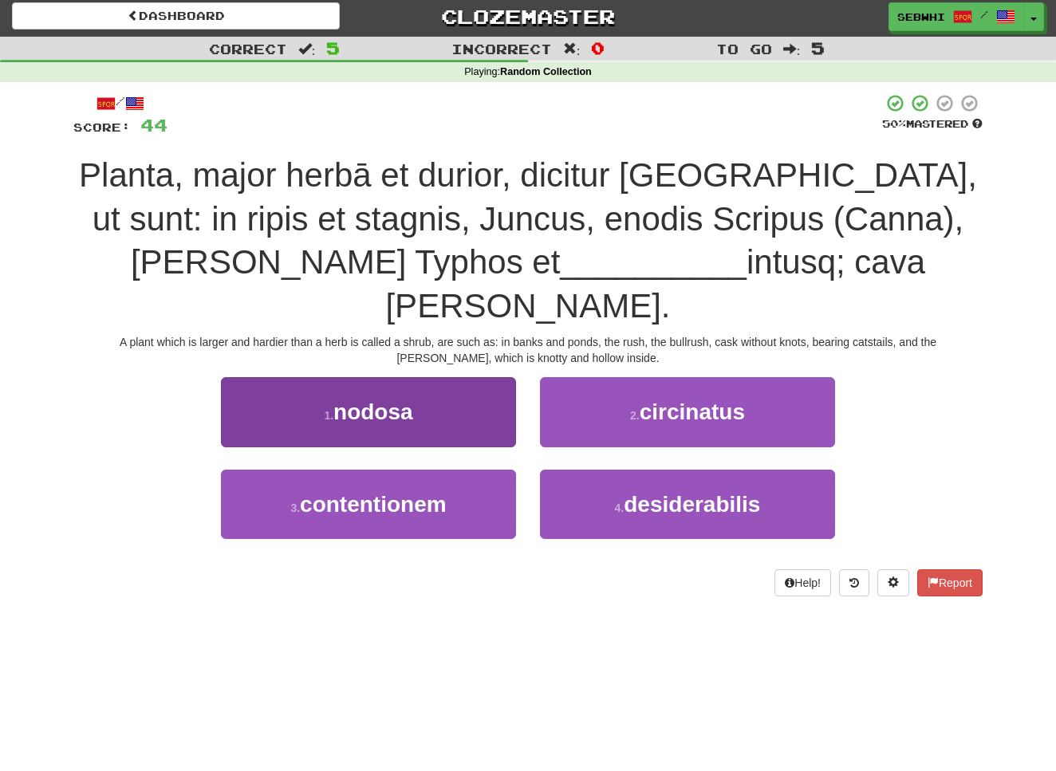
click at [405, 400] on span "nodosa" at bounding box center [373, 412] width 80 height 25
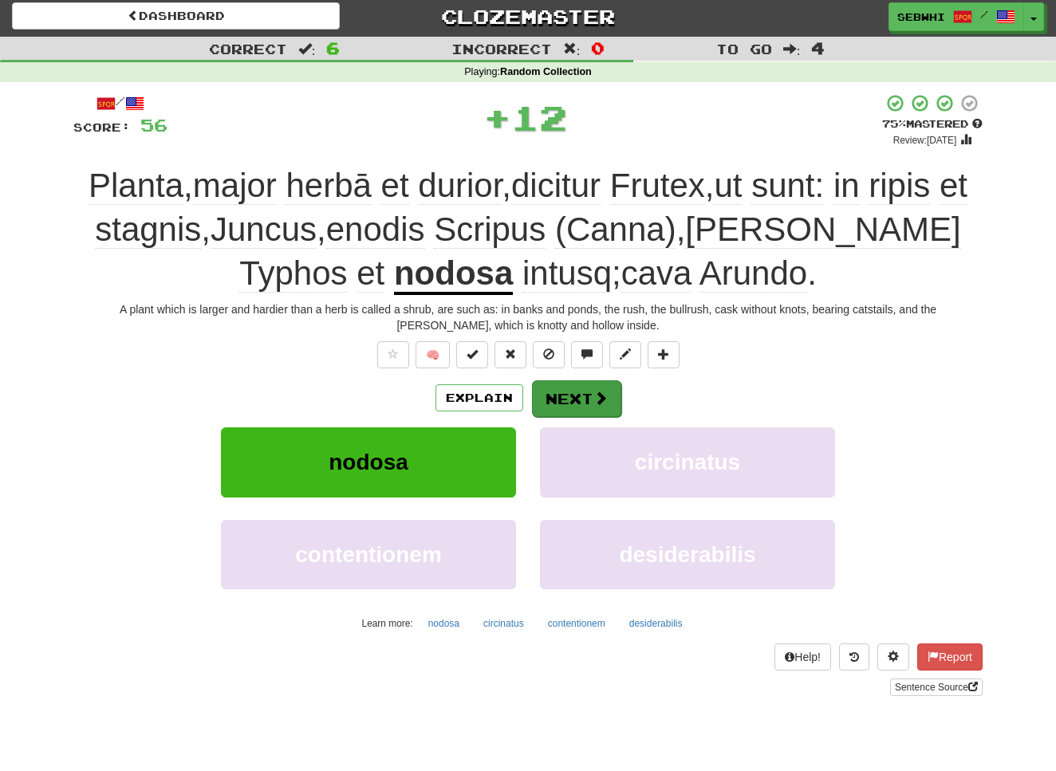
click at [576, 400] on button "Next" at bounding box center [576, 398] width 89 height 37
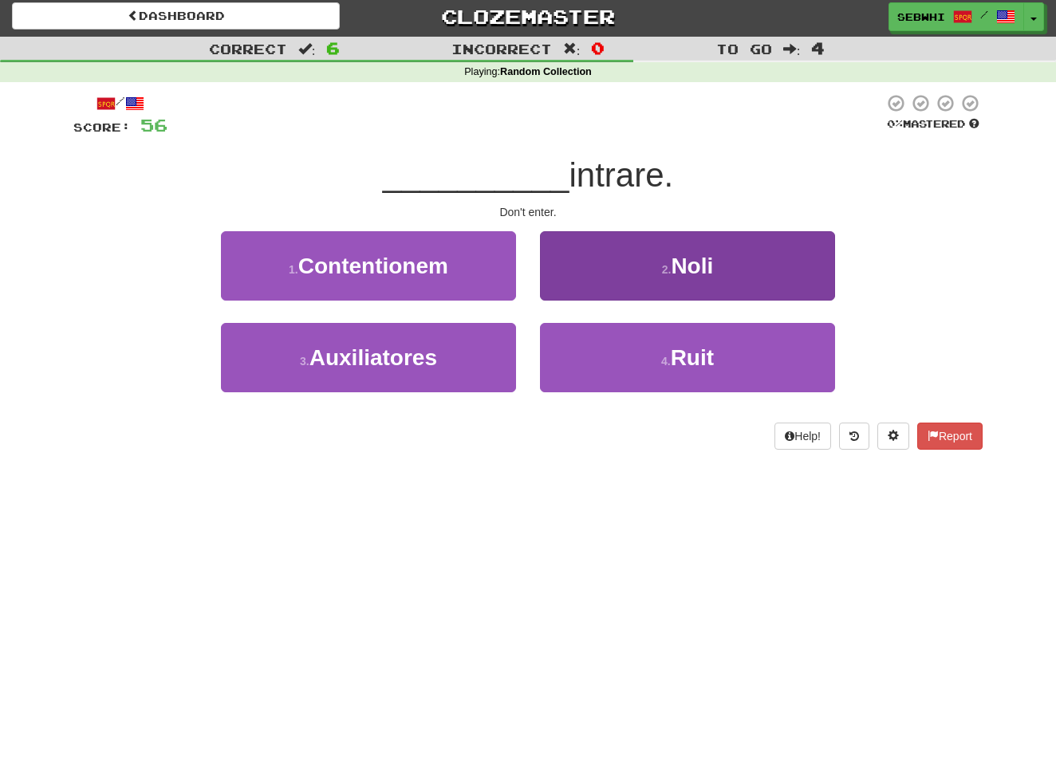
click at [699, 258] on span "Noli" at bounding box center [692, 266] width 42 height 25
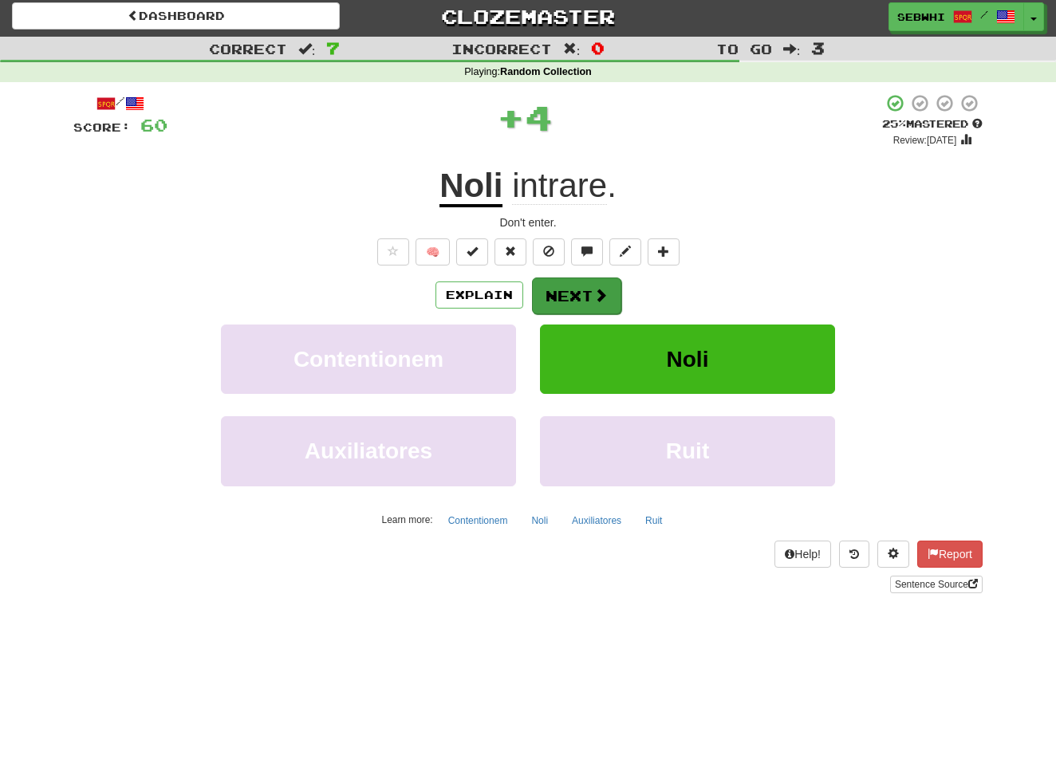
click at [581, 294] on button "Next" at bounding box center [576, 296] width 89 height 37
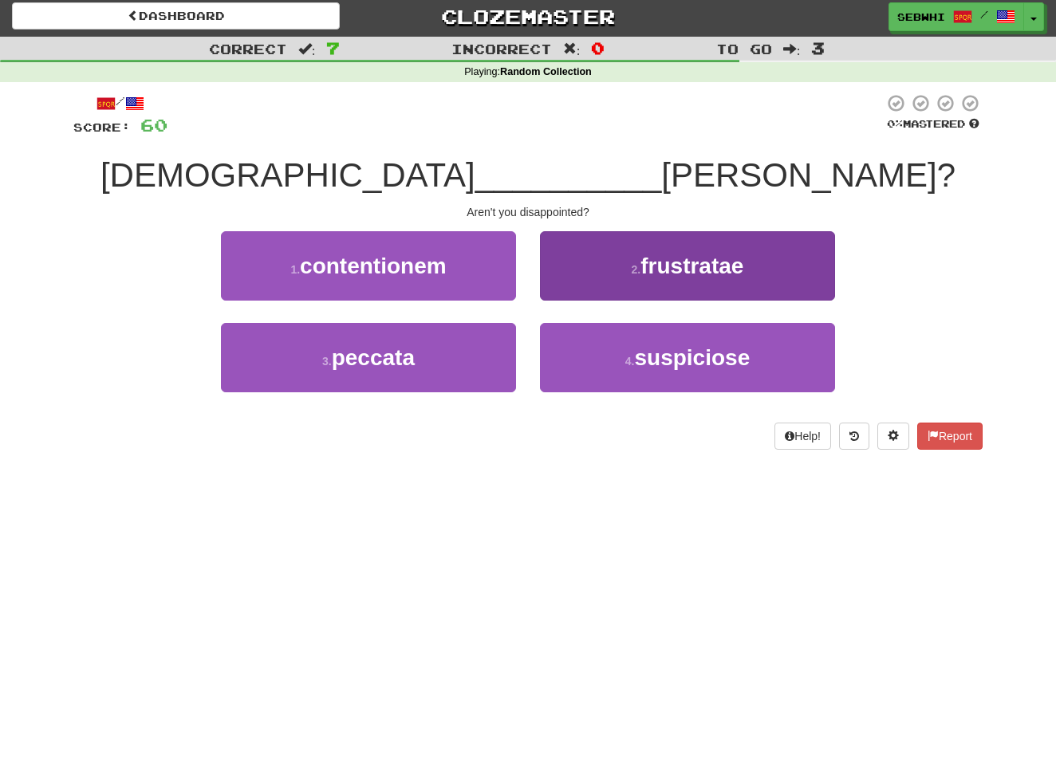
click at [665, 269] on span "frustratae" at bounding box center [691, 266] width 103 height 25
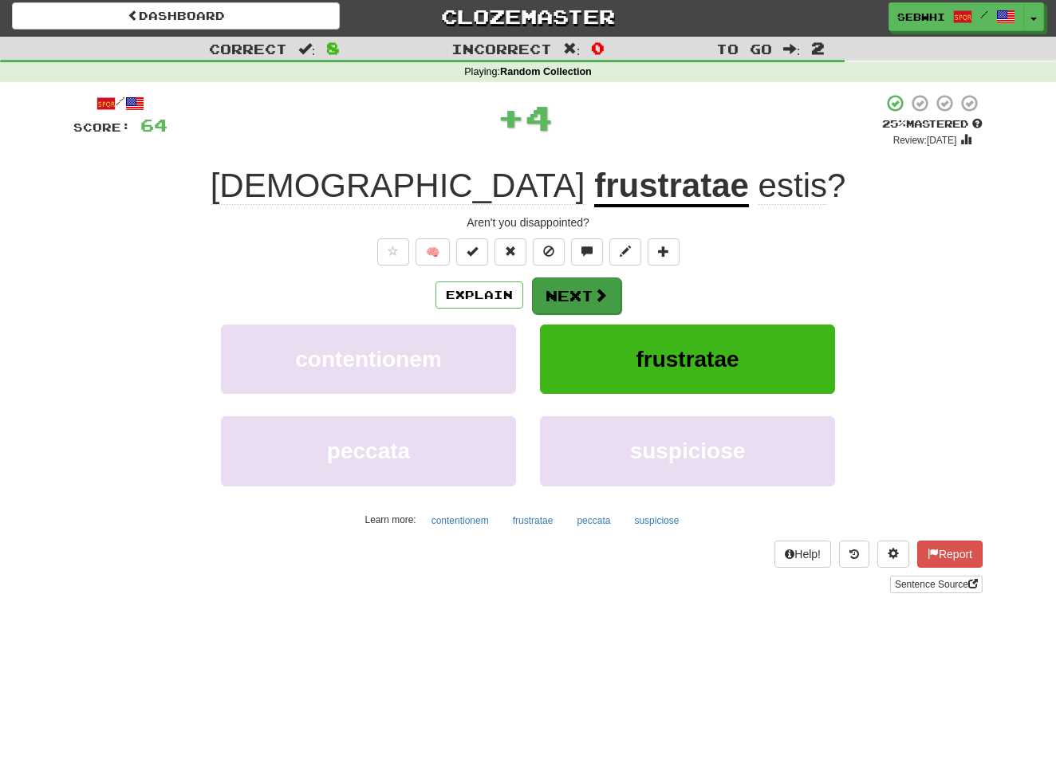
click at [604, 290] on span at bounding box center [600, 295] width 14 height 14
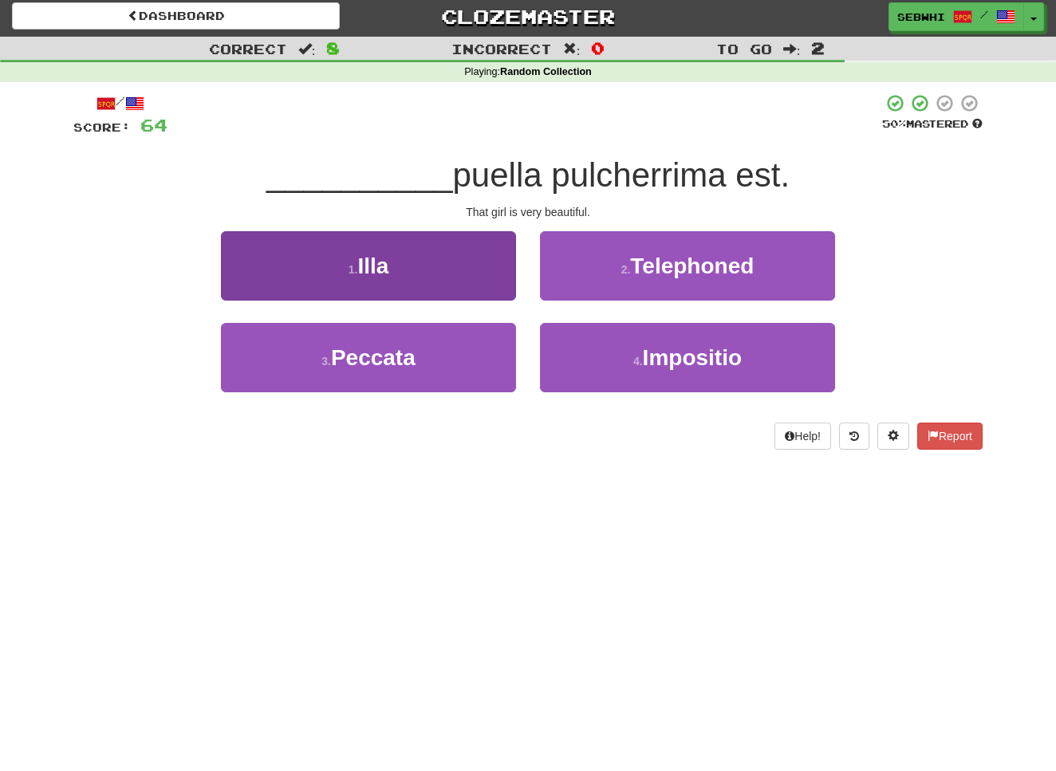
click at [364, 265] on span "Illa" at bounding box center [372, 266] width 31 height 25
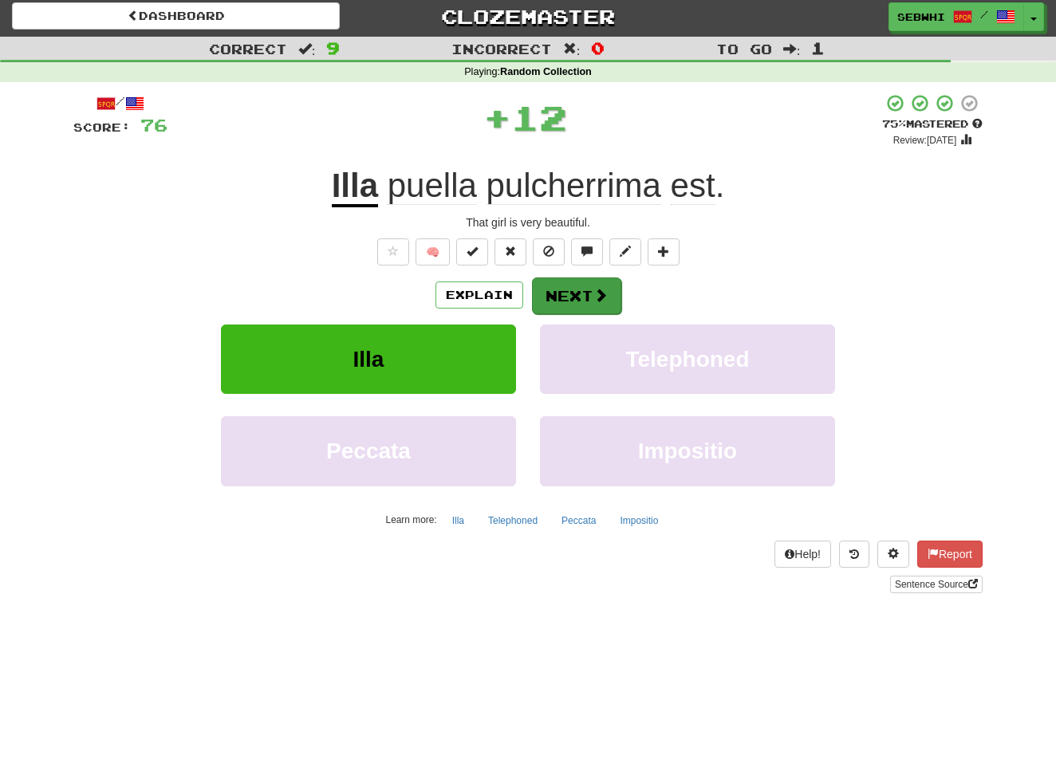
click at [557, 292] on button "Next" at bounding box center [576, 296] width 89 height 37
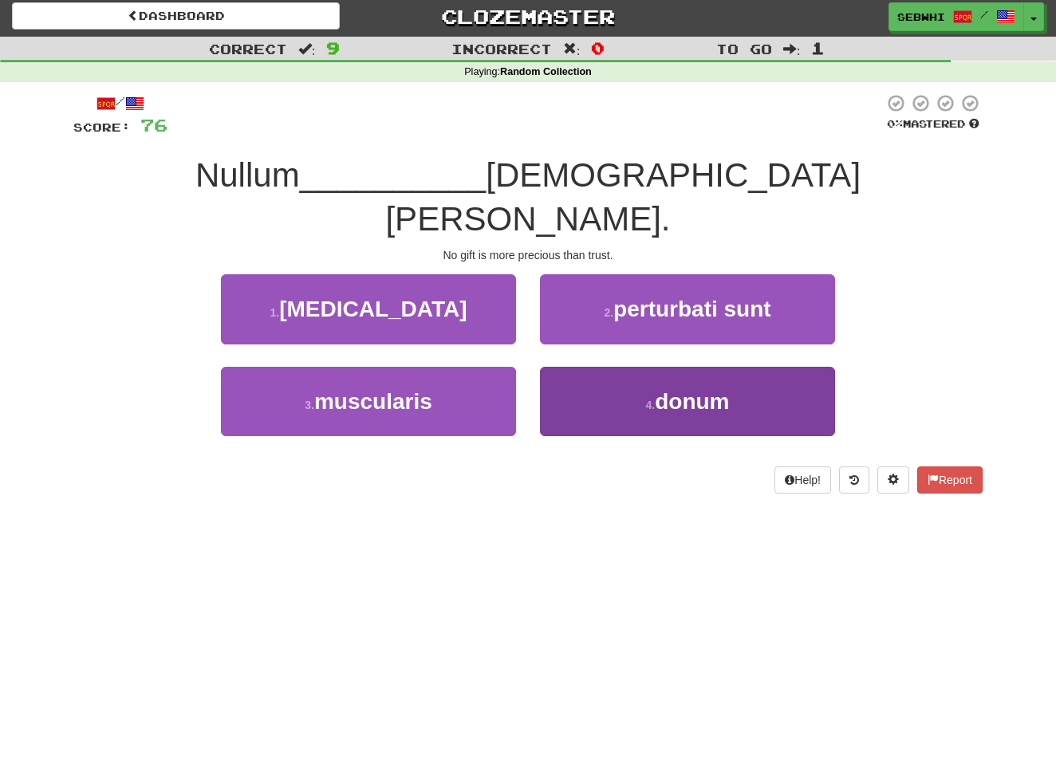
click at [672, 389] on span "donum" at bounding box center [692, 401] width 74 height 25
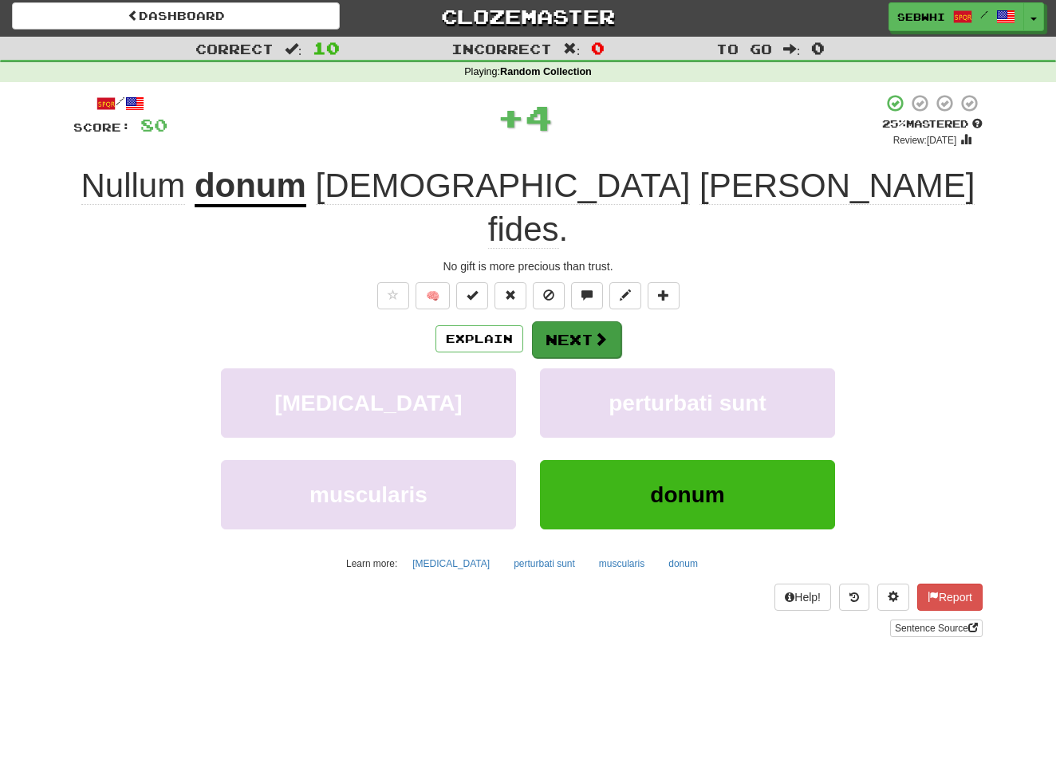
click at [581, 321] on button "Next" at bounding box center [576, 339] width 89 height 37
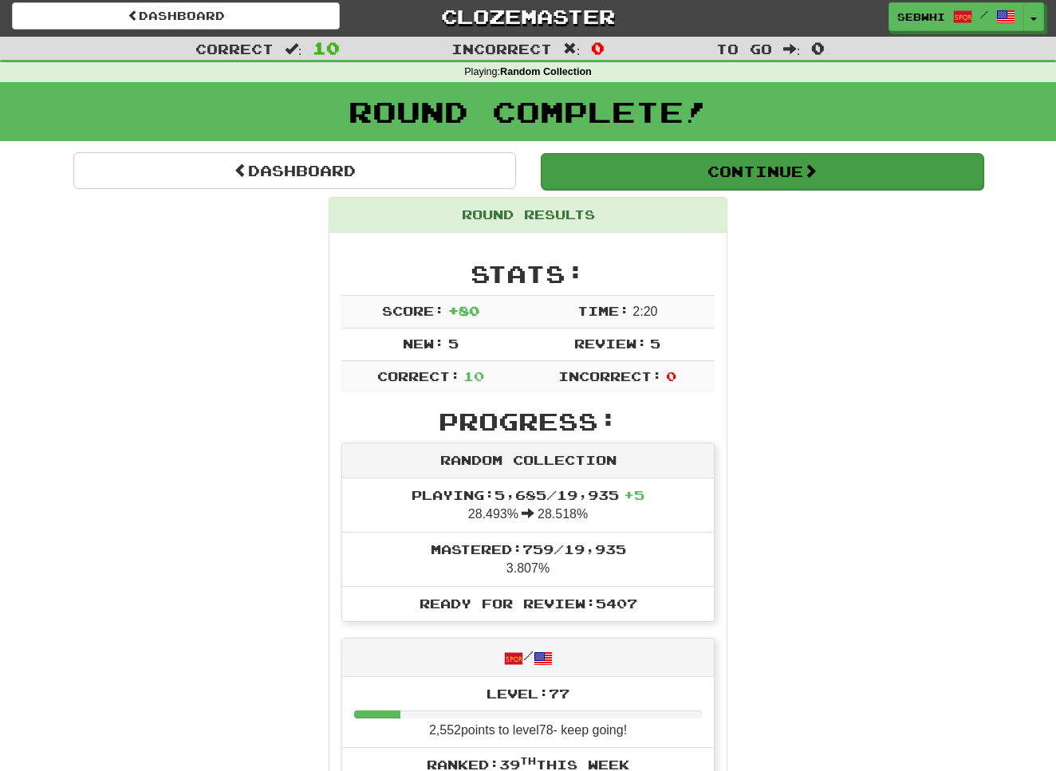
click at [738, 170] on button "Continue" at bounding box center [762, 171] width 443 height 37
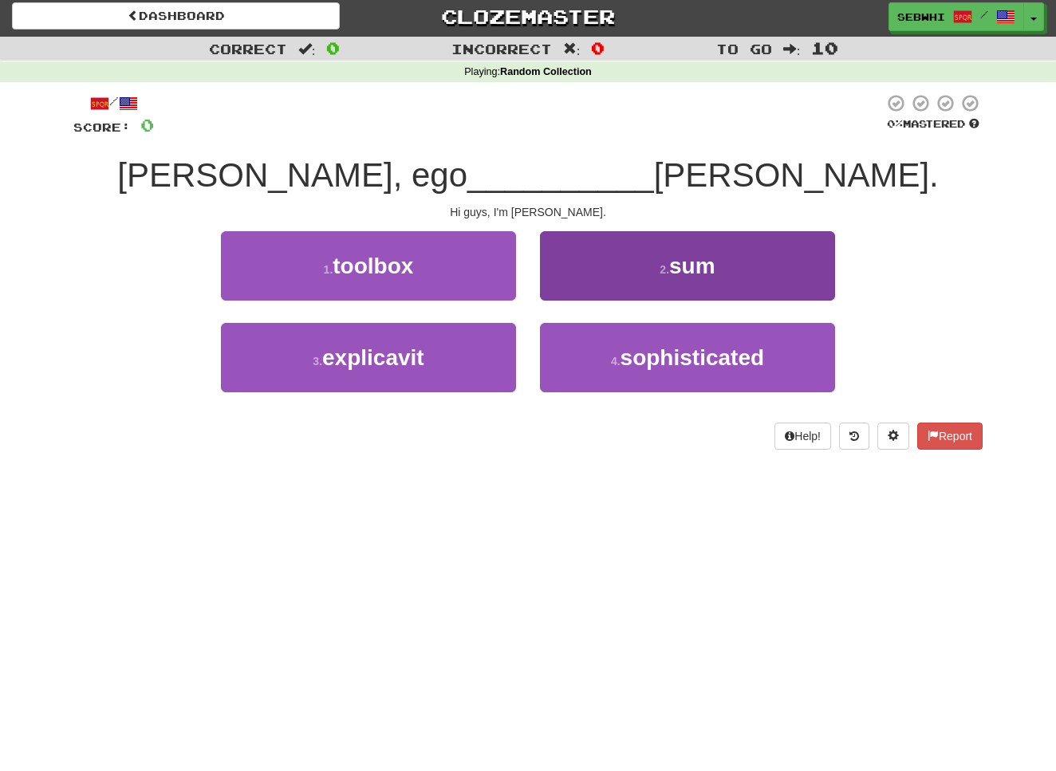
click at [695, 270] on span "sum" at bounding box center [692, 266] width 46 height 25
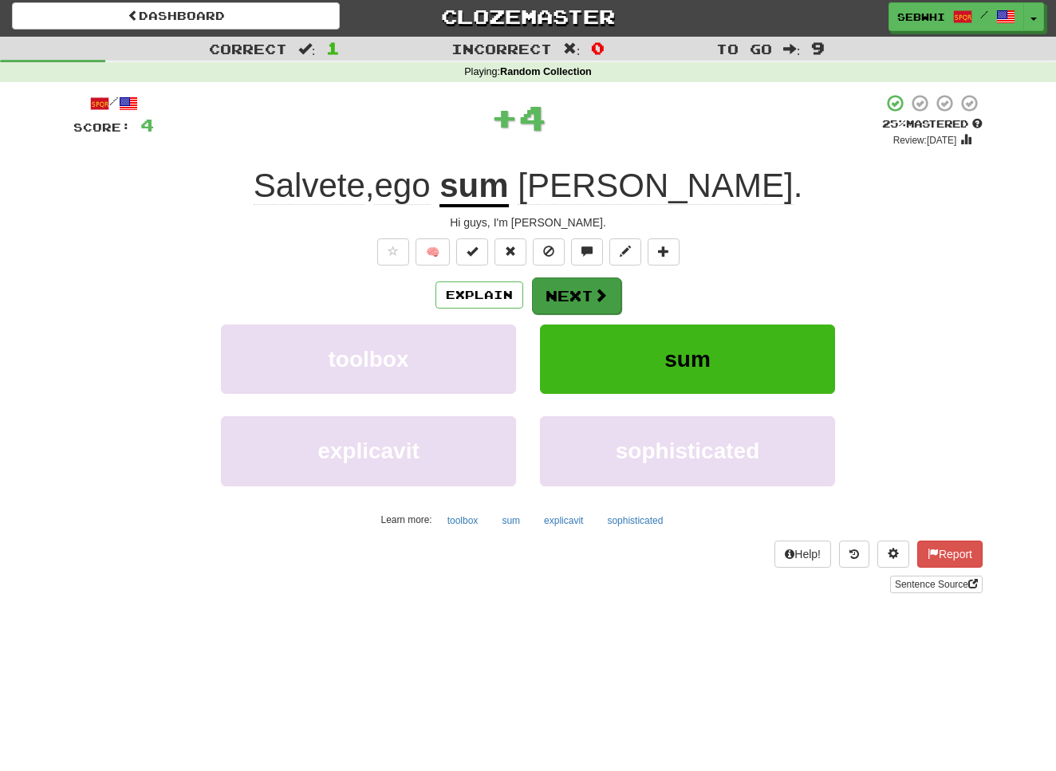
click at [600, 296] on span at bounding box center [600, 295] width 14 height 14
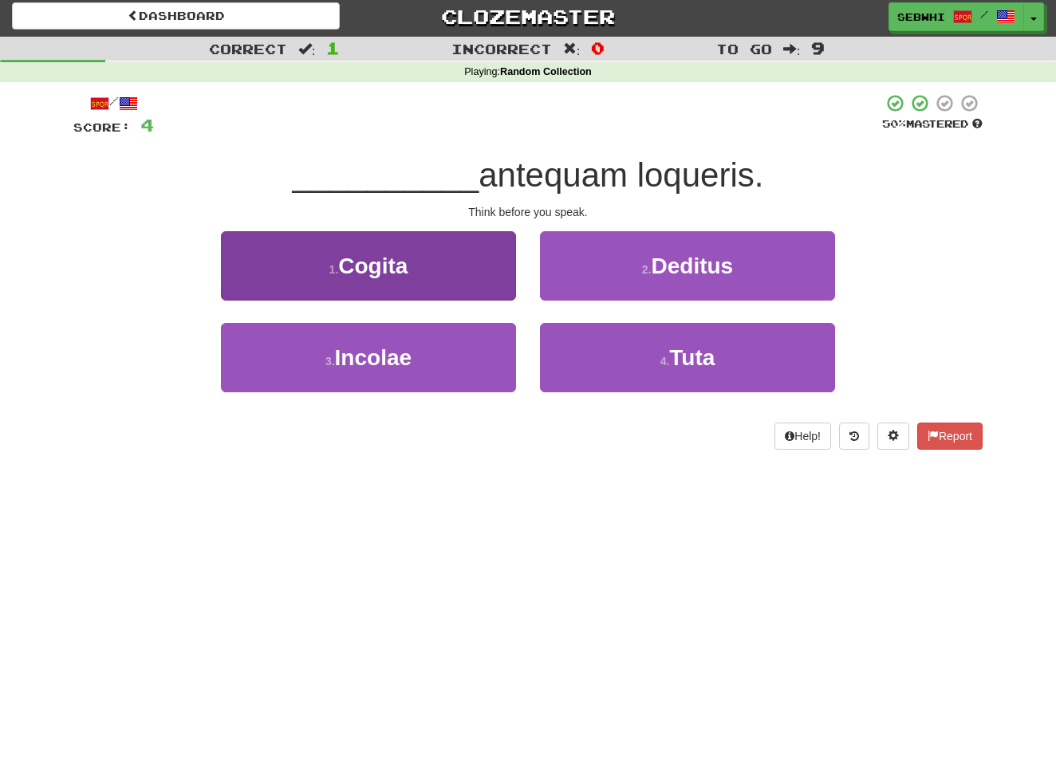
click at [391, 266] on span "Cogita" at bounding box center [372, 266] width 69 height 25
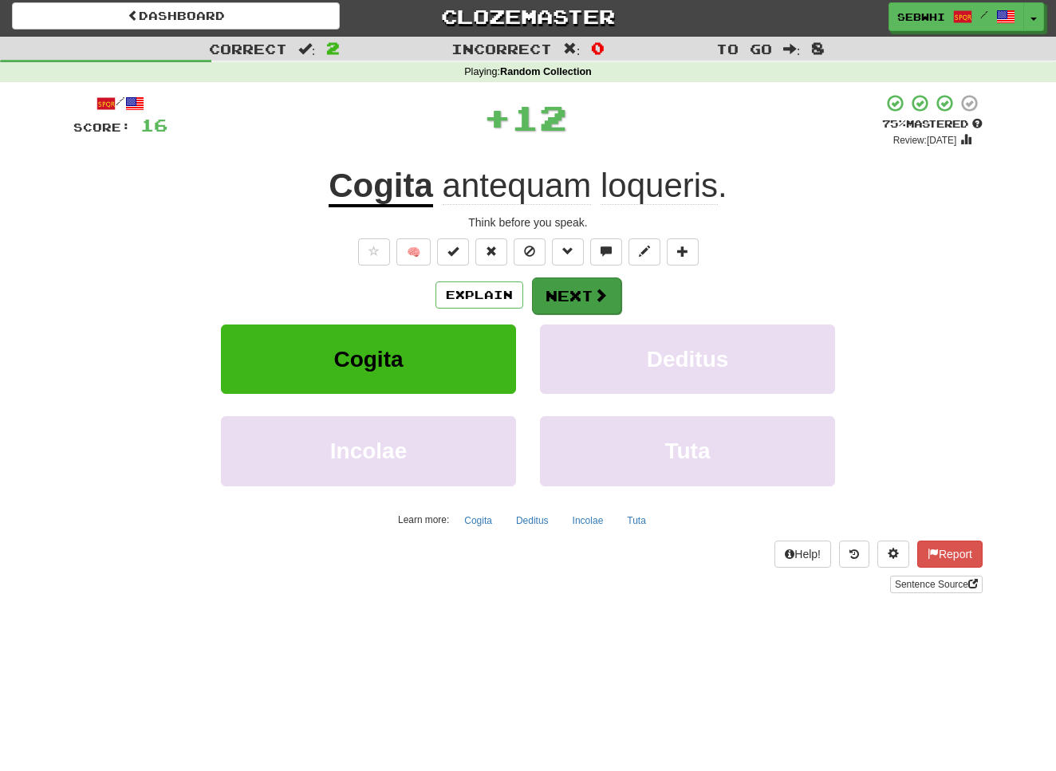
click at [554, 285] on button "Next" at bounding box center [576, 296] width 89 height 37
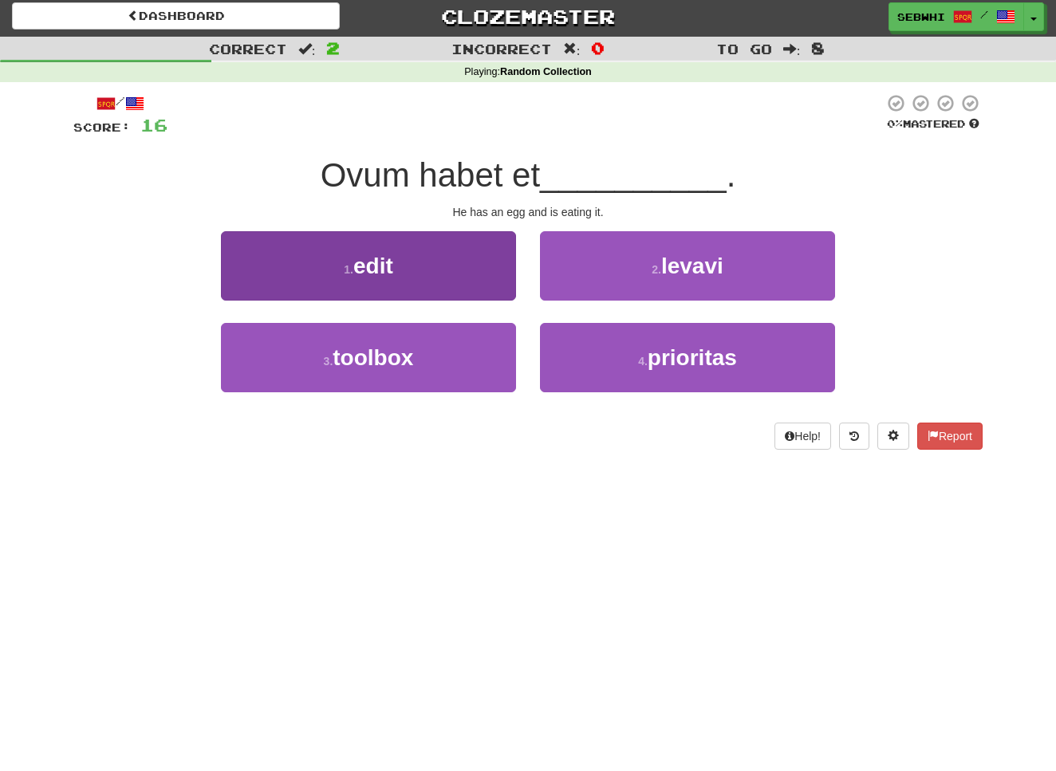
click at [382, 262] on span "edit" at bounding box center [373, 266] width 40 height 25
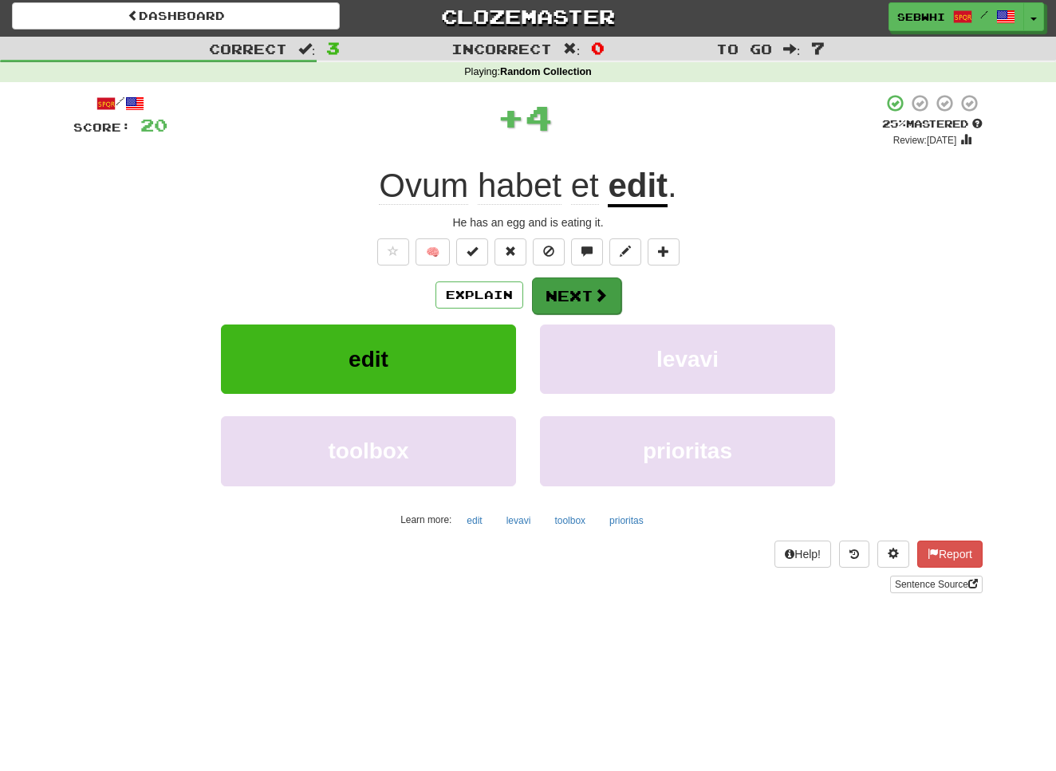
click at [556, 295] on button "Next" at bounding box center [576, 296] width 89 height 37
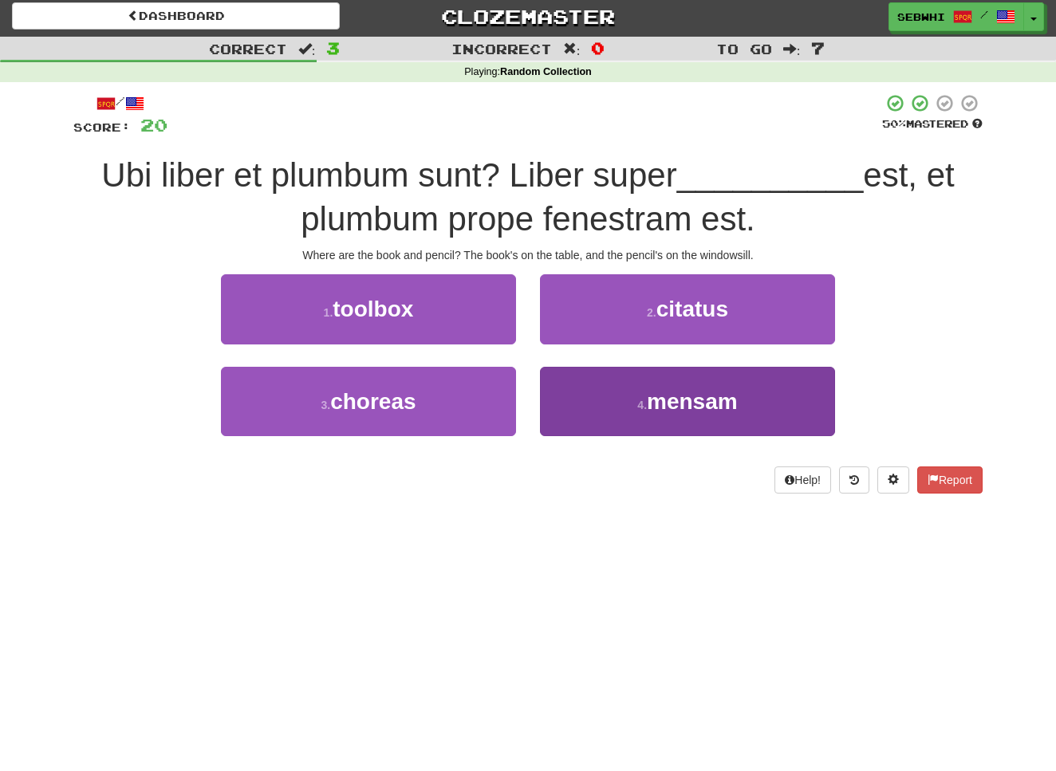
click at [673, 395] on span "mensam" at bounding box center [692, 401] width 91 height 25
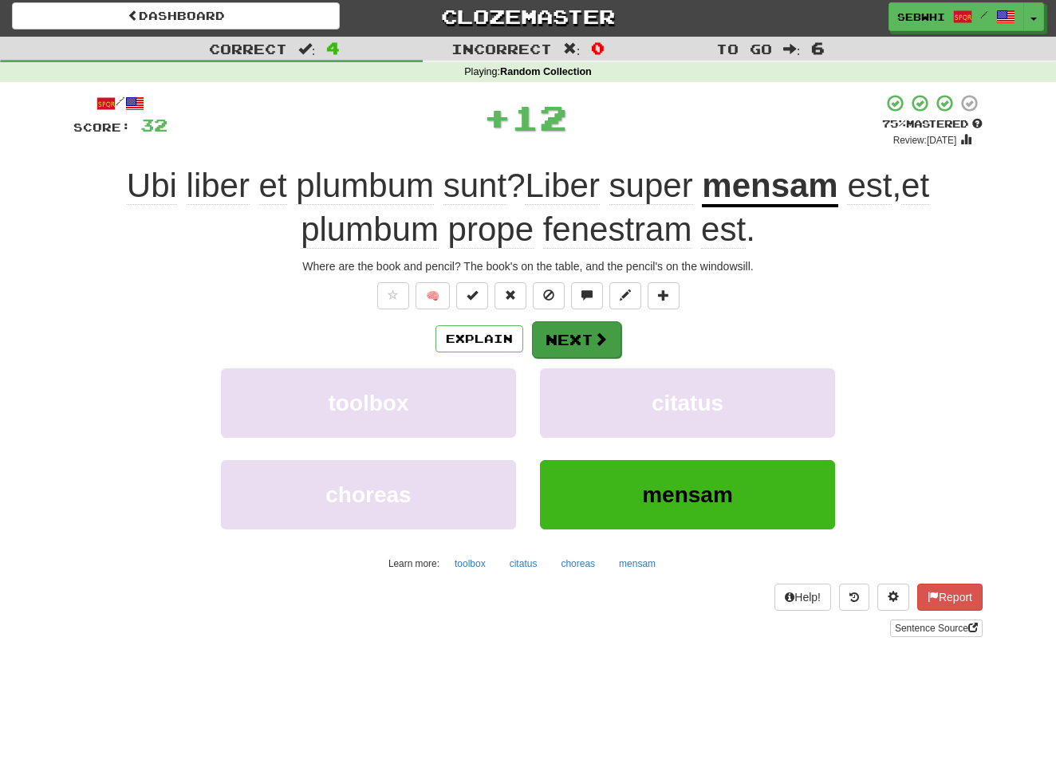
click at [579, 328] on button "Next" at bounding box center [576, 339] width 89 height 37
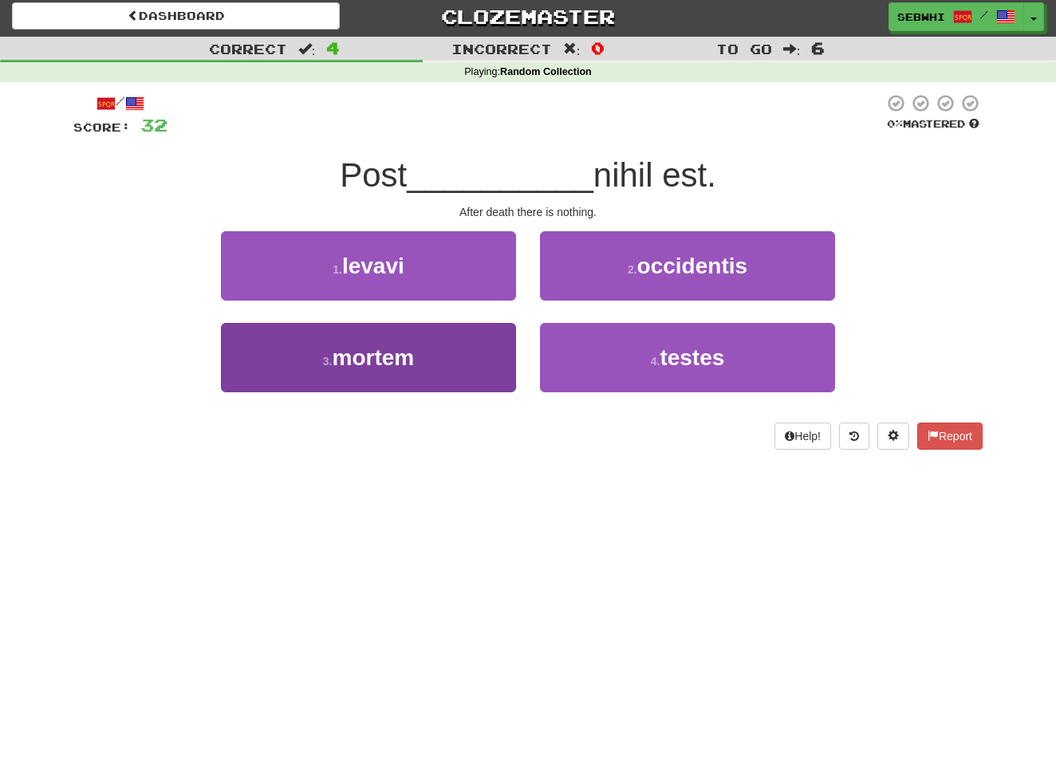
click at [386, 353] on span "mortem" at bounding box center [373, 357] width 82 height 25
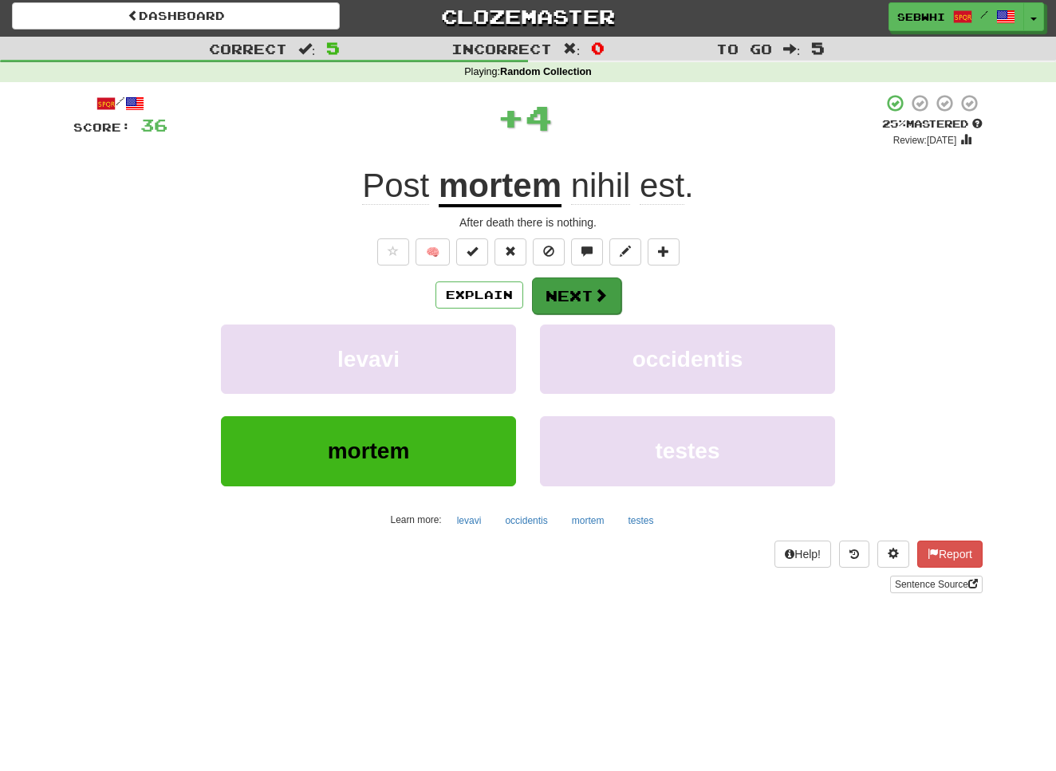
click at [567, 297] on button "Next" at bounding box center [576, 296] width 89 height 37
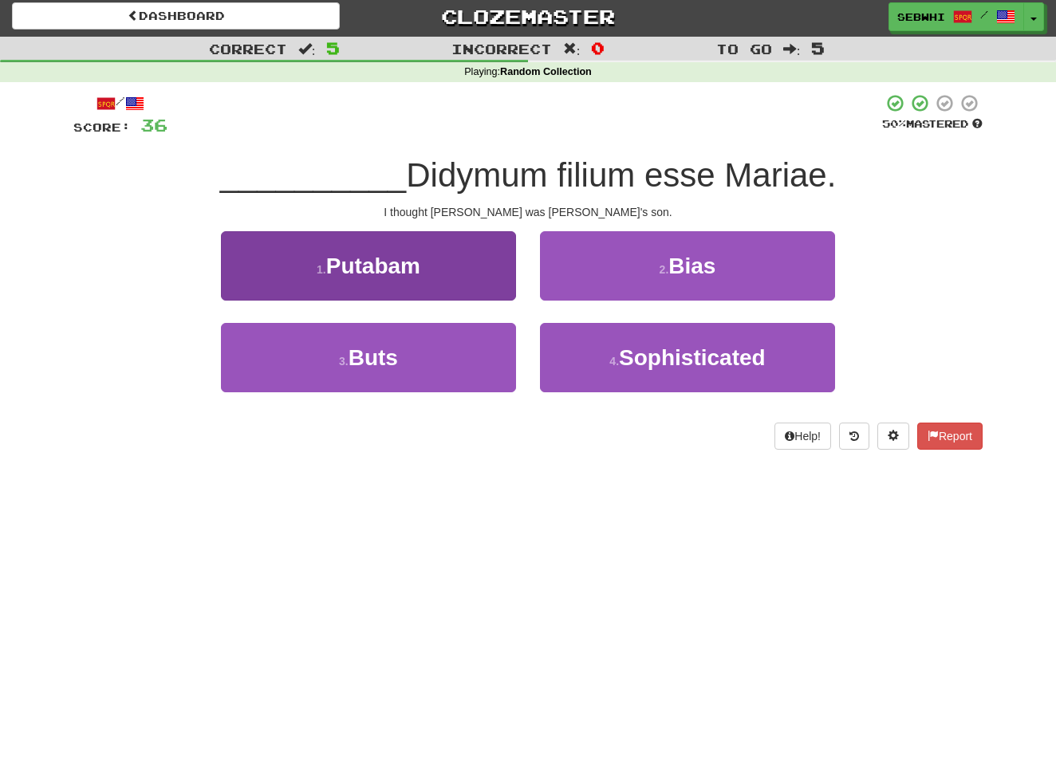
click at [406, 283] on button "1 . Putabam" at bounding box center [368, 265] width 295 height 69
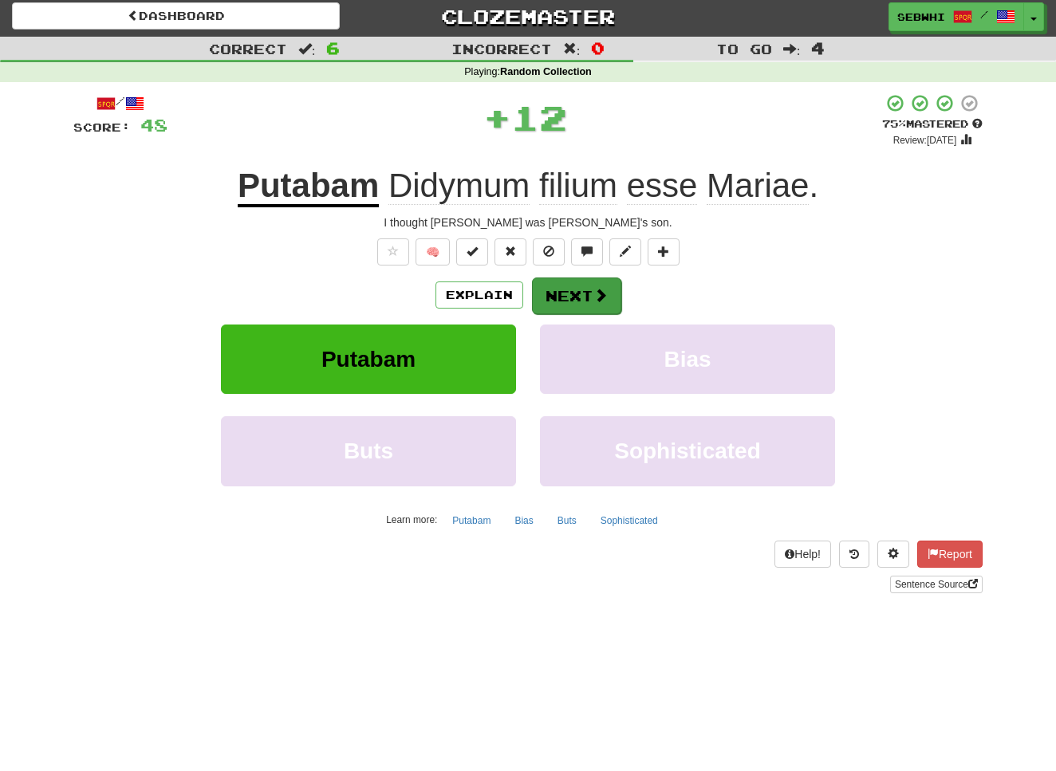
click at [548, 280] on button "Next" at bounding box center [576, 296] width 89 height 37
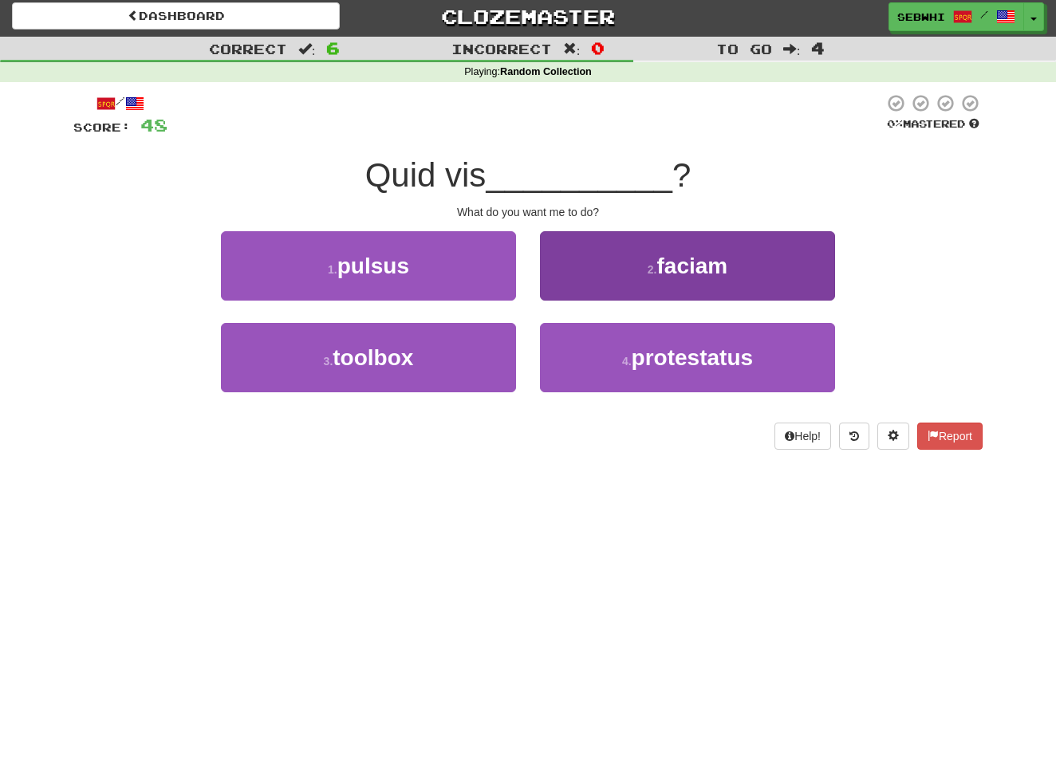
click at [694, 271] on span "faciam" at bounding box center [691, 266] width 71 height 25
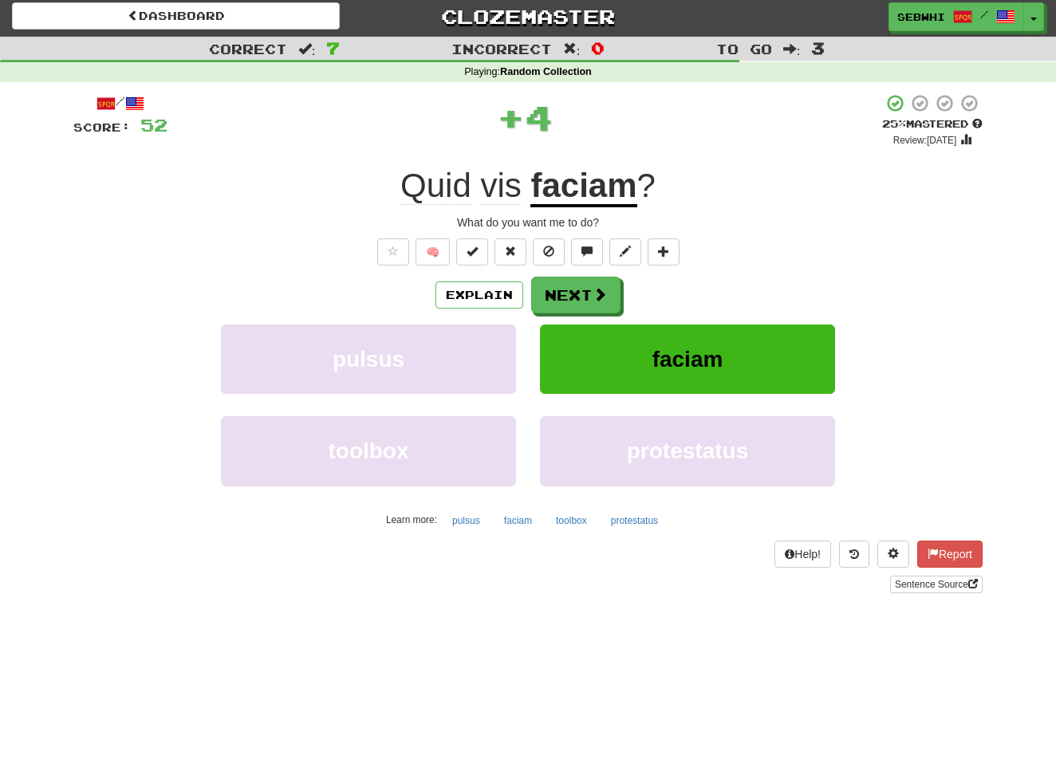
click at [600, 293] on span at bounding box center [600, 294] width 14 height 14
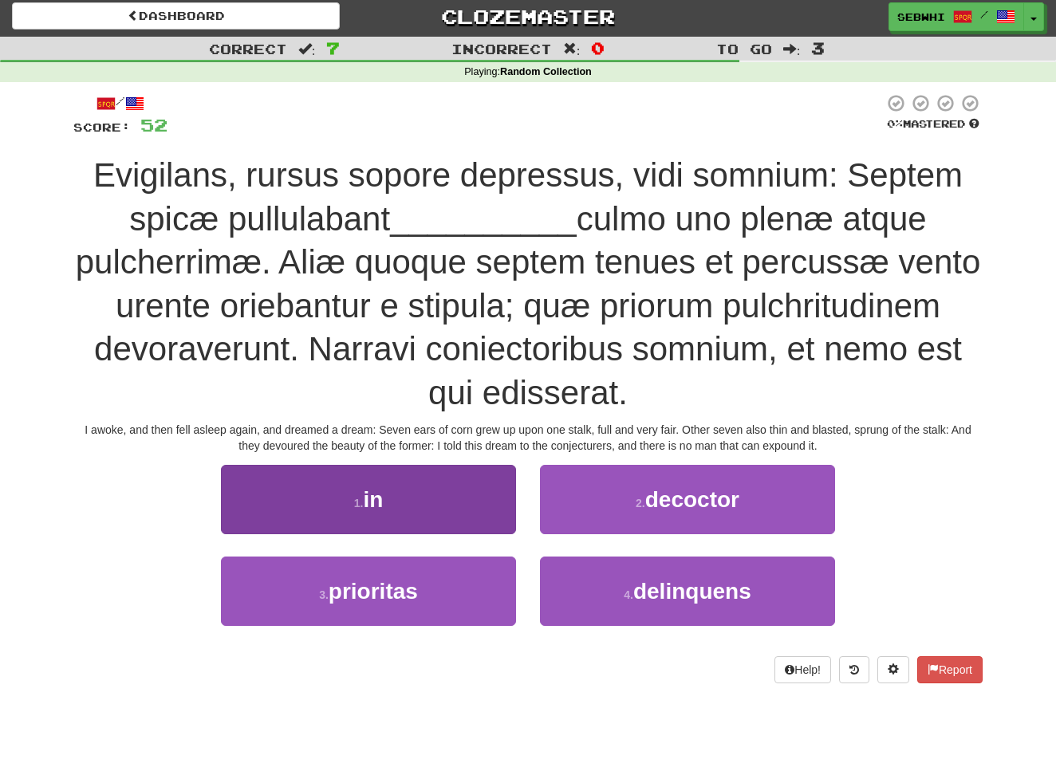
click at [380, 491] on span "in" at bounding box center [373, 499] width 20 height 25
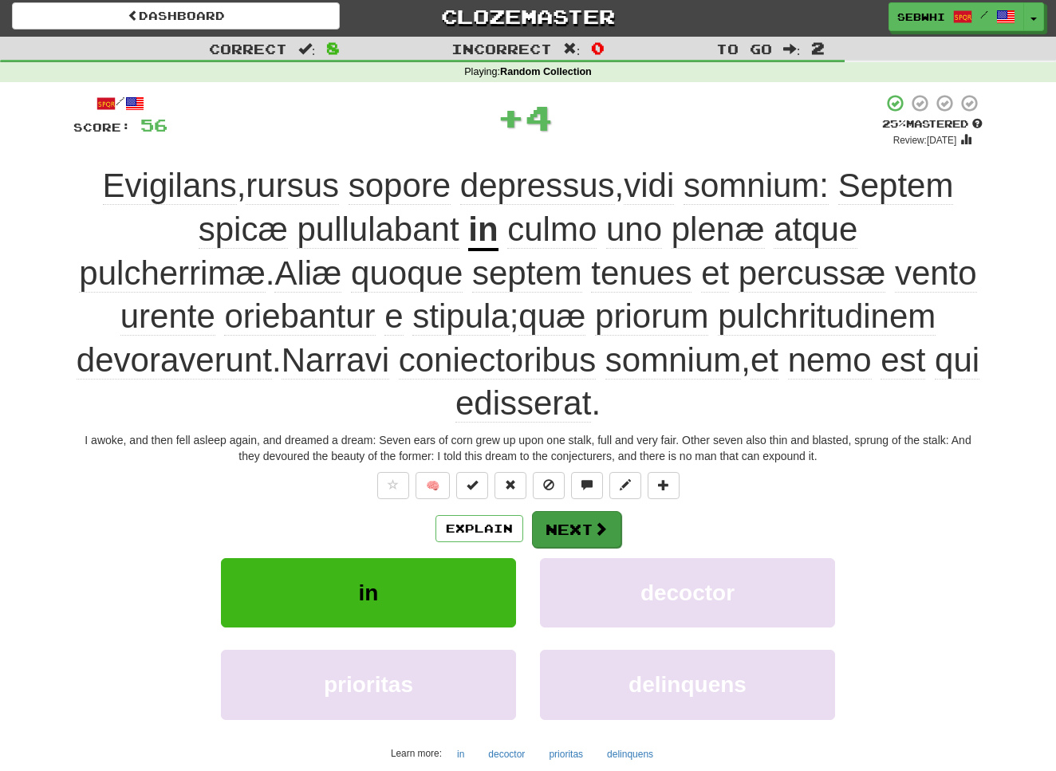
click at [555, 525] on button "Next" at bounding box center [576, 529] width 89 height 37
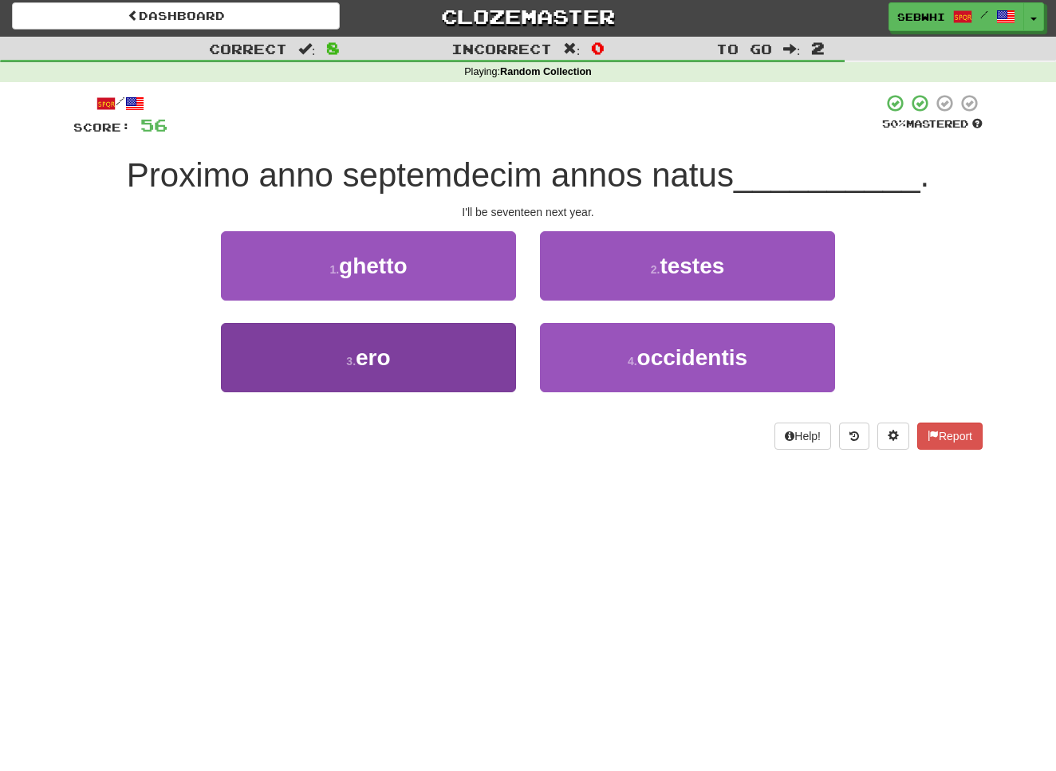
click at [368, 383] on button "3 . ero" at bounding box center [368, 357] width 295 height 69
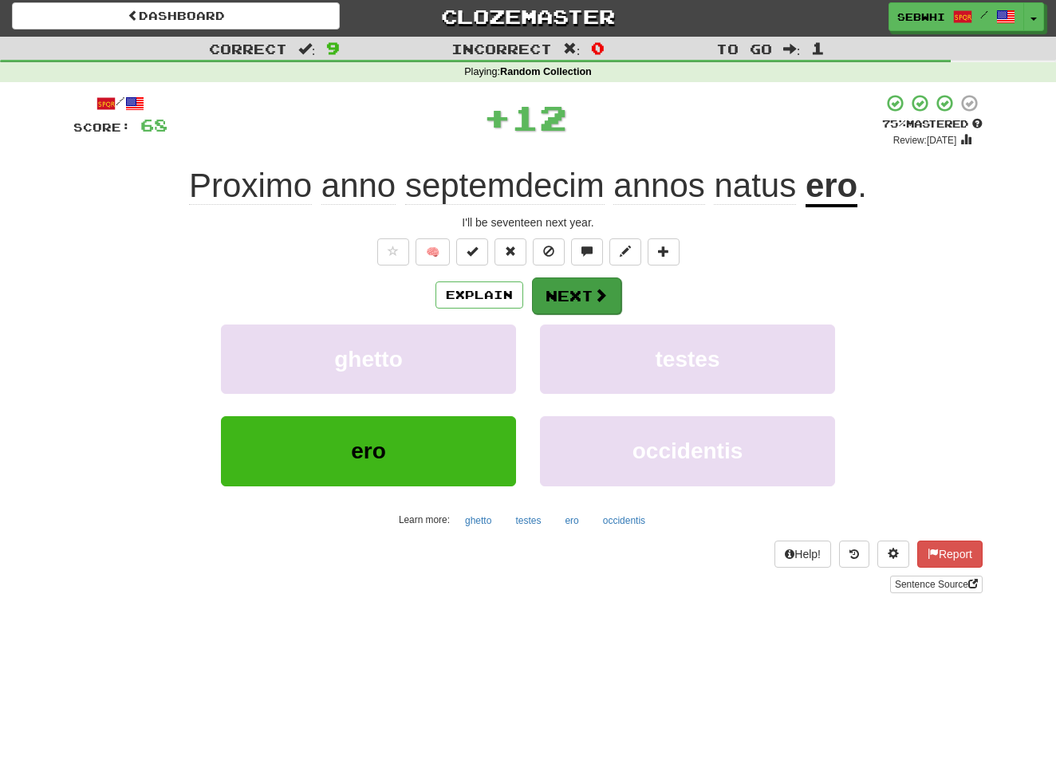
click at [560, 293] on button "Next" at bounding box center [576, 296] width 89 height 37
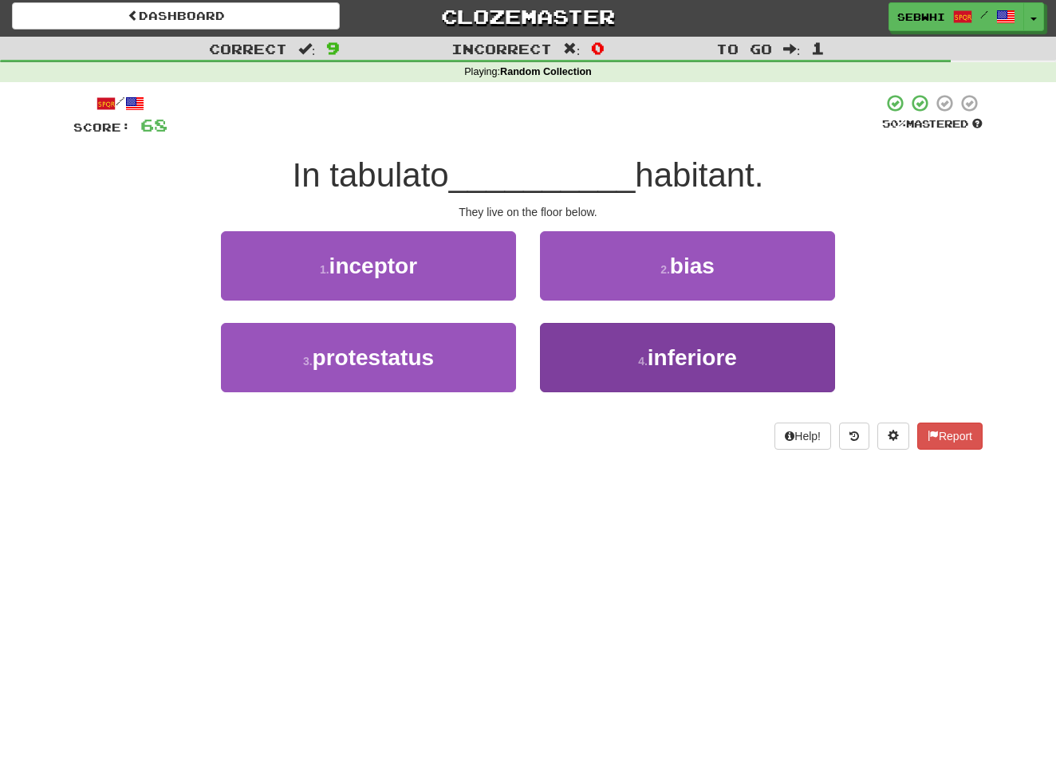
click at [677, 357] on span "inferiore" at bounding box center [692, 357] width 89 height 25
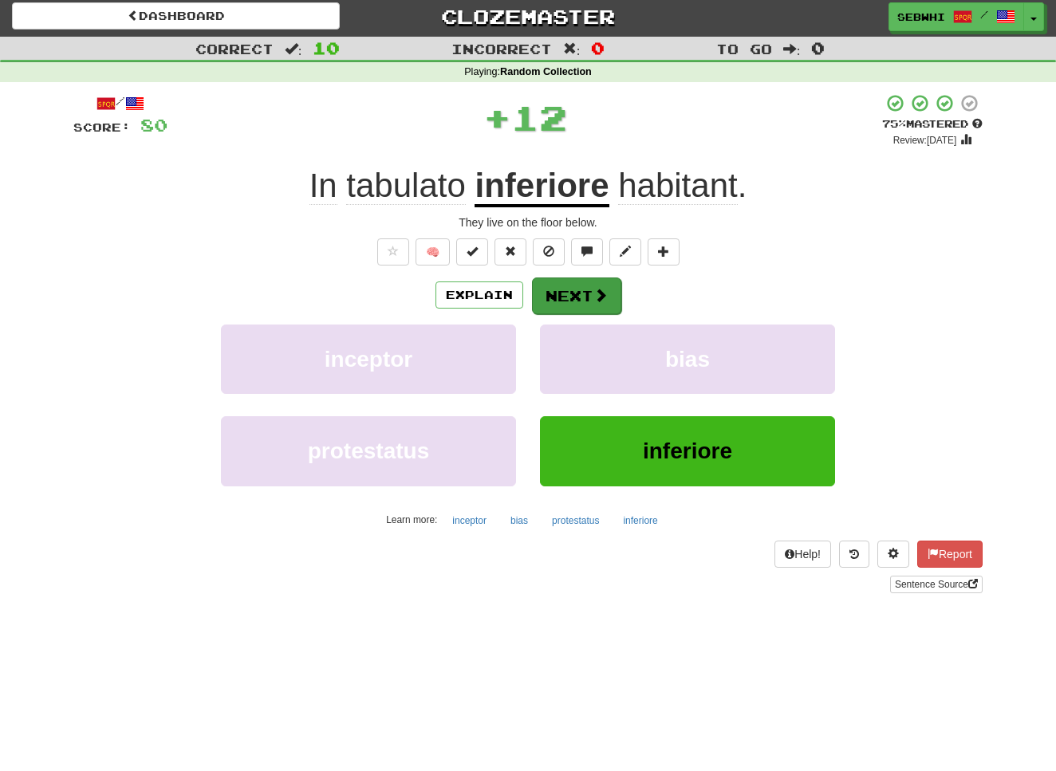
click at [597, 280] on button "Next" at bounding box center [576, 296] width 89 height 37
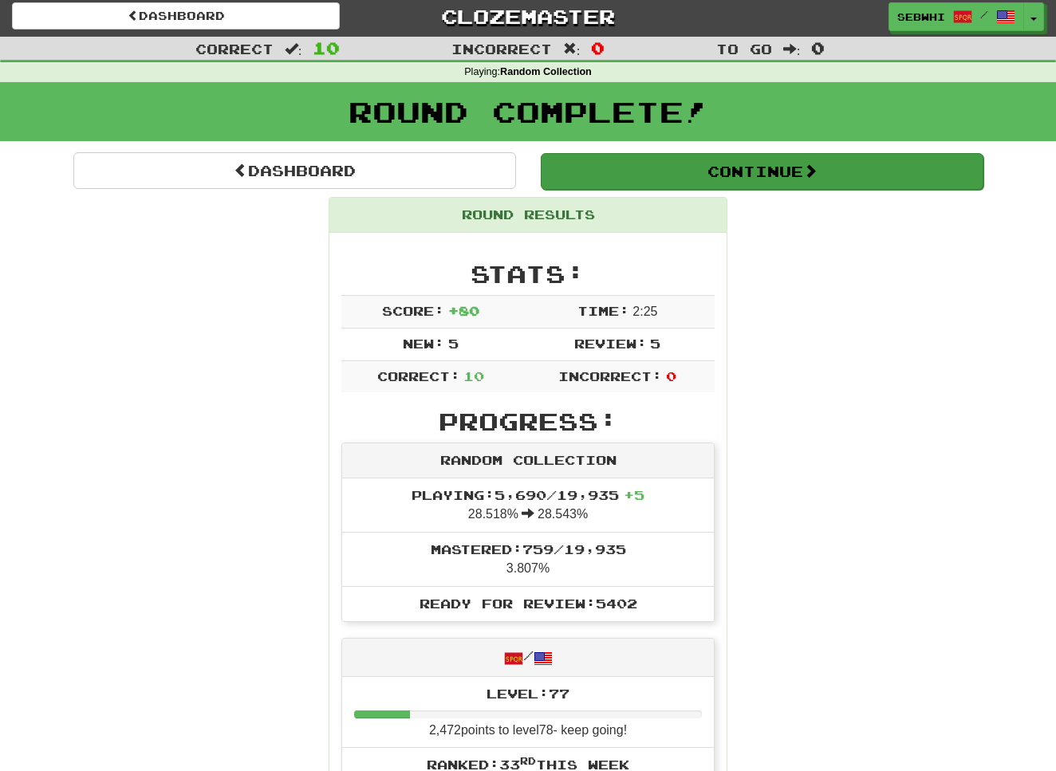
click at [800, 167] on button "Continue" at bounding box center [762, 171] width 443 height 37
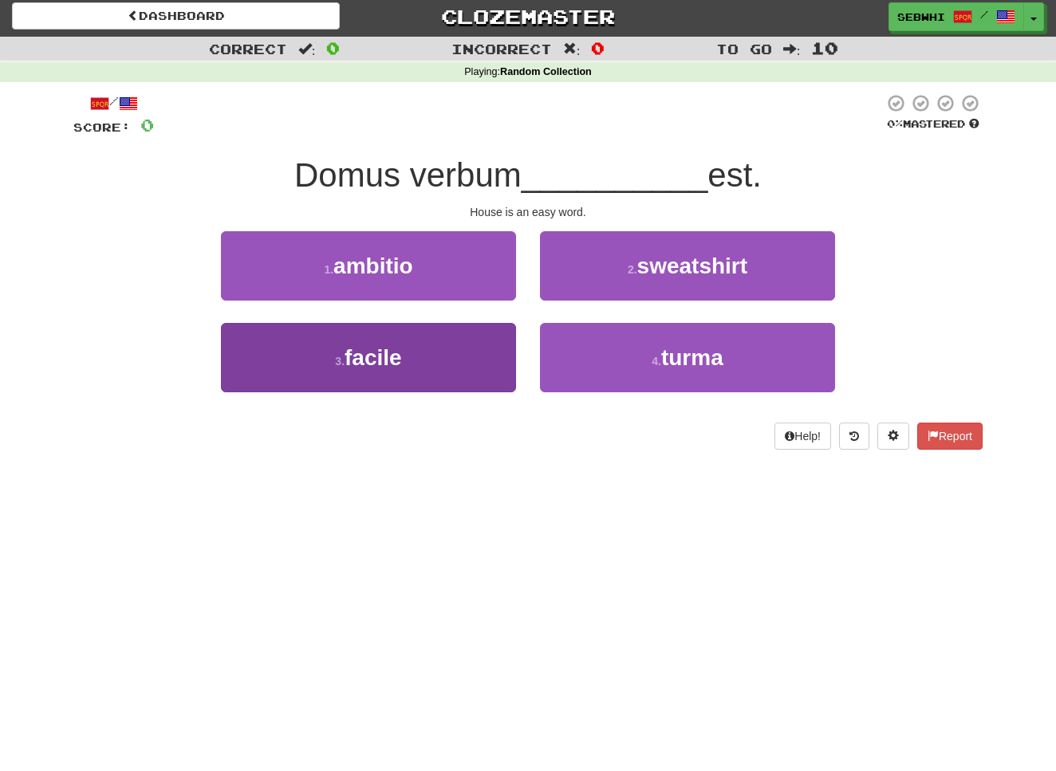
click at [396, 363] on span "facile" at bounding box center [373, 357] width 57 height 25
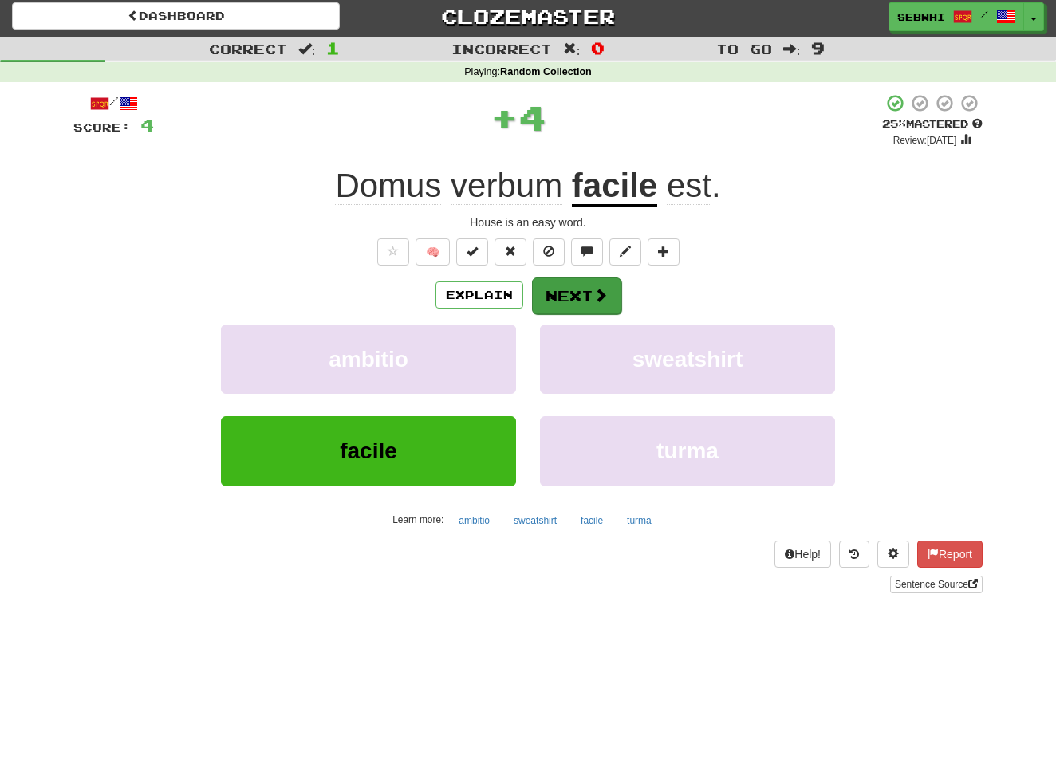
click at [579, 299] on button "Next" at bounding box center [576, 296] width 89 height 37
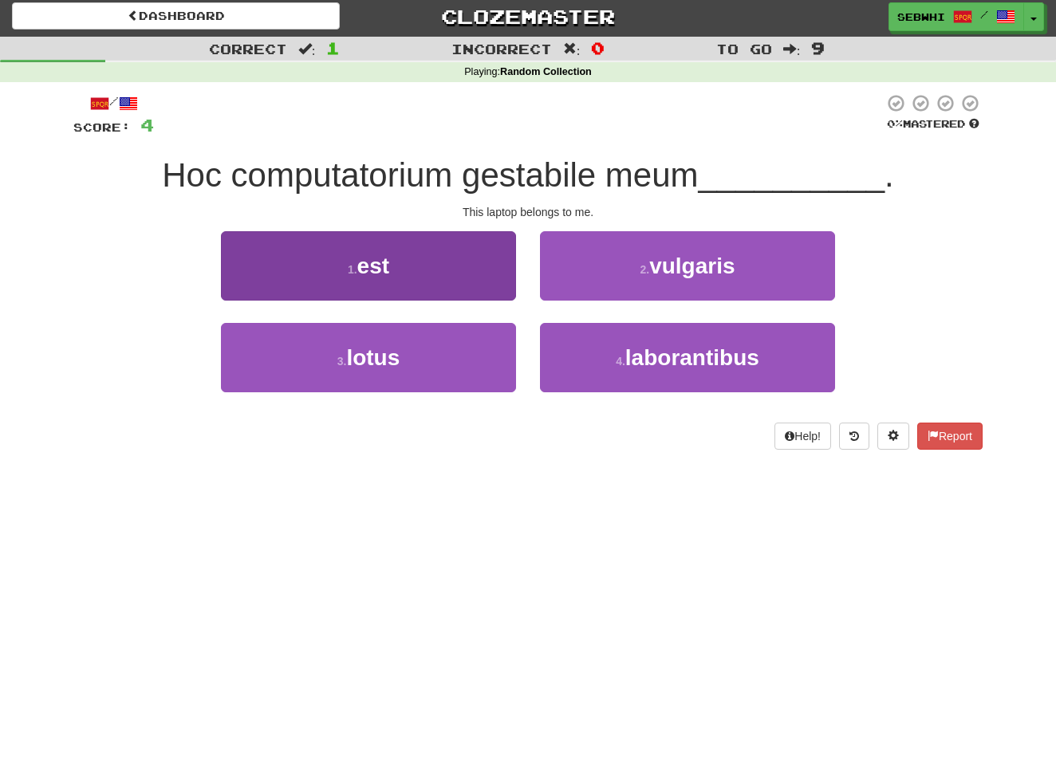
click at [377, 273] on span "est" at bounding box center [373, 266] width 32 height 25
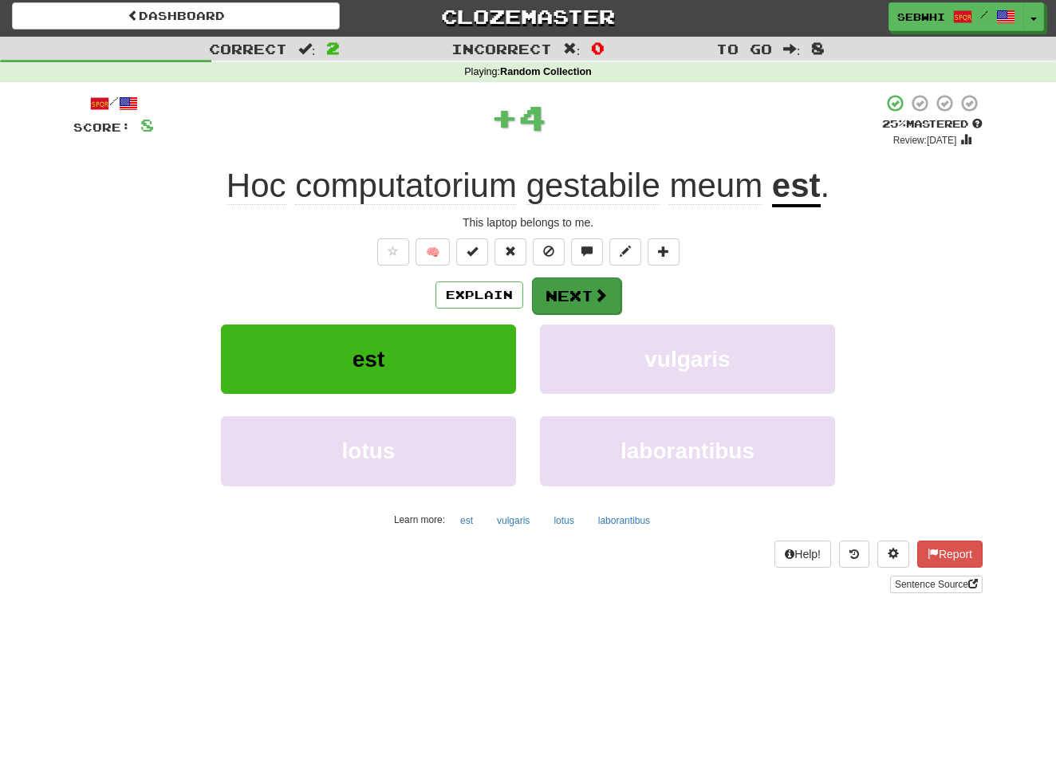
click at [564, 286] on button "Next" at bounding box center [576, 296] width 89 height 37
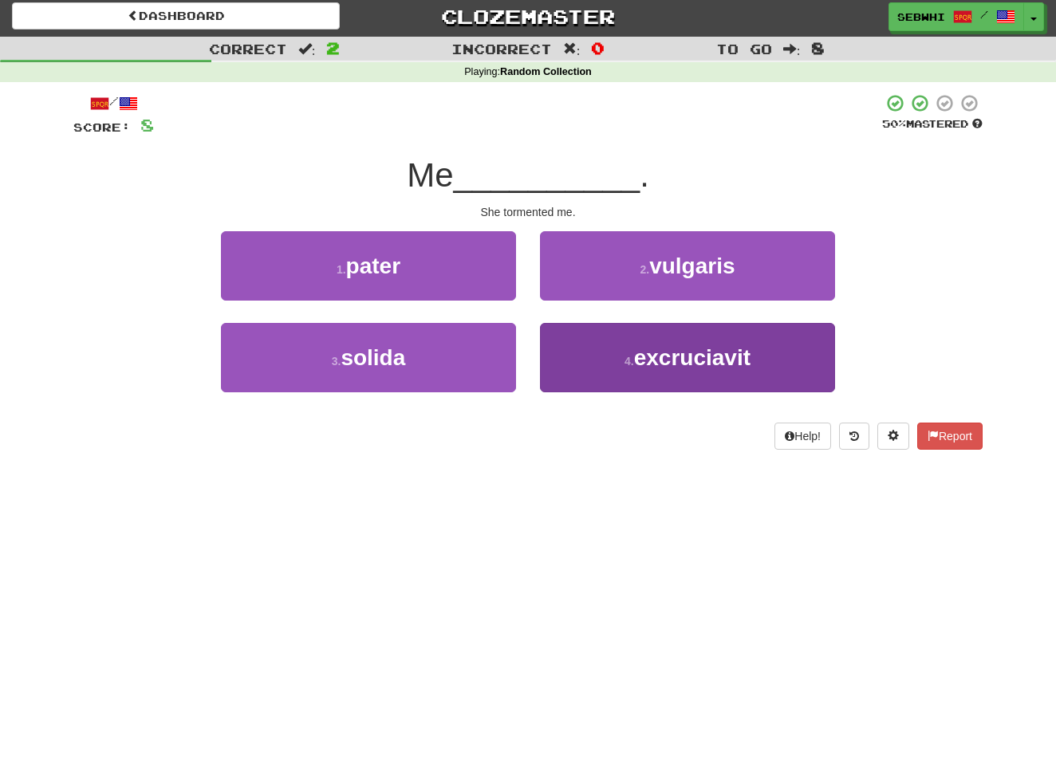
click at [675, 352] on span "excruciavit" at bounding box center [692, 357] width 116 height 25
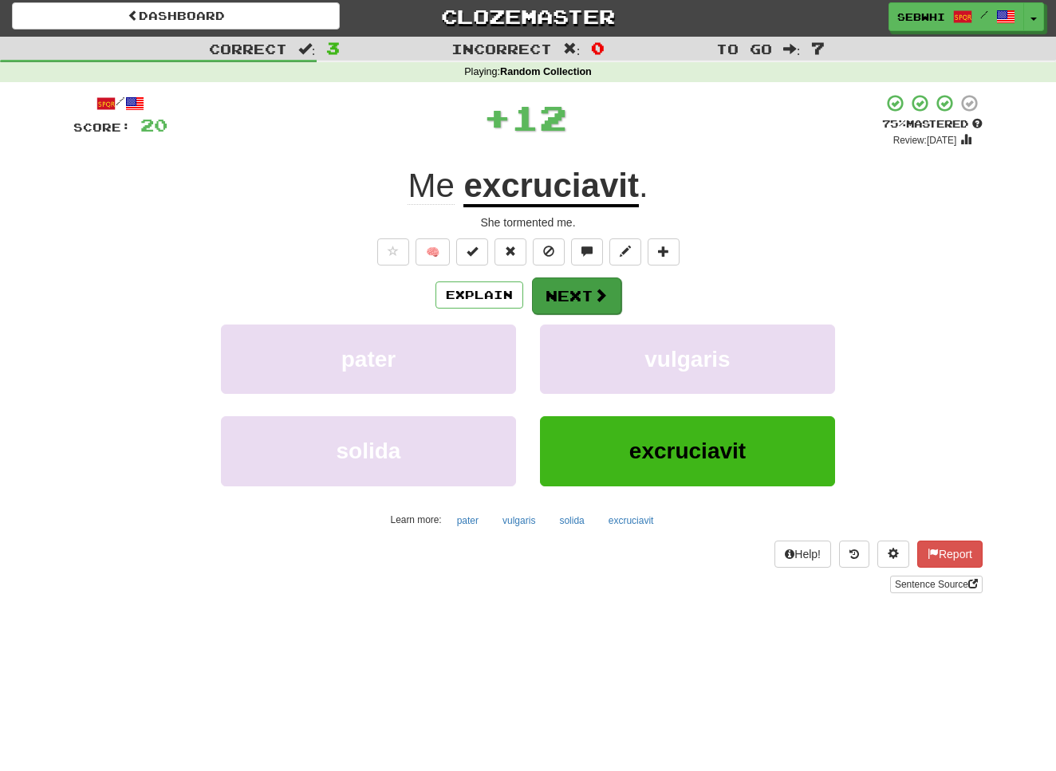
click at [555, 299] on button "Next" at bounding box center [576, 296] width 89 height 37
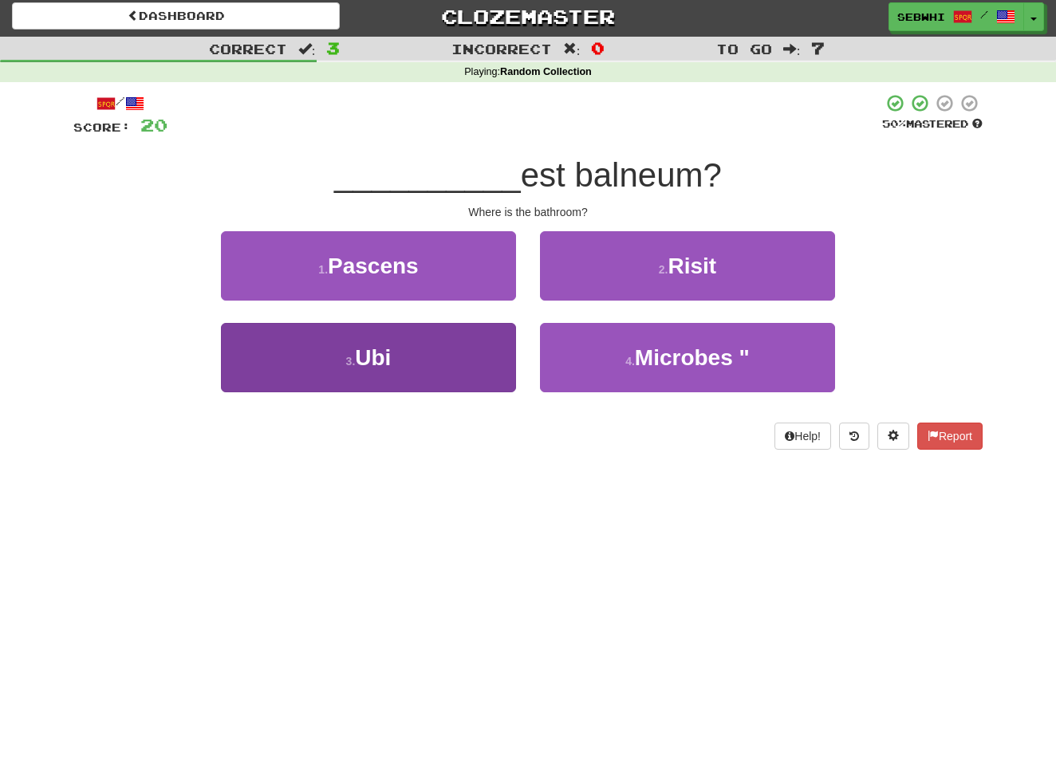
click at [393, 365] on button "3 . Ubi" at bounding box center [368, 357] width 295 height 69
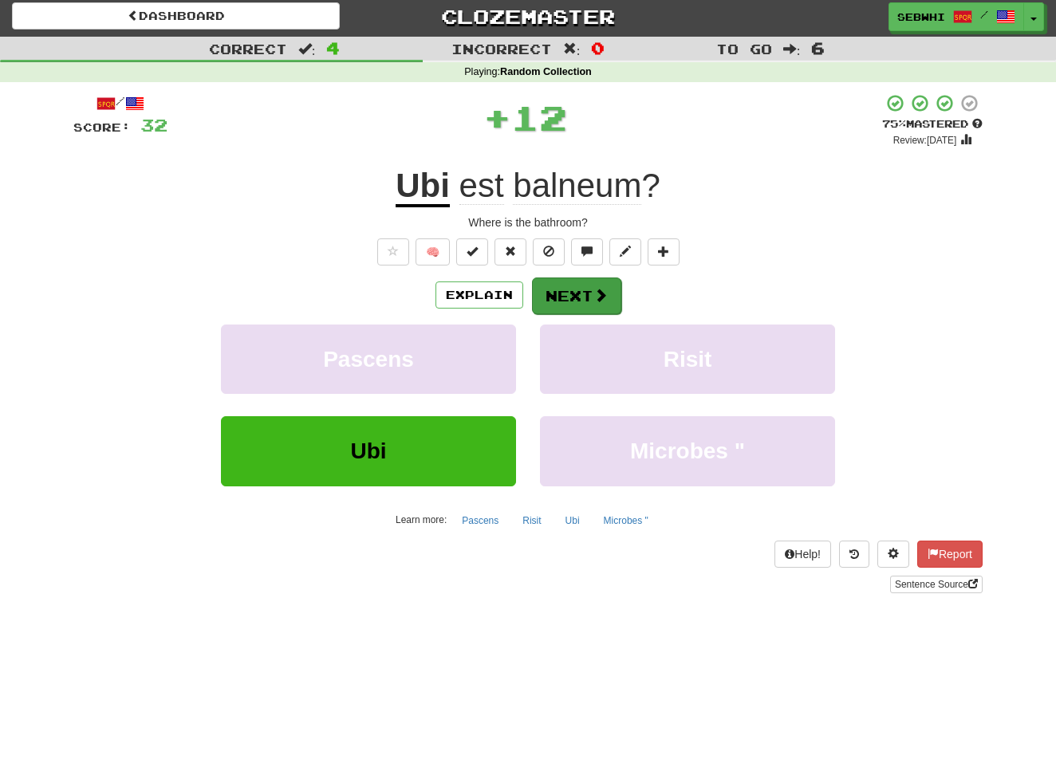
click at [546, 301] on button "Next" at bounding box center [576, 296] width 89 height 37
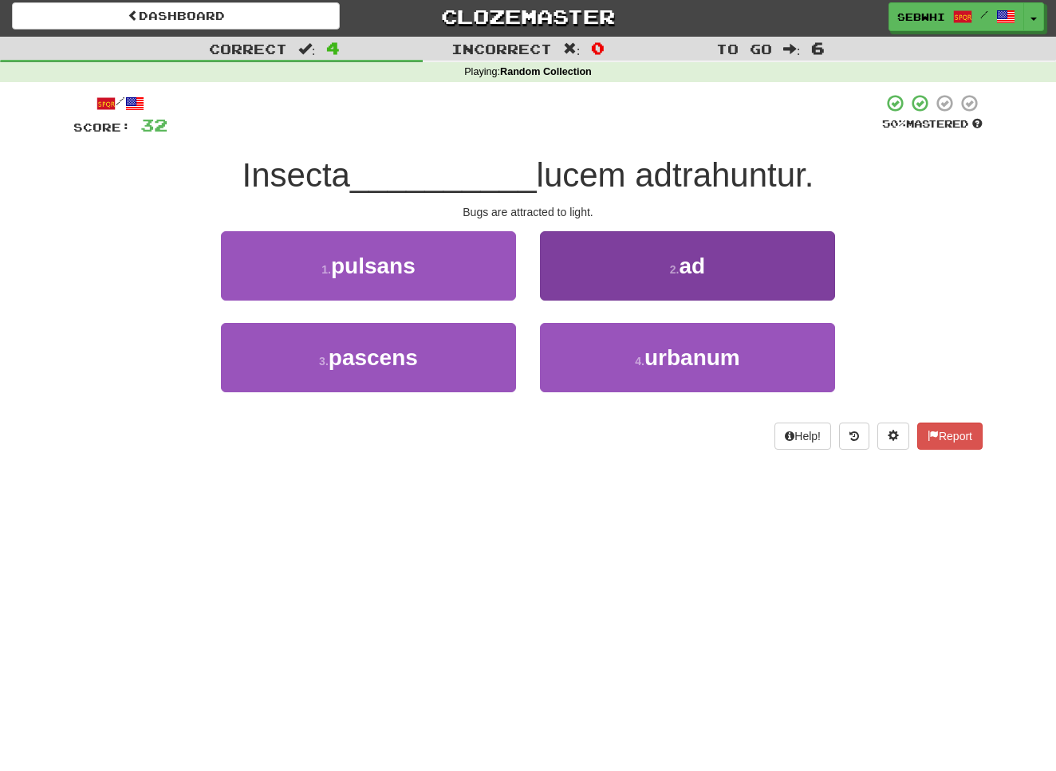
click at [690, 254] on span "ad" at bounding box center [692, 266] width 26 height 25
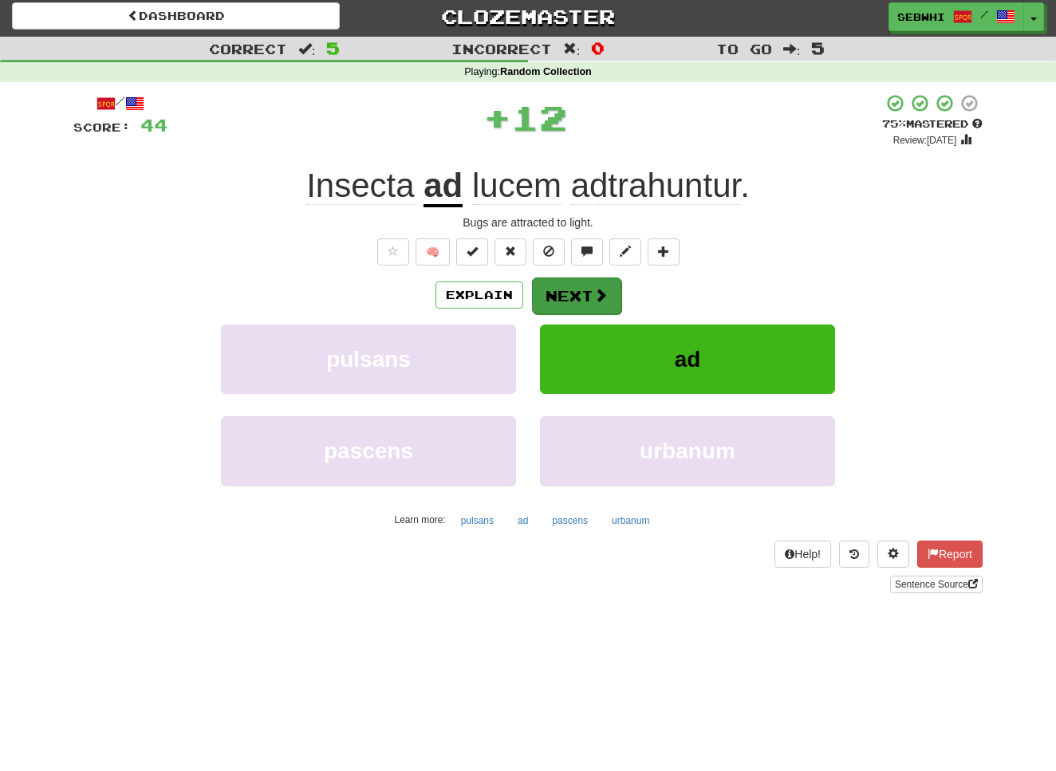
click at [574, 286] on button "Next" at bounding box center [576, 296] width 89 height 37
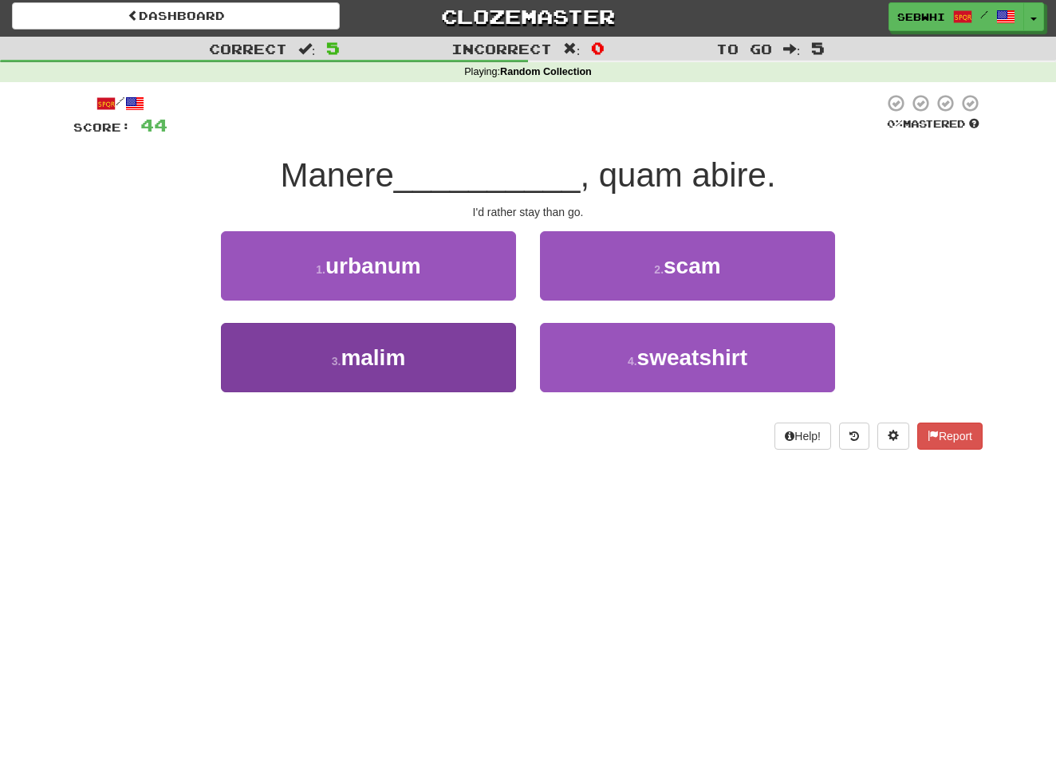
click at [383, 361] on span "malim" at bounding box center [373, 357] width 65 height 25
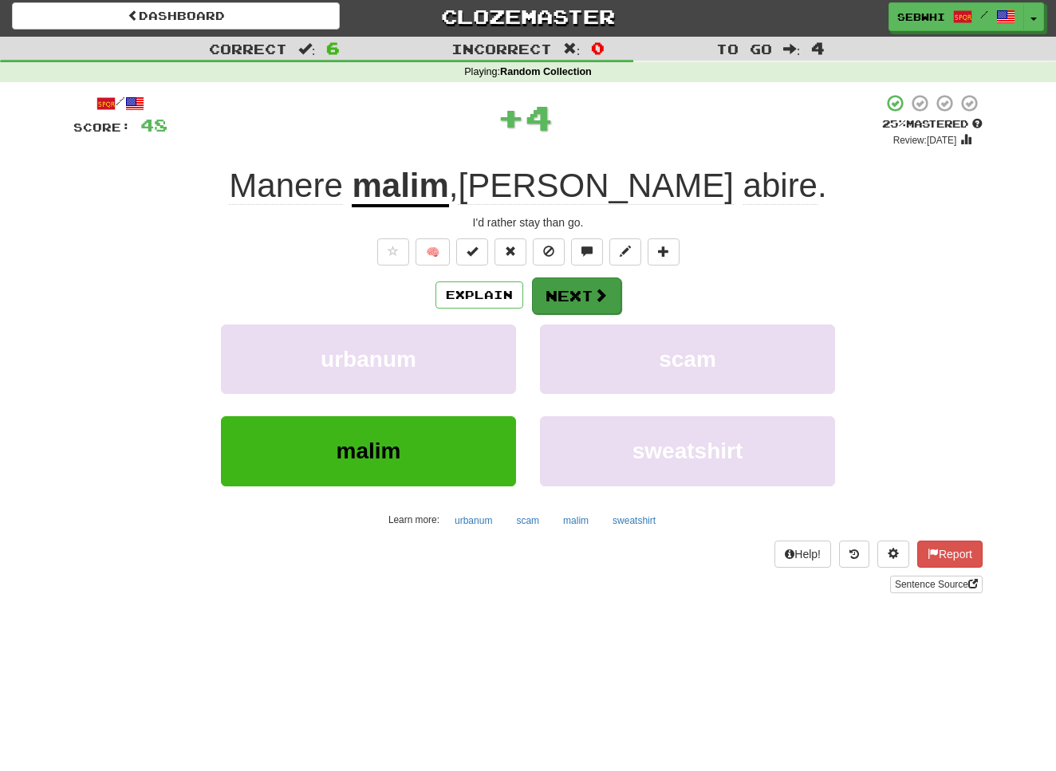
click at [567, 294] on button "Next" at bounding box center [576, 296] width 89 height 37
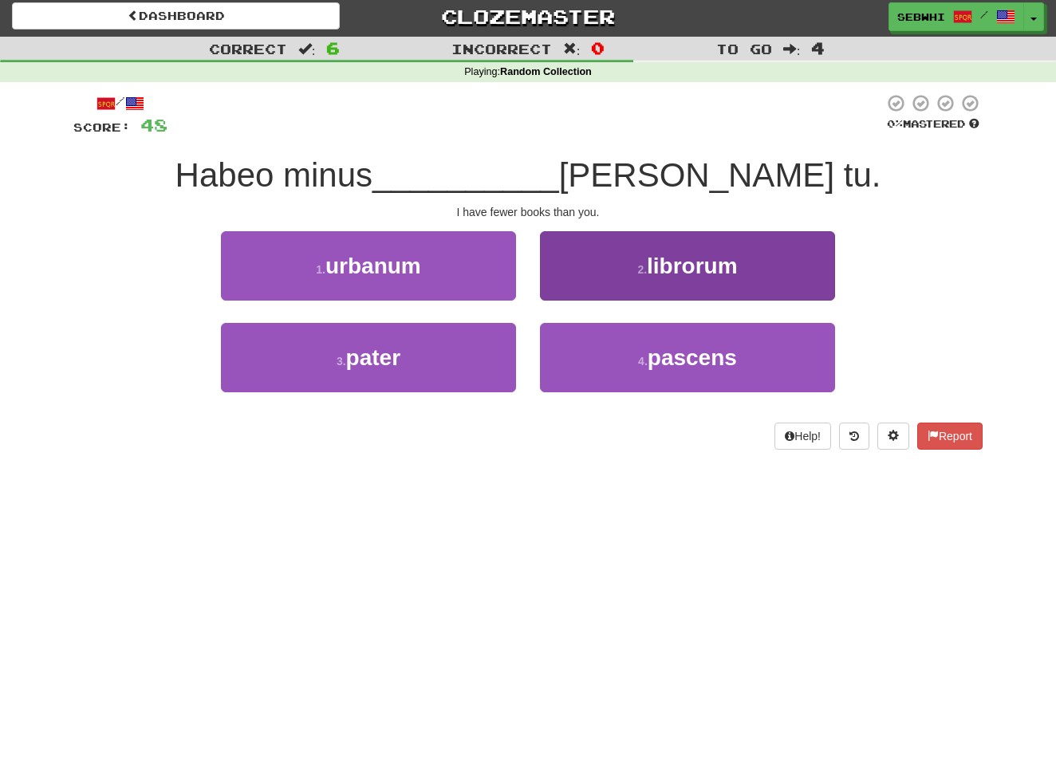
click at [699, 262] on span "librorum" at bounding box center [692, 266] width 91 height 25
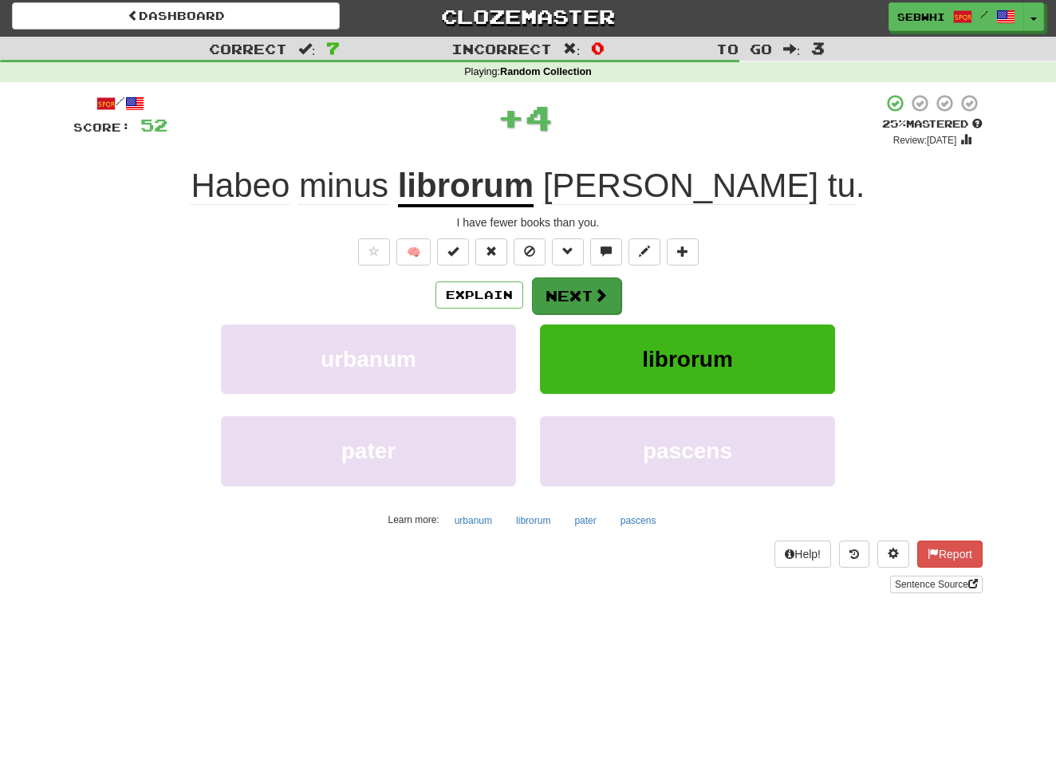
click at [577, 289] on button "Next" at bounding box center [576, 296] width 89 height 37
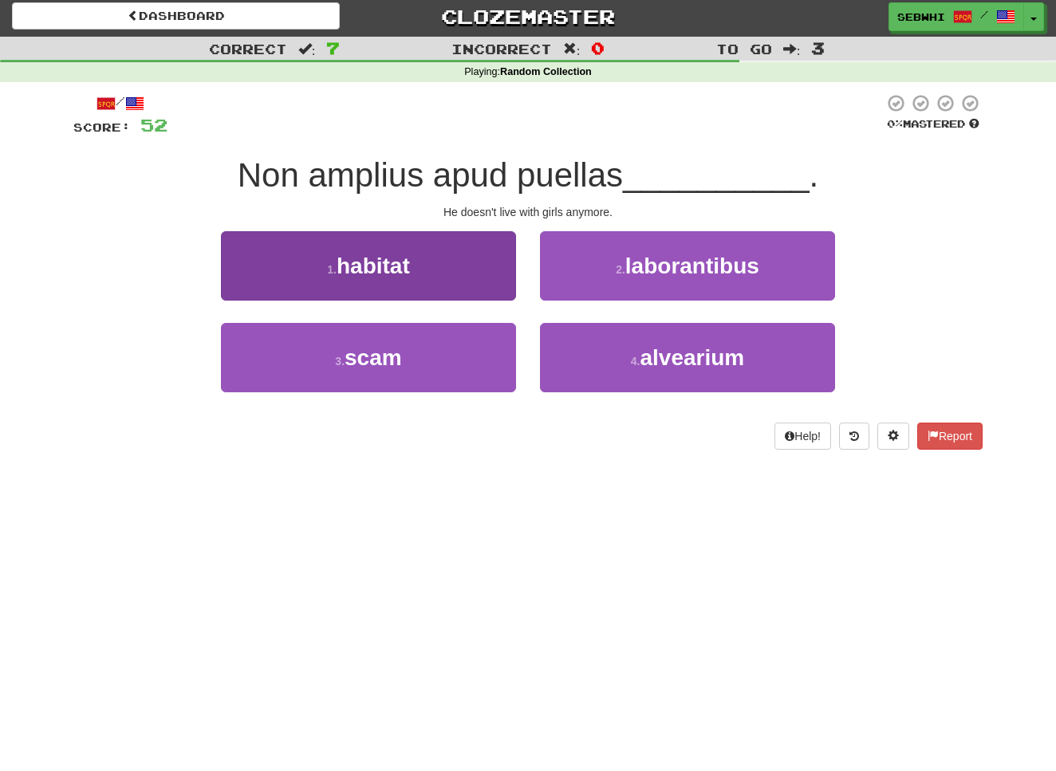
click at [379, 268] on span "habitat" at bounding box center [373, 266] width 73 height 25
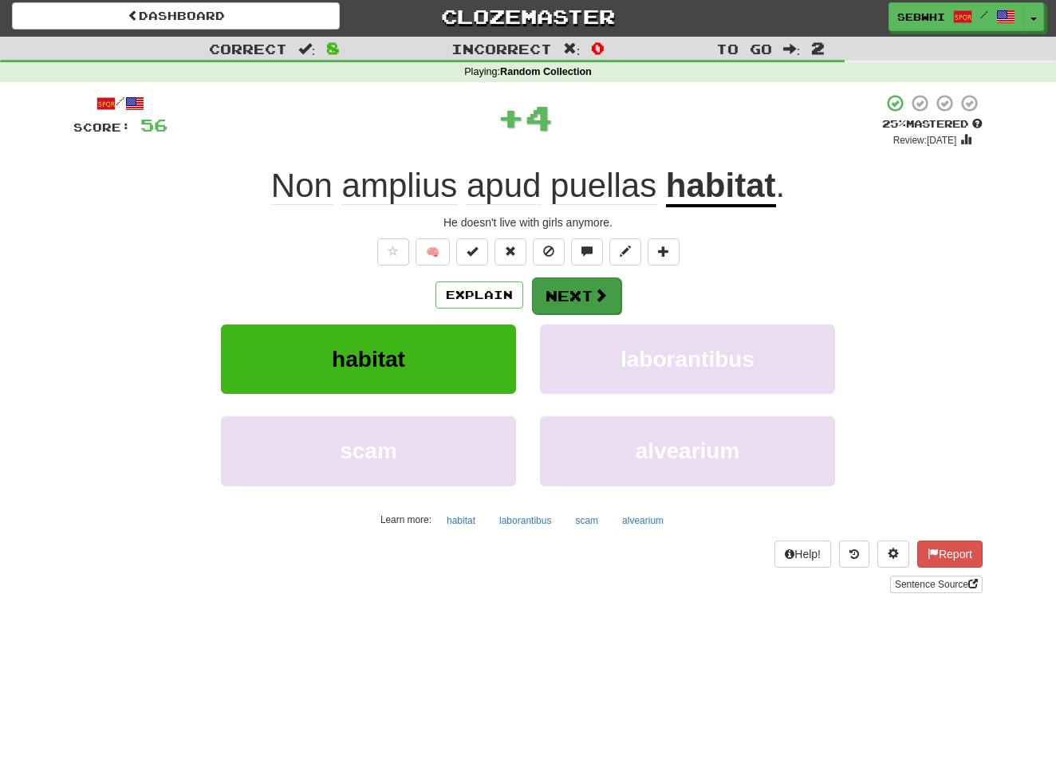
click at [576, 306] on button "Next" at bounding box center [576, 296] width 89 height 37
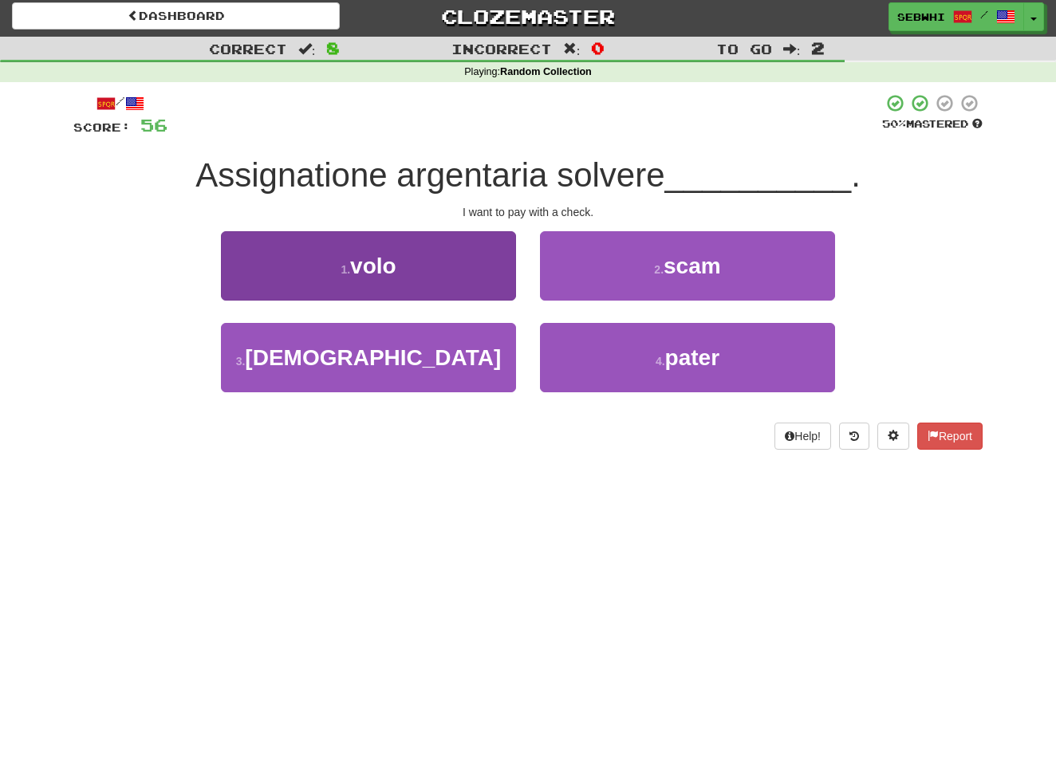
click at [380, 261] on span "volo" at bounding box center [373, 266] width 46 height 25
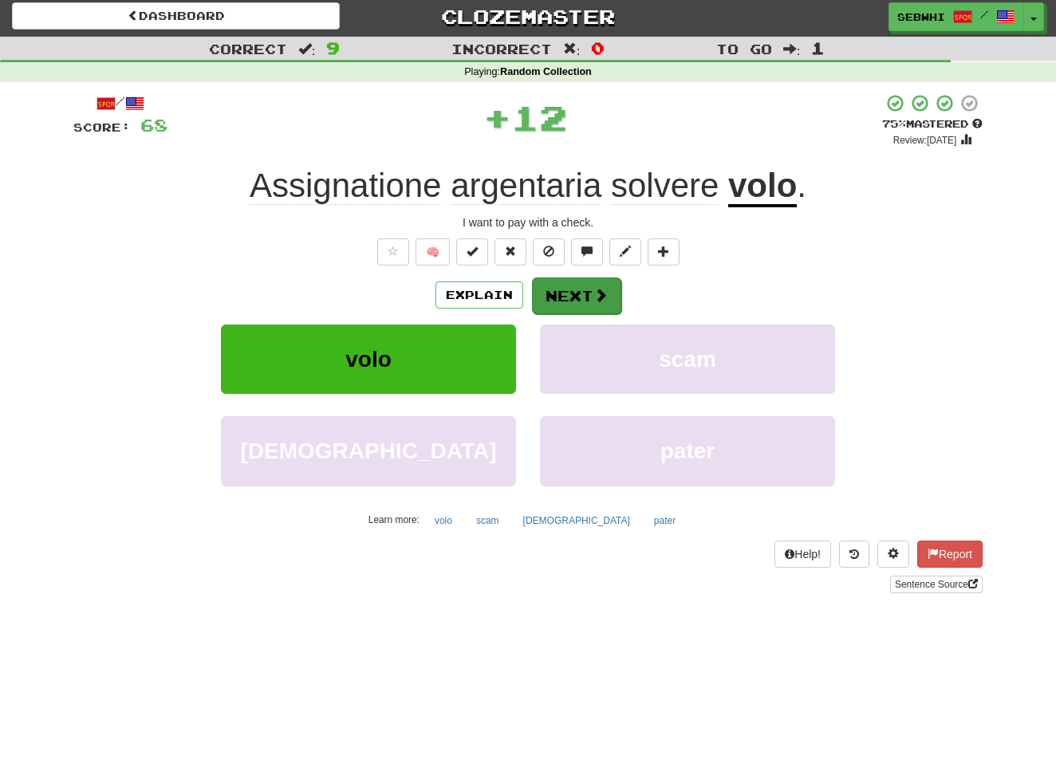
click at [545, 303] on button "Next" at bounding box center [576, 296] width 89 height 37
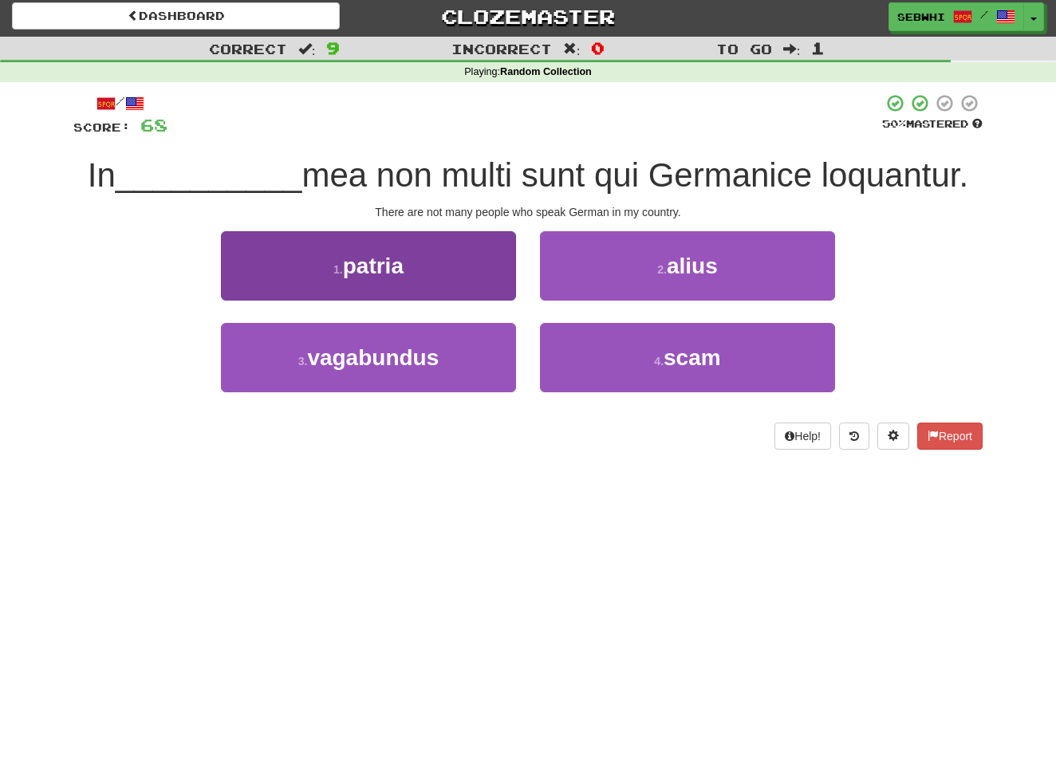
click at [381, 267] on span "patria" at bounding box center [373, 266] width 61 height 25
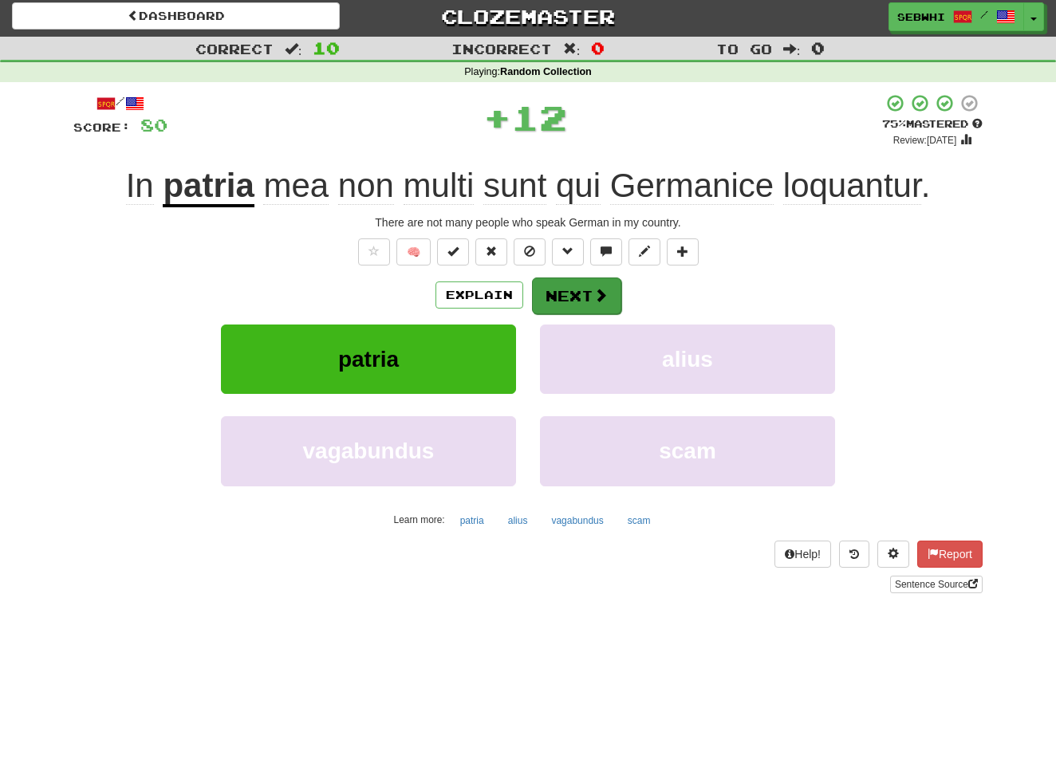
click at [572, 293] on button "Next" at bounding box center [576, 296] width 89 height 37
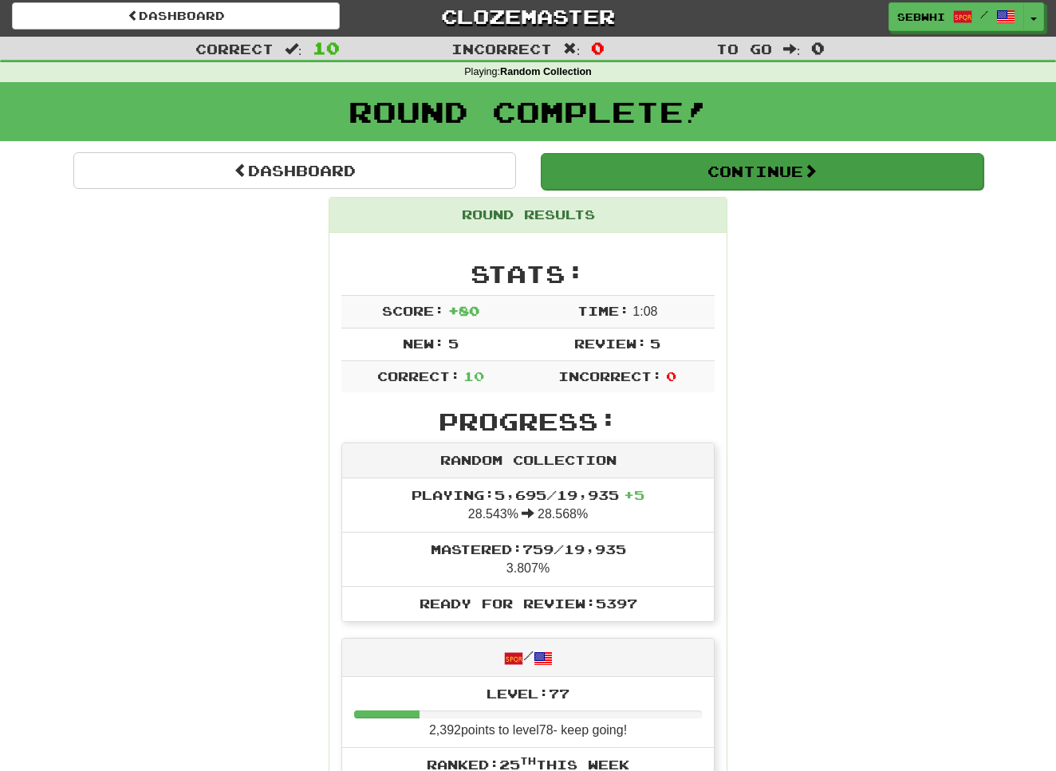
click at [789, 177] on button "Continue" at bounding box center [762, 171] width 443 height 37
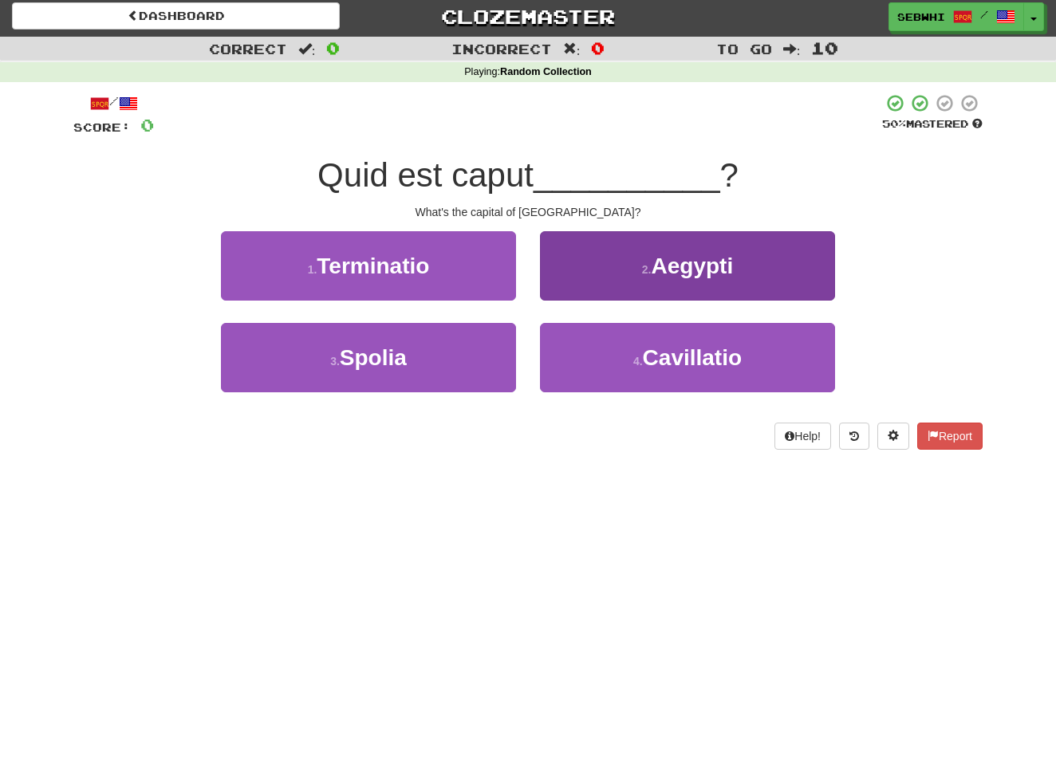
click at [701, 265] on span "Aegypti" at bounding box center [693, 266] width 82 height 25
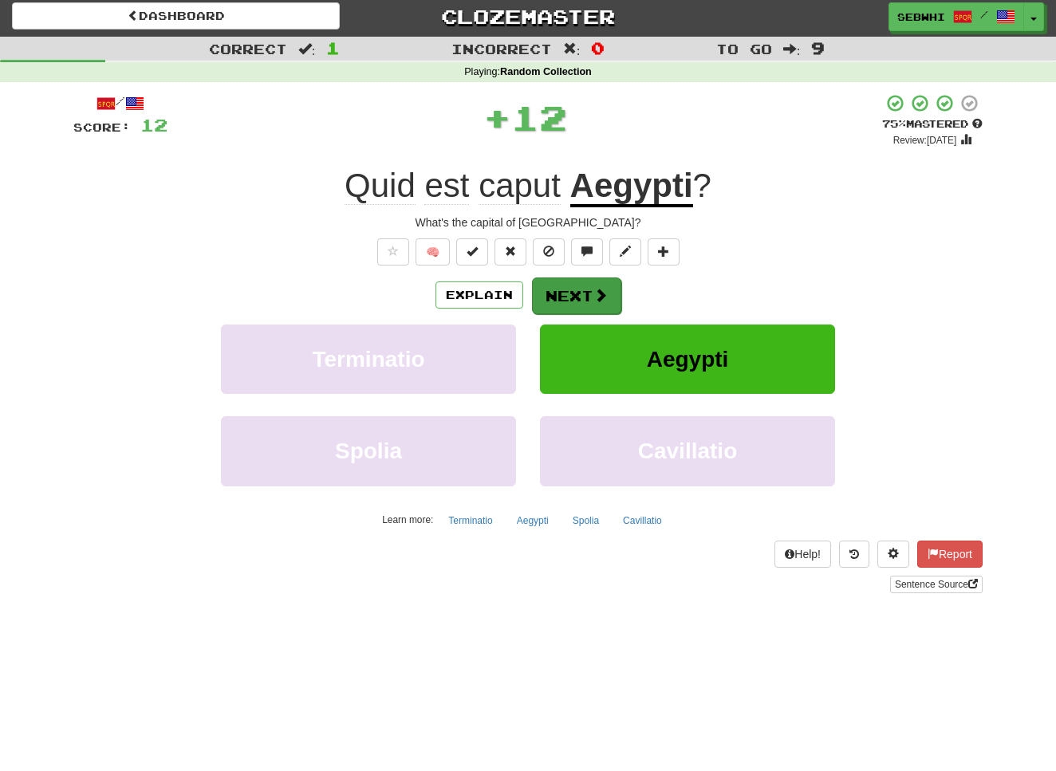
click at [600, 299] on span at bounding box center [600, 295] width 14 height 14
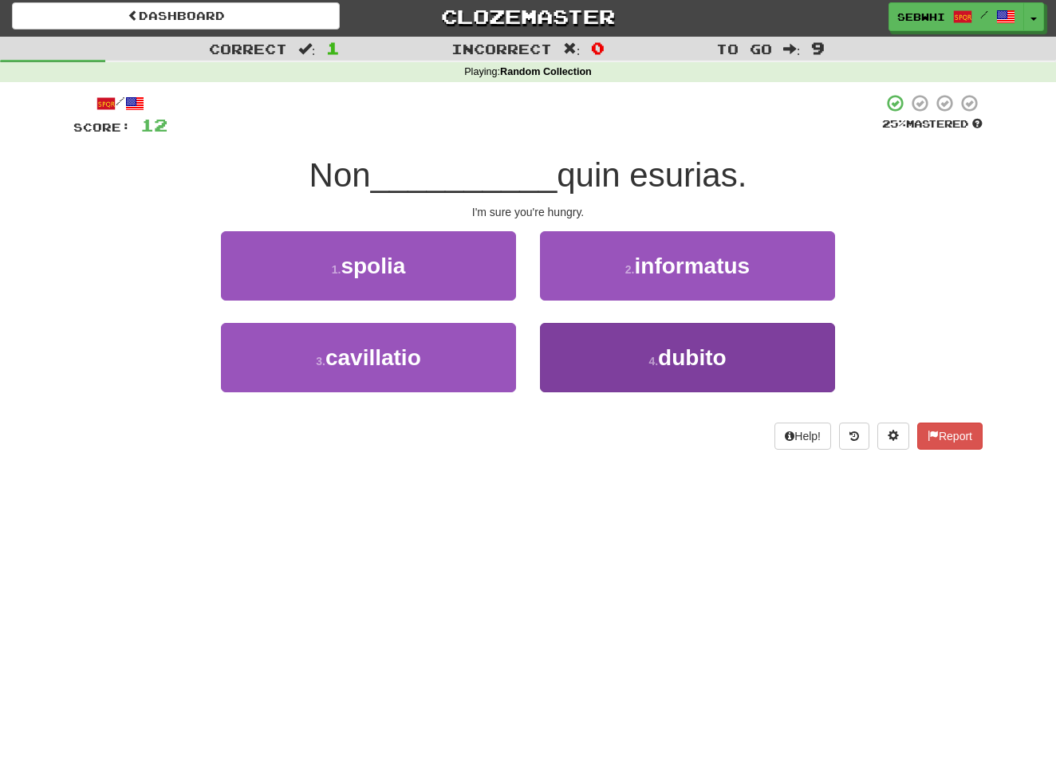
click at [690, 353] on span "dubito" at bounding box center [692, 357] width 69 height 25
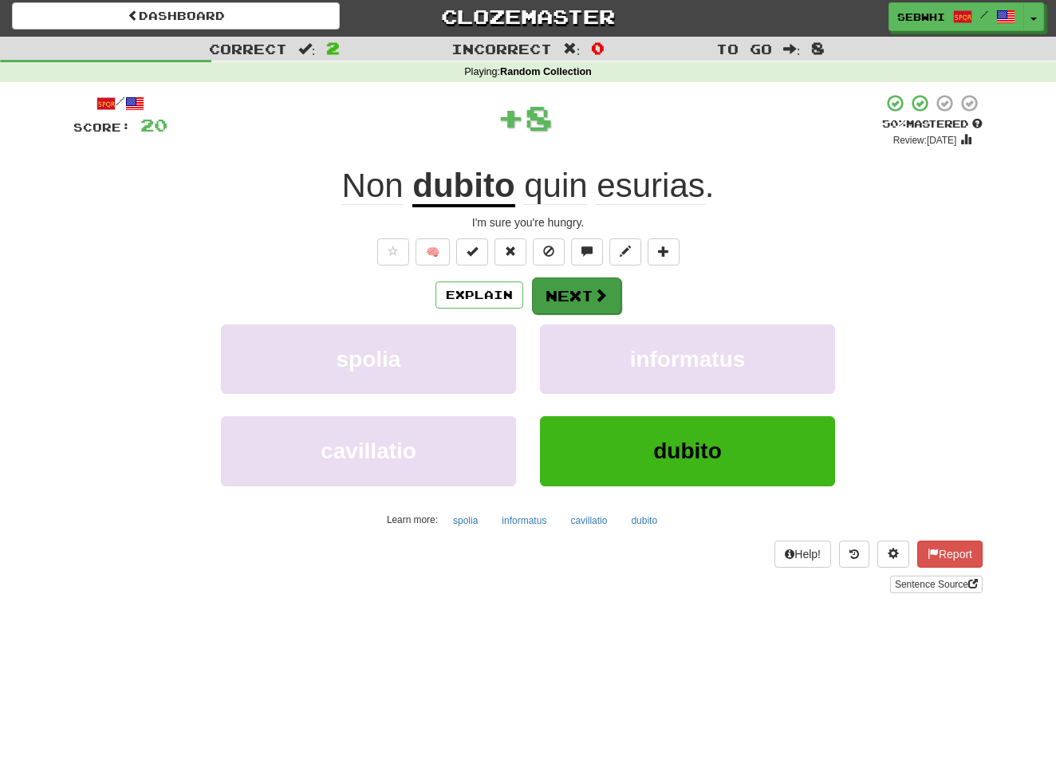
click at [551, 299] on button "Next" at bounding box center [576, 296] width 89 height 37
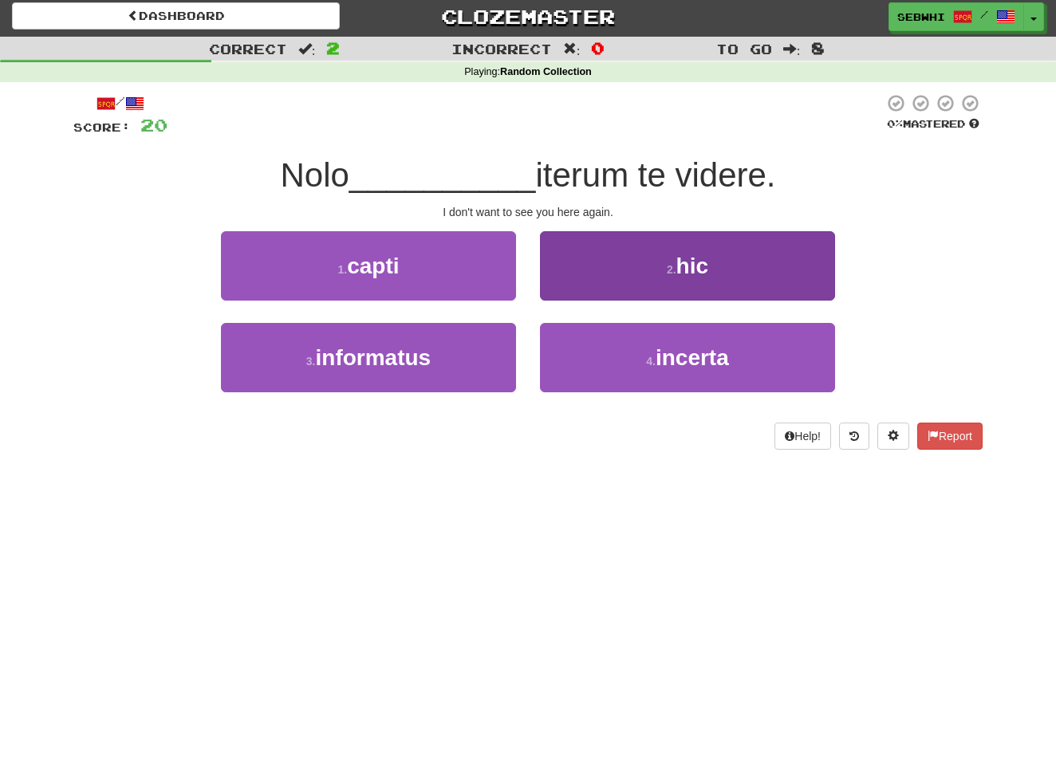
click at [690, 258] on span "hic" at bounding box center [692, 266] width 32 height 25
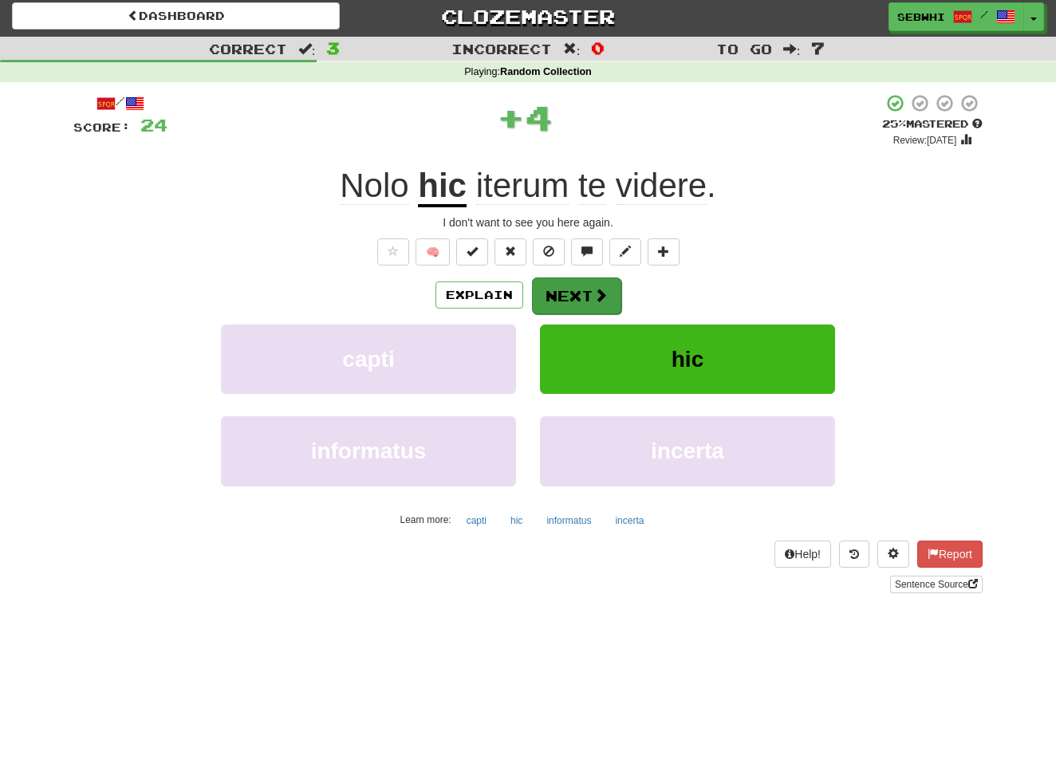
click at [576, 309] on button "Next" at bounding box center [576, 296] width 89 height 37
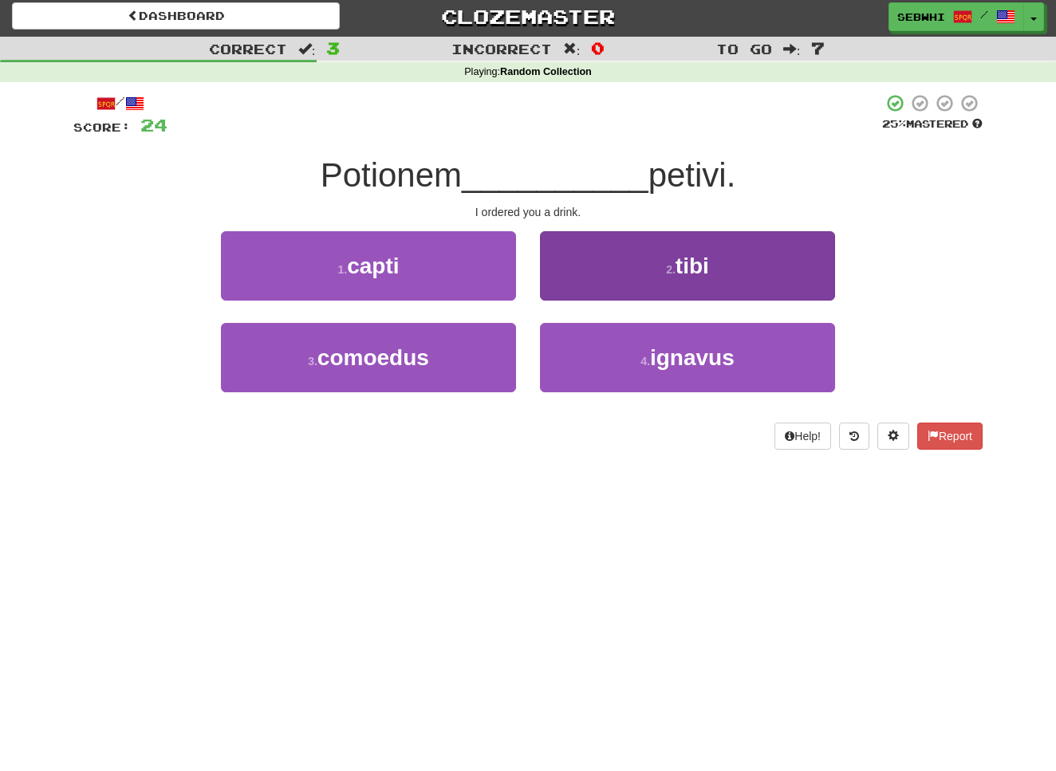
click at [695, 259] on span "tibi" at bounding box center [691, 266] width 33 height 25
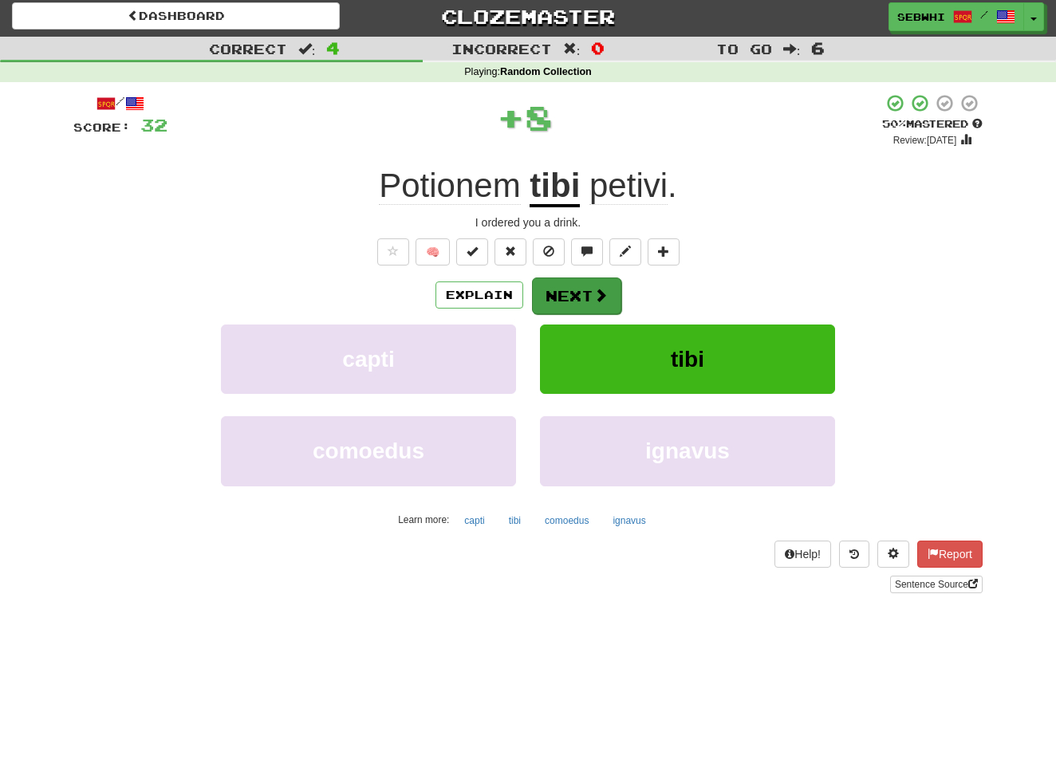
click at [558, 296] on button "Next" at bounding box center [576, 296] width 89 height 37
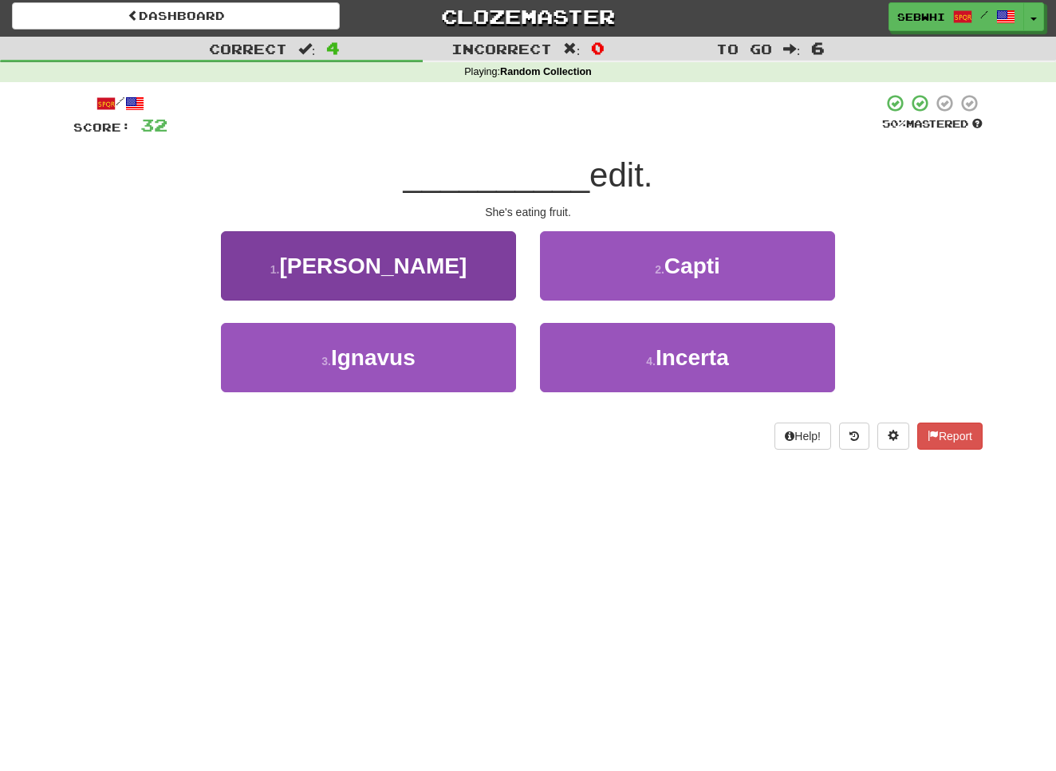
click at [368, 266] on span "Poma" at bounding box center [372, 266] width 187 height 25
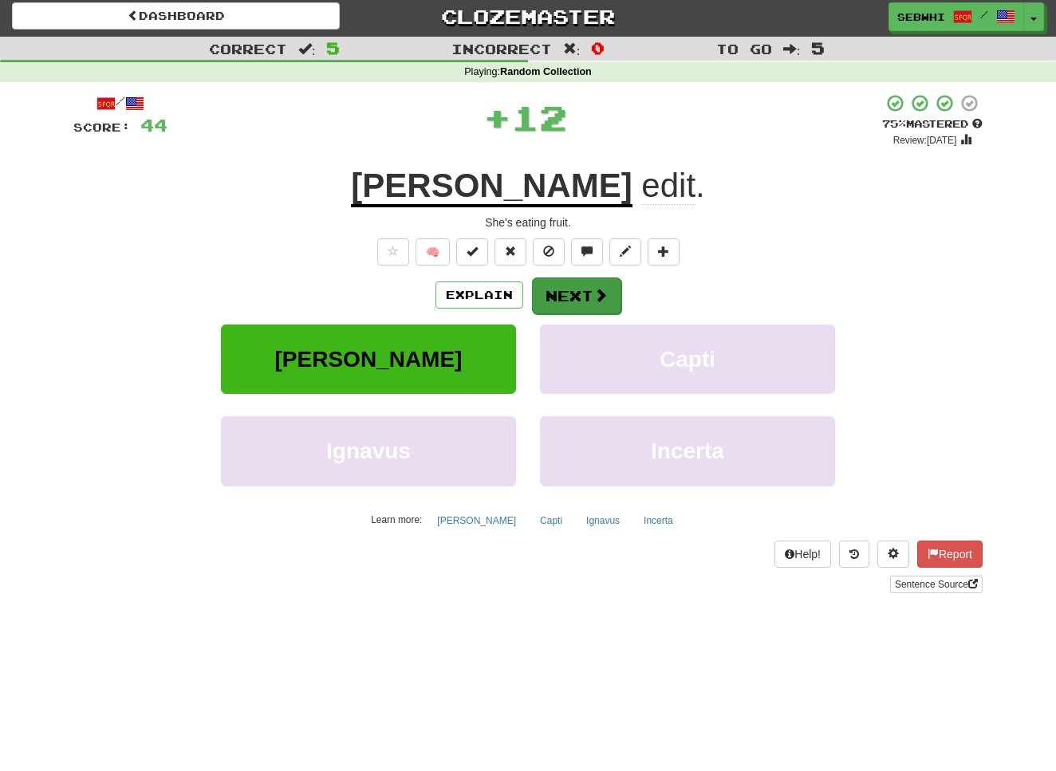
click at [547, 285] on button "Next" at bounding box center [576, 296] width 89 height 37
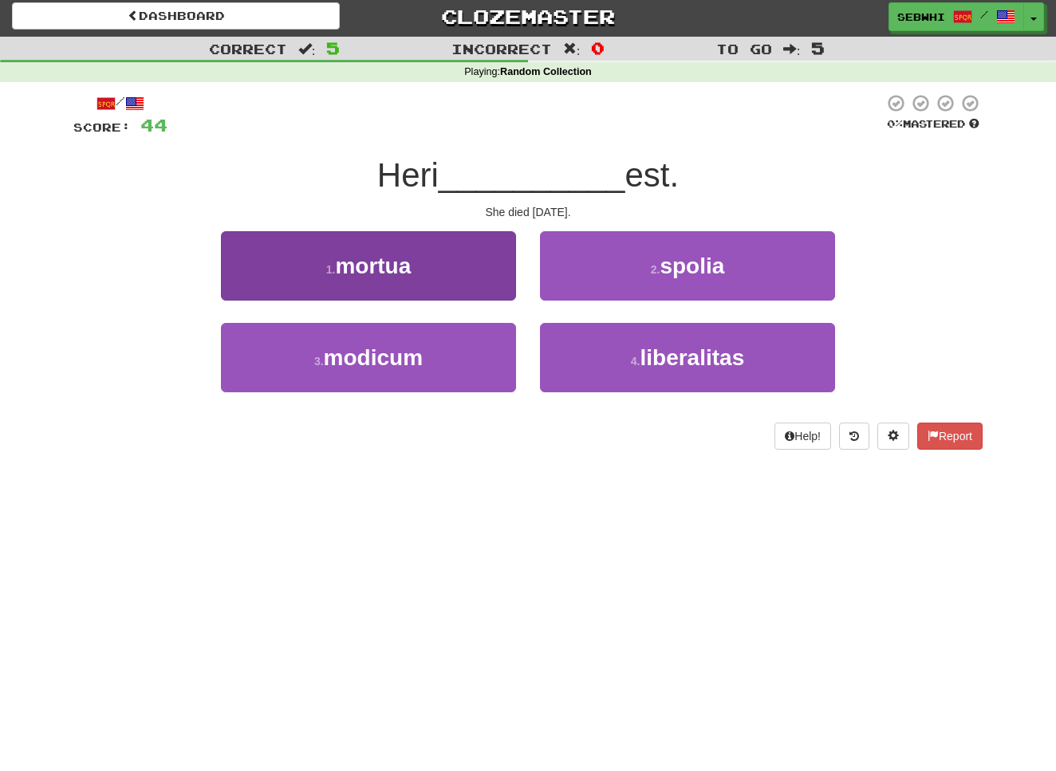
click at [385, 261] on span "mortua" at bounding box center [373, 266] width 76 height 25
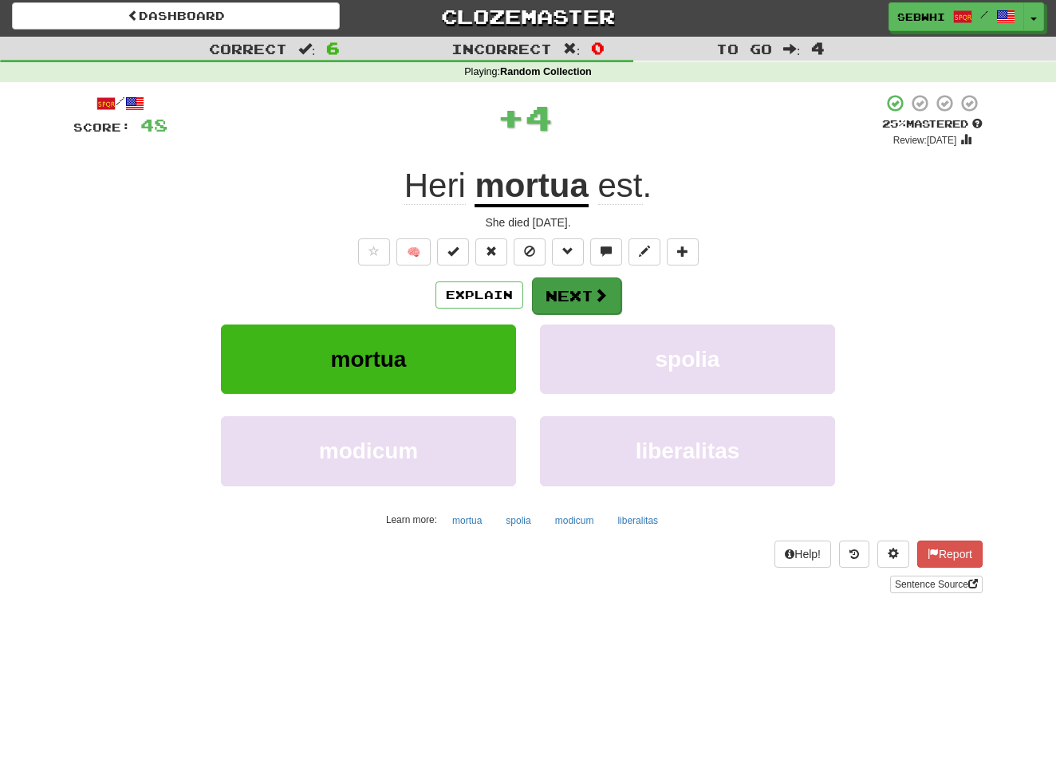
click at [565, 297] on button "Next" at bounding box center [576, 296] width 89 height 37
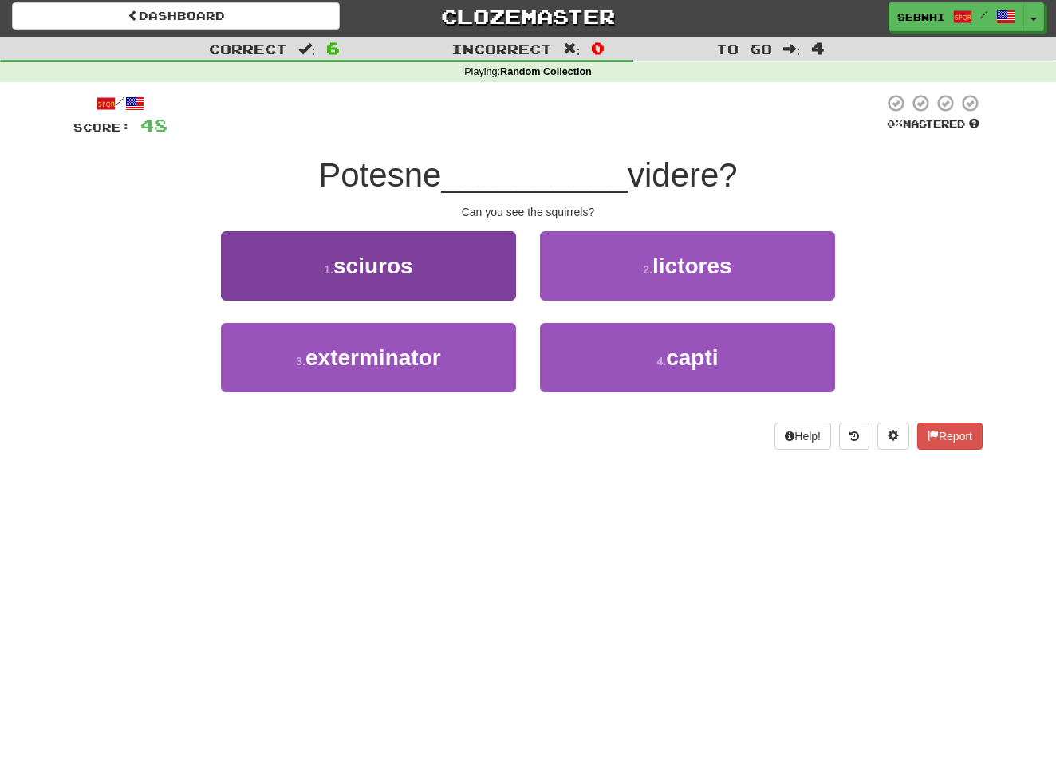
click at [387, 266] on span "sciuros" at bounding box center [373, 266] width 80 height 25
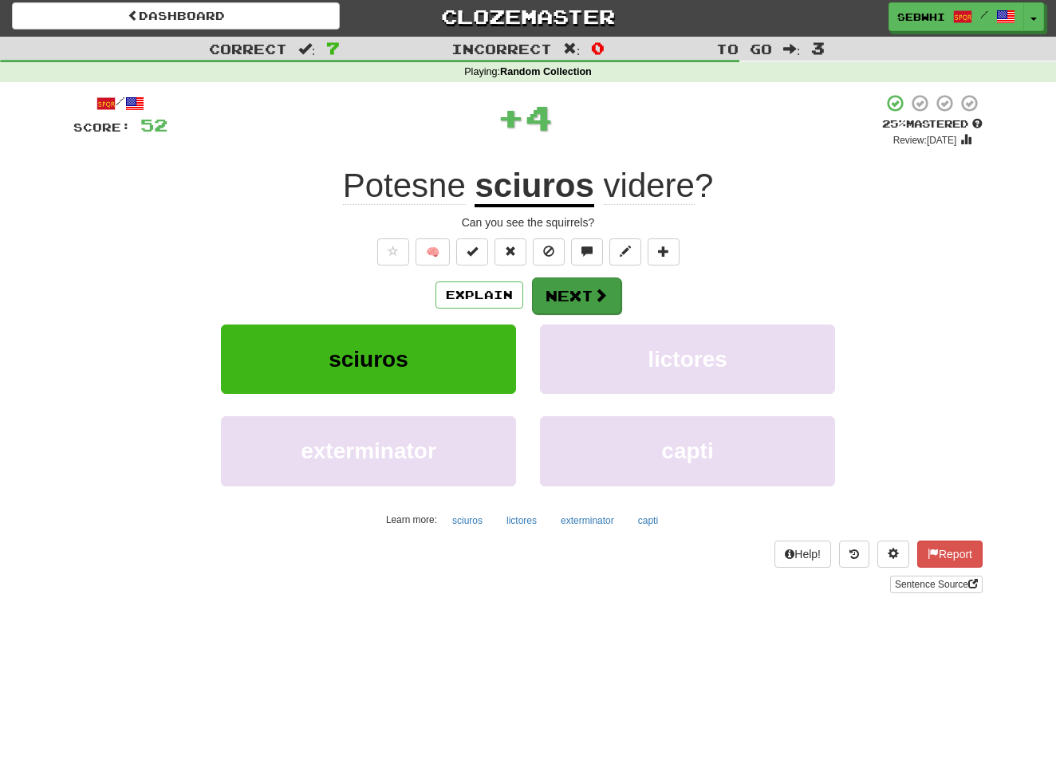
click at [599, 296] on span at bounding box center [600, 295] width 14 height 14
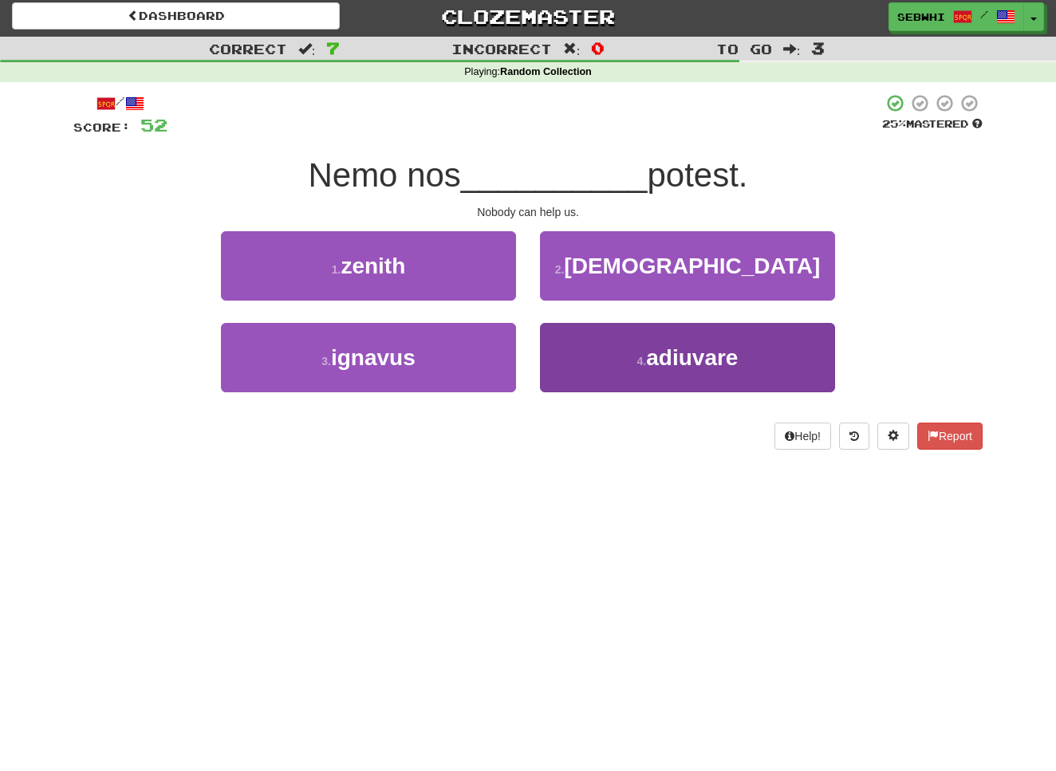
click at [709, 356] on span "adiuvare" at bounding box center [692, 357] width 92 height 25
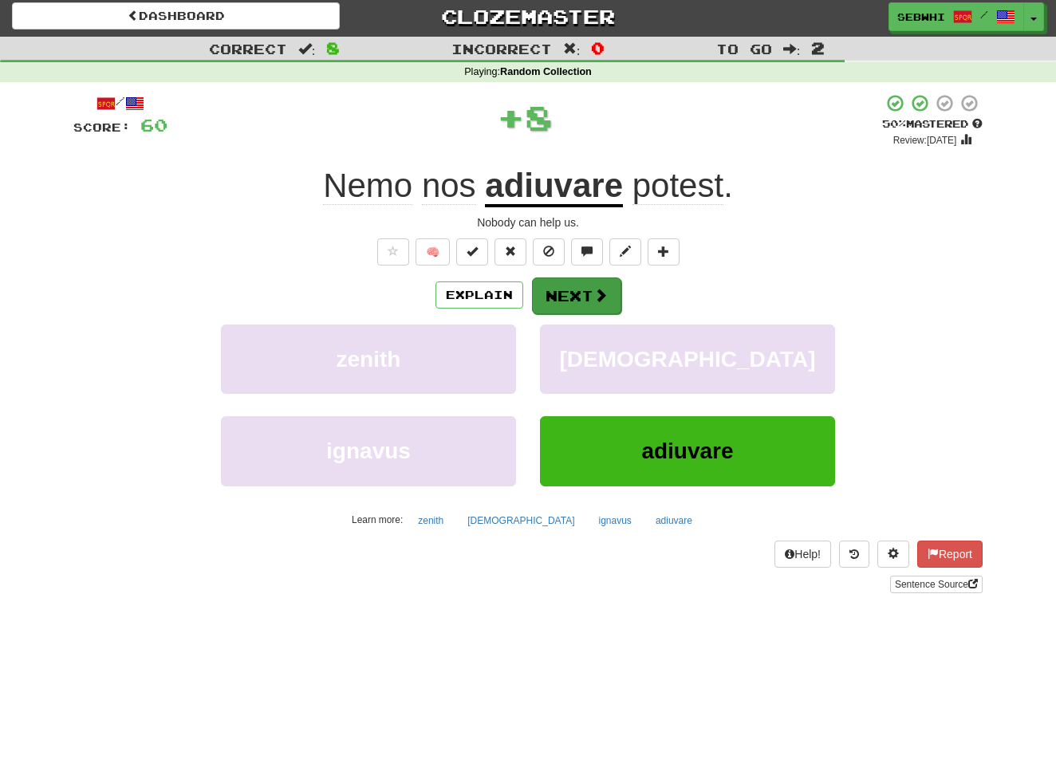
click at [588, 288] on button "Next" at bounding box center [576, 296] width 89 height 37
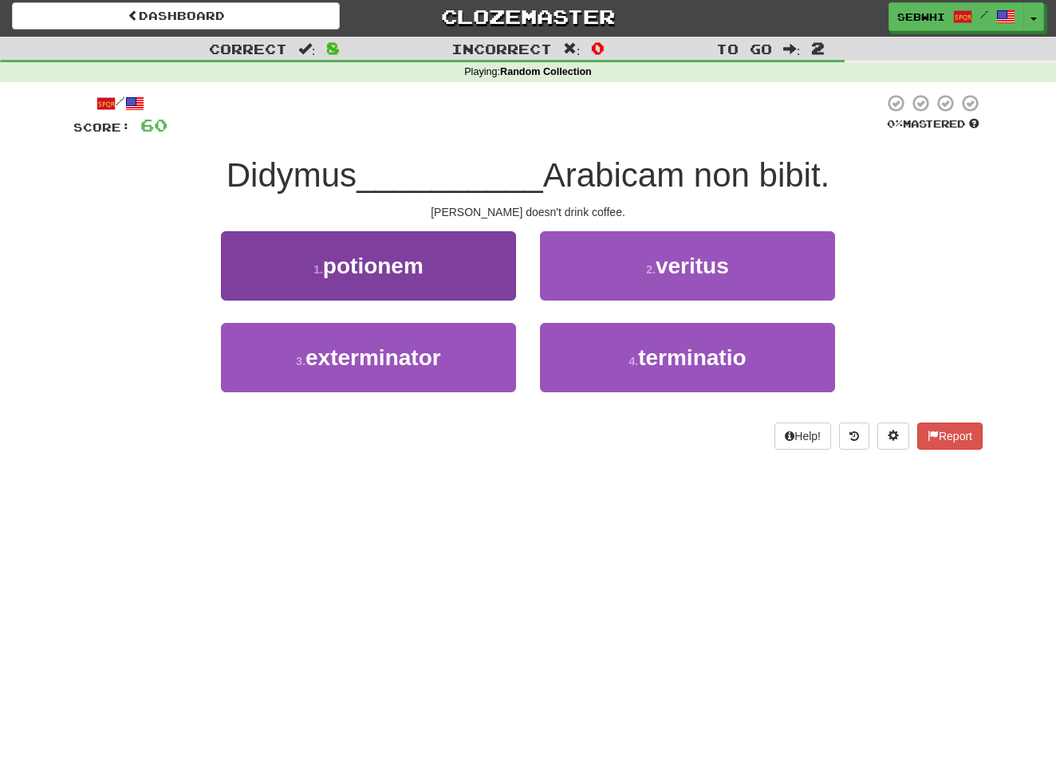
click at [392, 267] on span "potionem" at bounding box center [373, 266] width 100 height 25
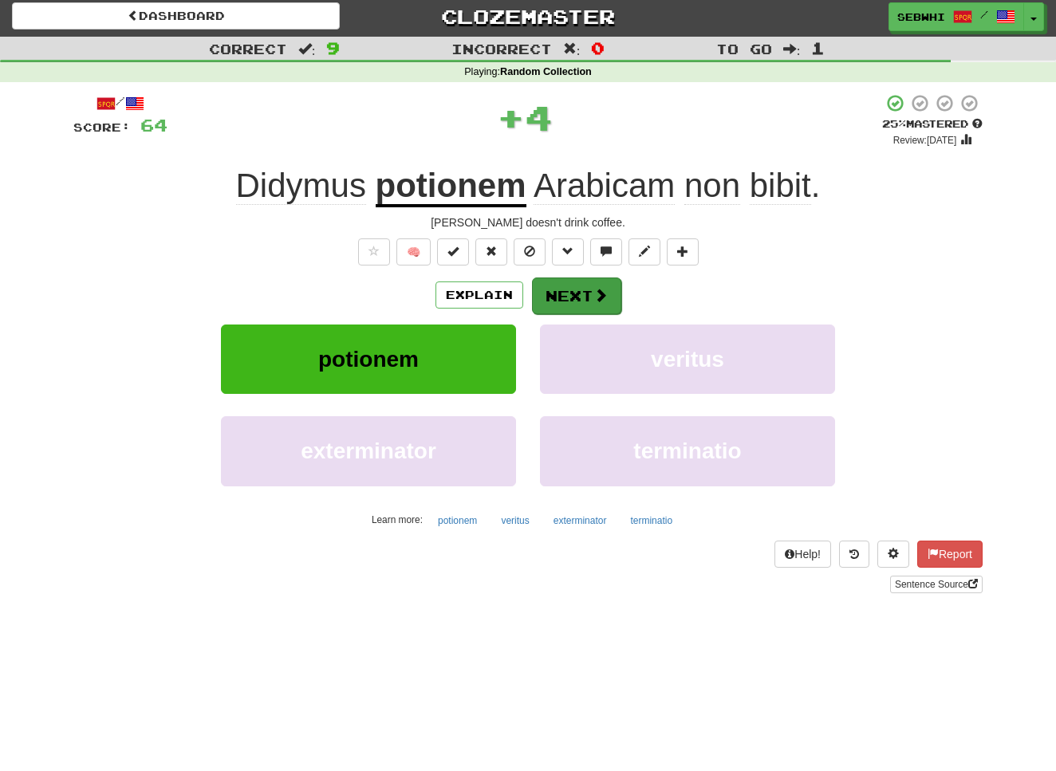
click at [586, 305] on button "Next" at bounding box center [576, 296] width 89 height 37
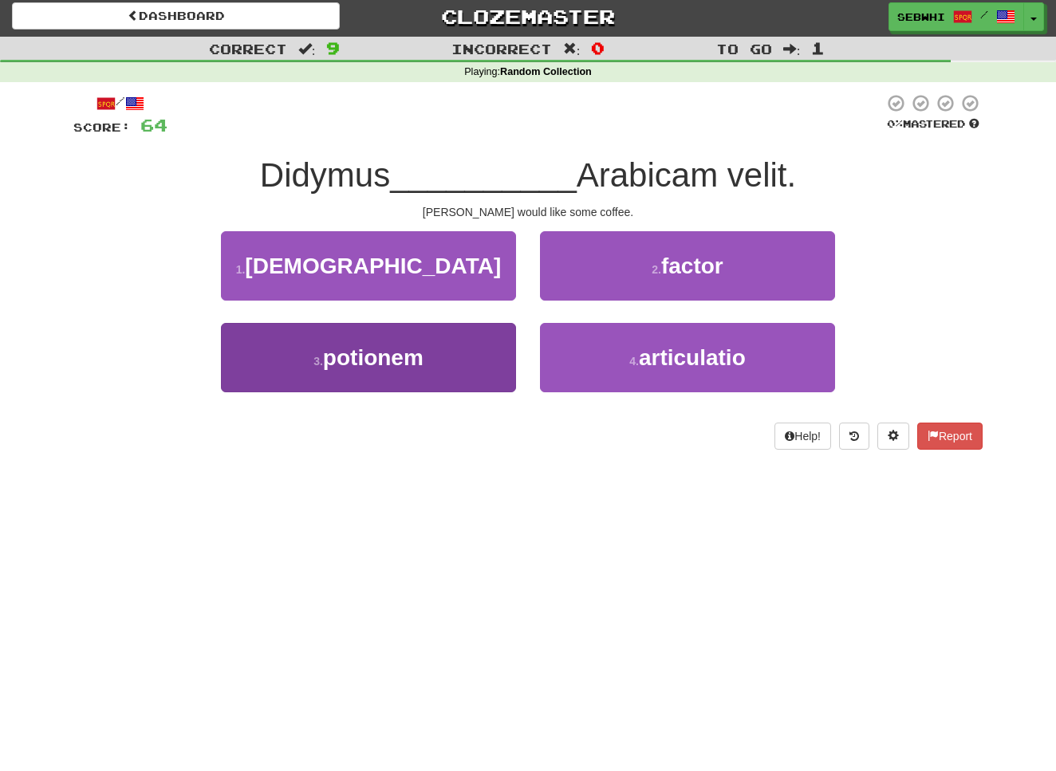
click at [397, 355] on span "potionem" at bounding box center [373, 357] width 100 height 25
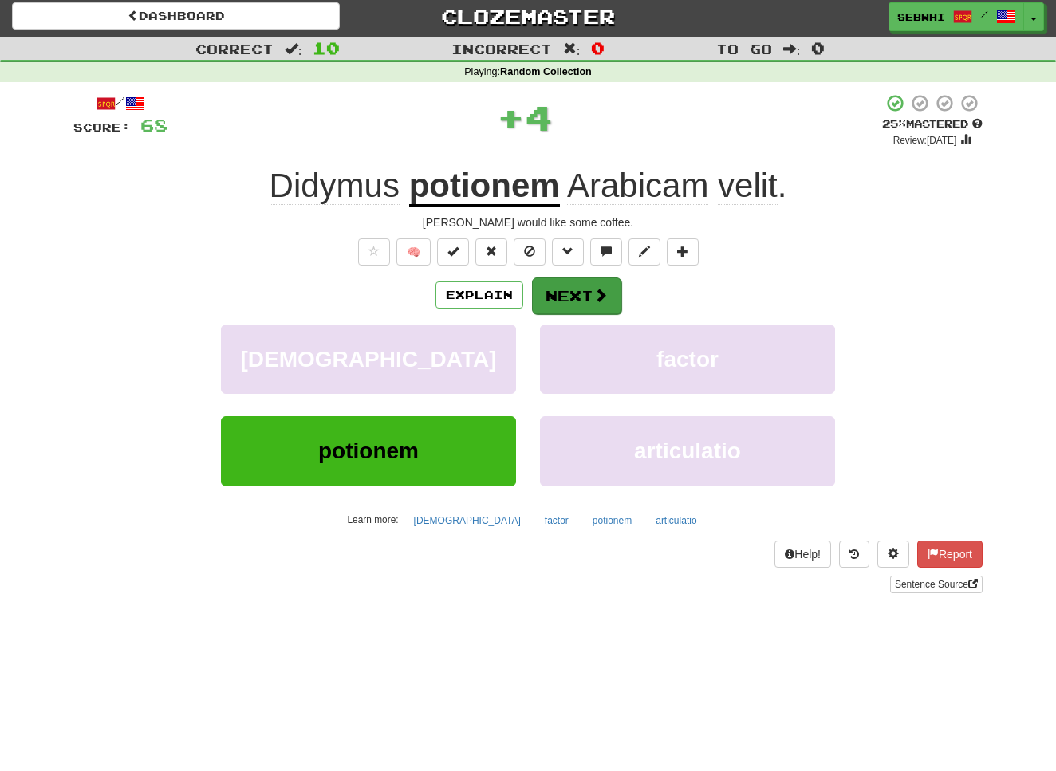
click at [596, 297] on span at bounding box center [600, 295] width 14 height 14
